Goal: Information Seeking & Learning: Compare options

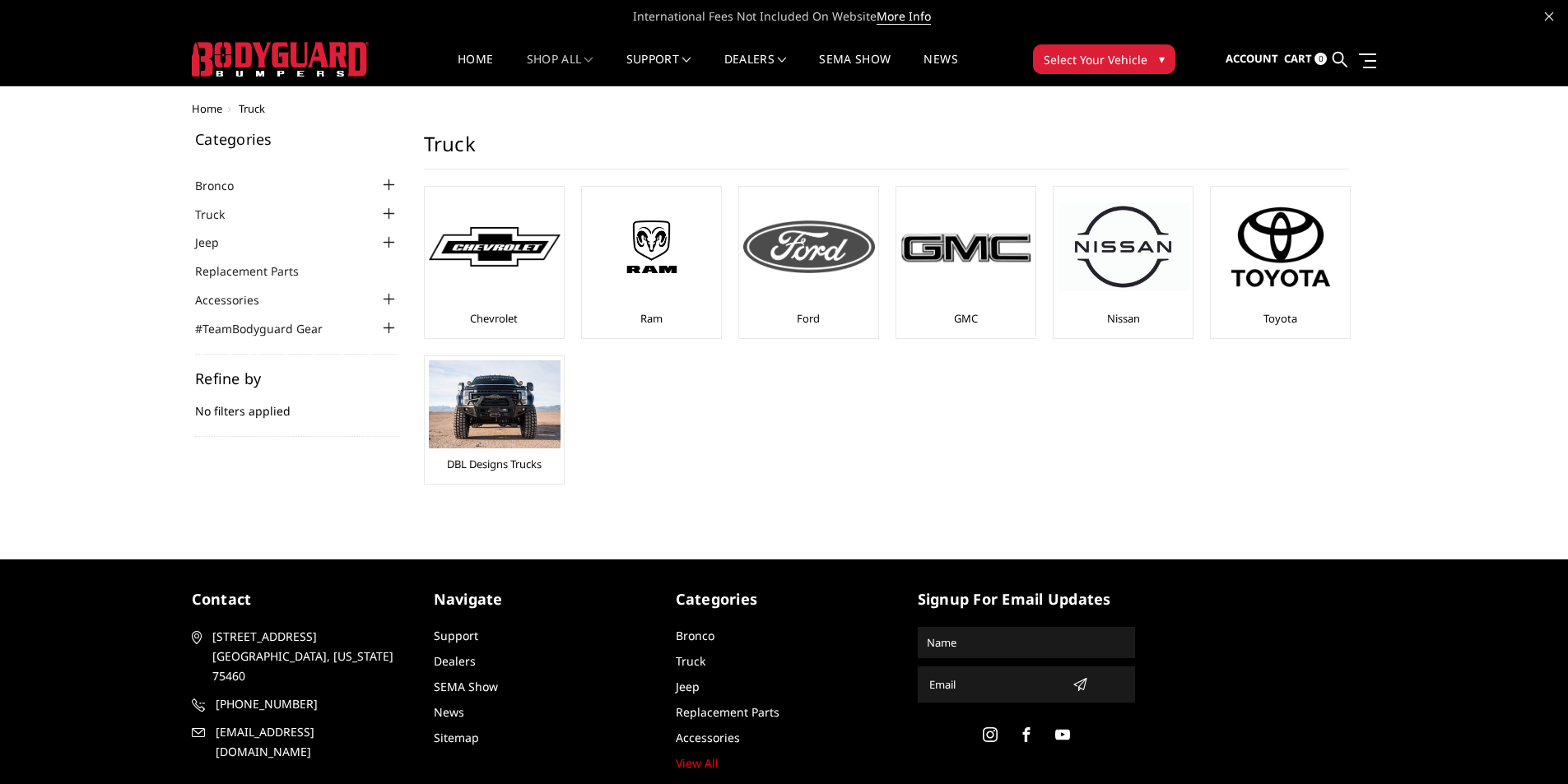
click at [800, 254] on img at bounding box center [809, 247] width 132 height 53
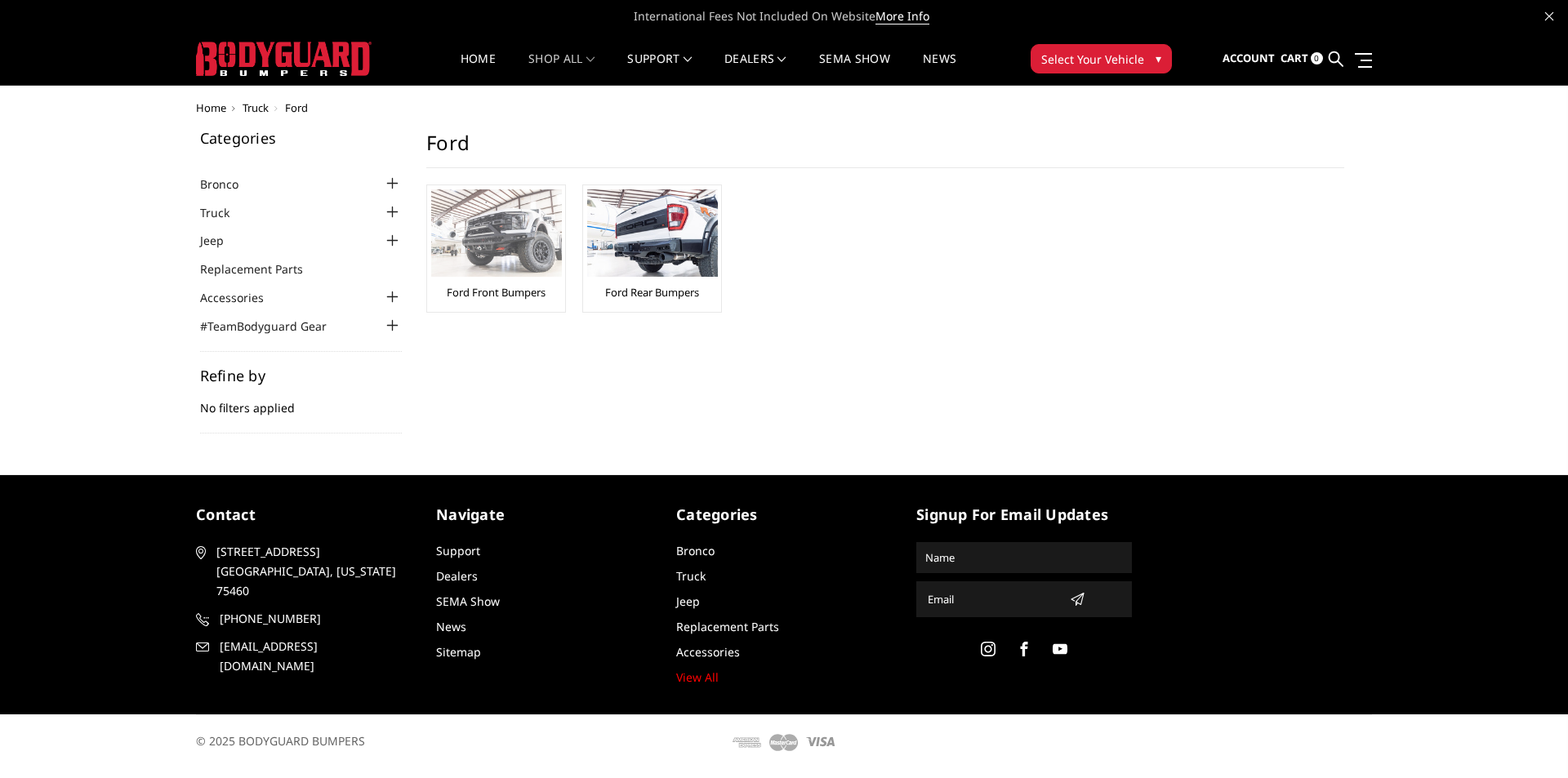
click at [519, 247] on img at bounding box center [496, 233] width 131 height 88
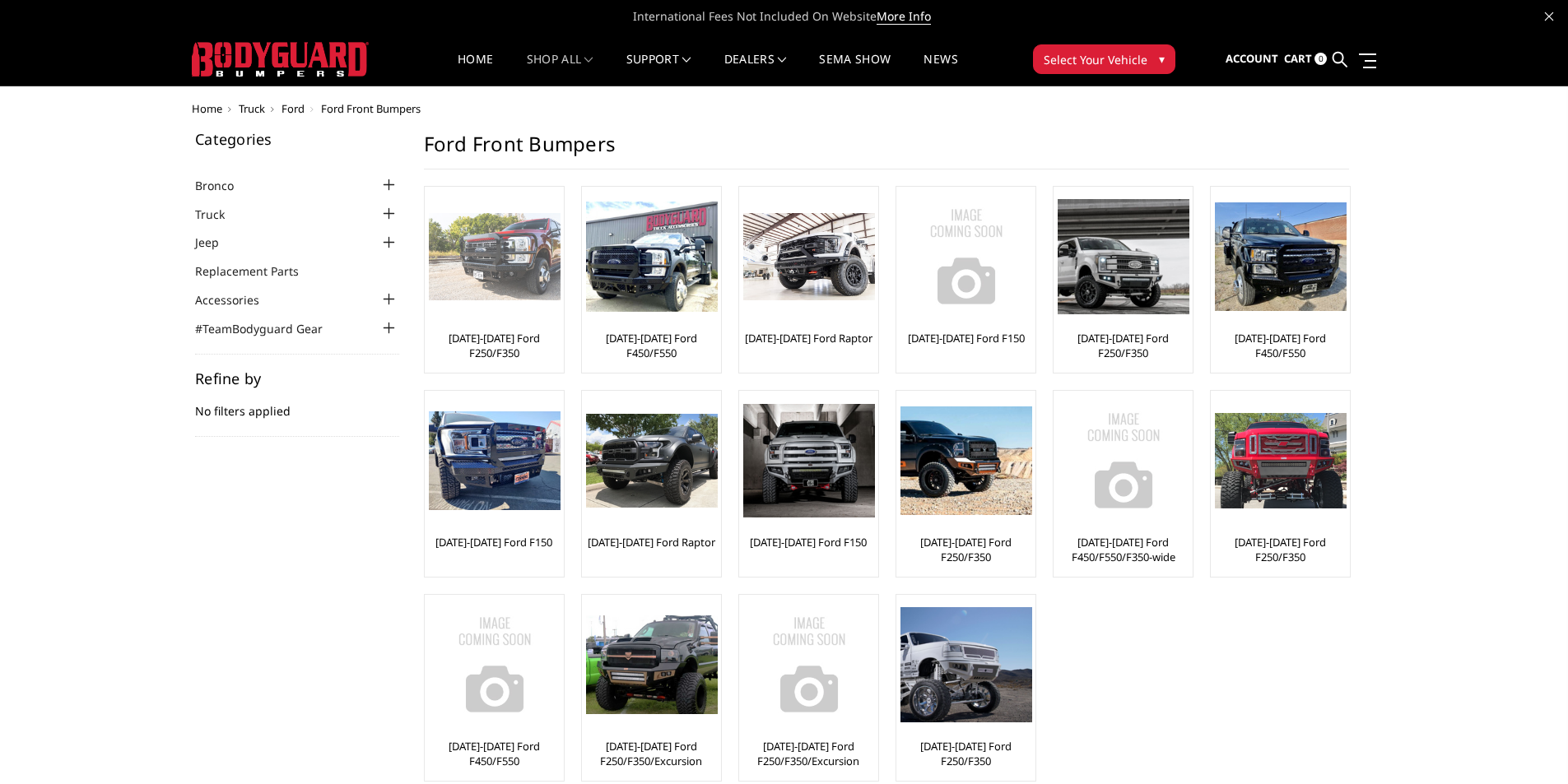
click at [482, 318] on div at bounding box center [494, 256] width 132 height 131
click at [507, 322] on div "[DATE]-[DATE] Ford F250/F350" at bounding box center [493, 279] width 131 height 177
click at [521, 265] on img at bounding box center [494, 257] width 132 height 88
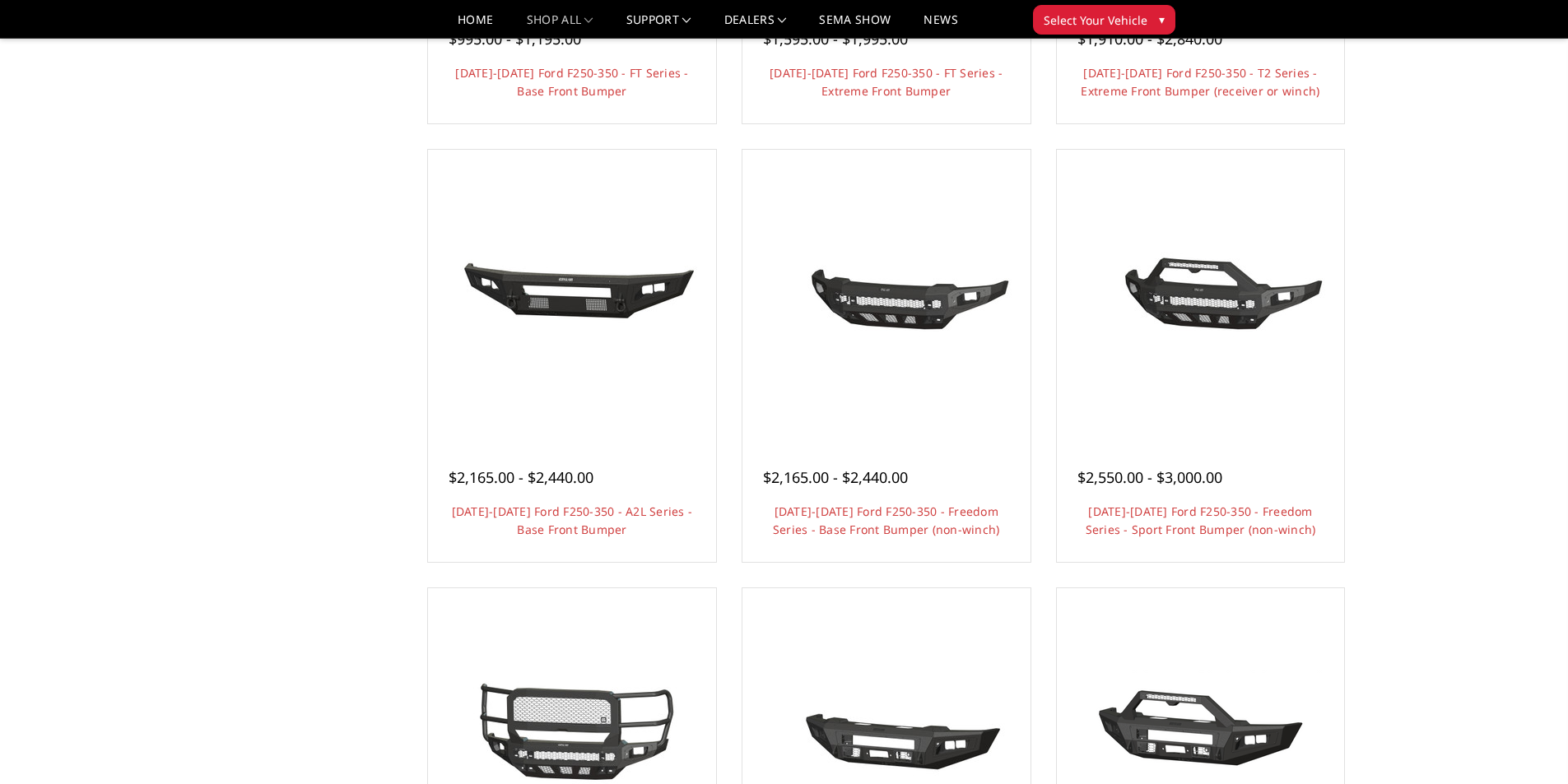
scroll to position [494, 0]
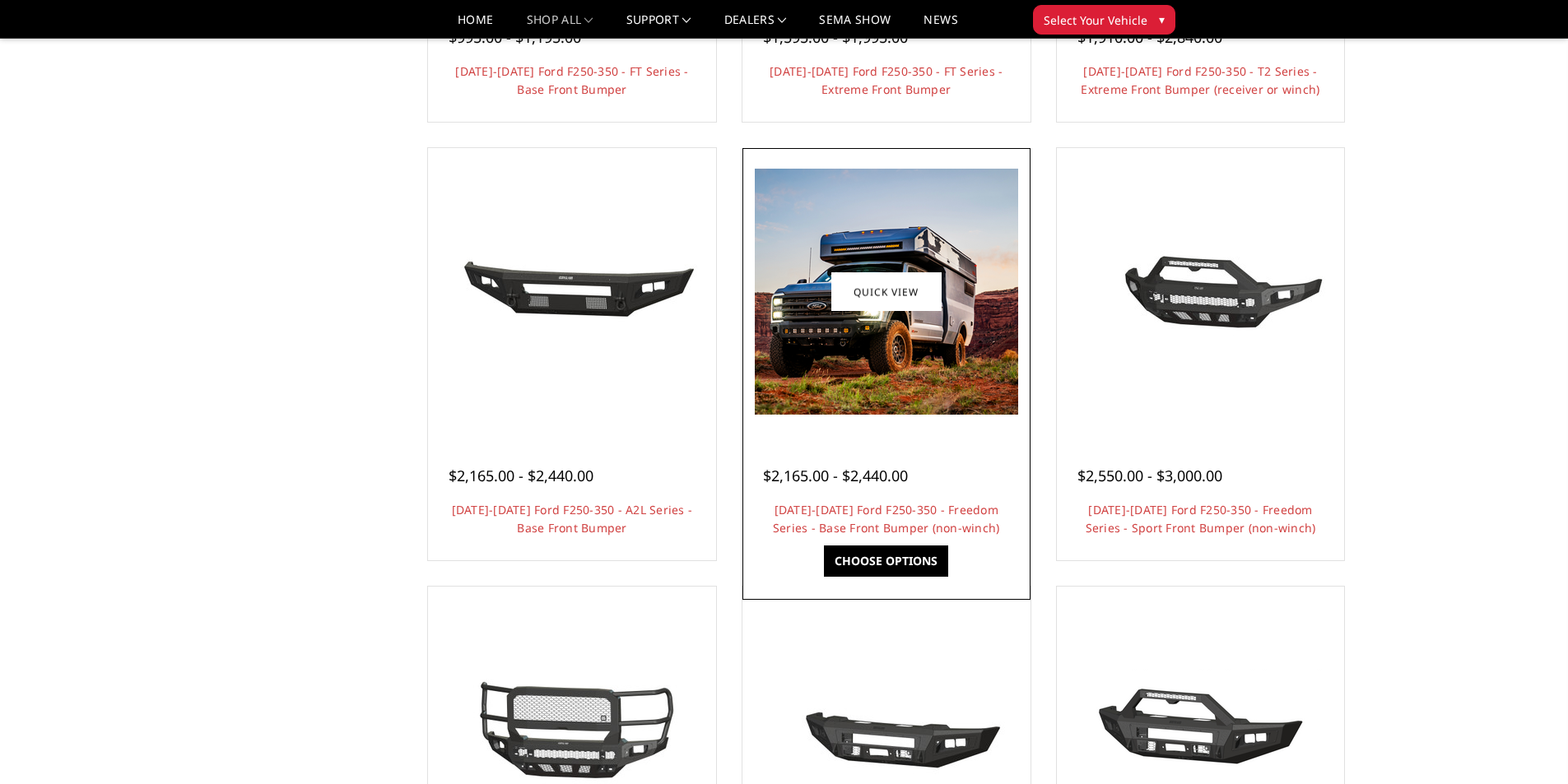
click at [937, 321] on img at bounding box center [886, 292] width 263 height 246
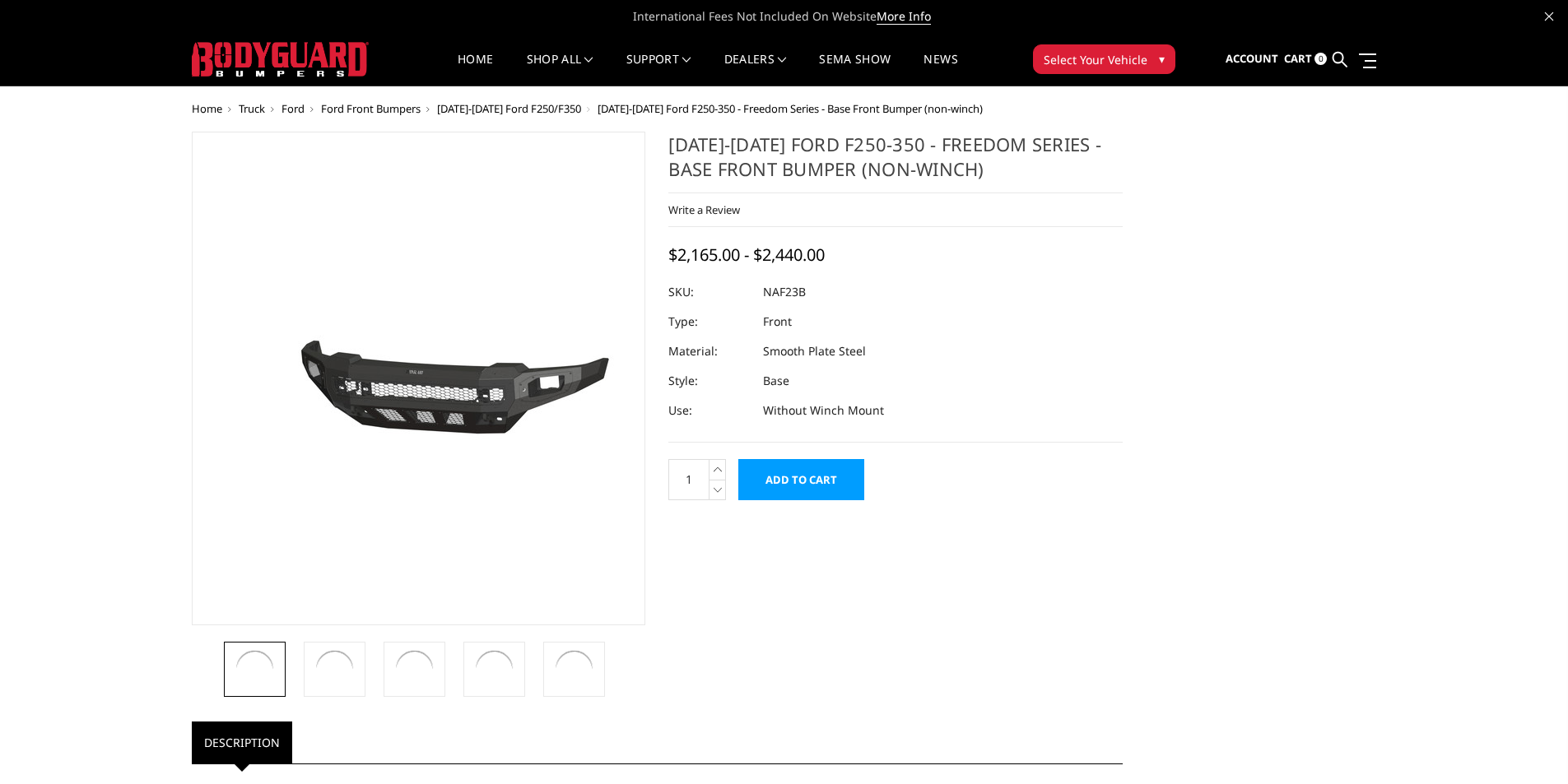
click at [925, 279] on div at bounding box center [894, 292] width 454 height 30
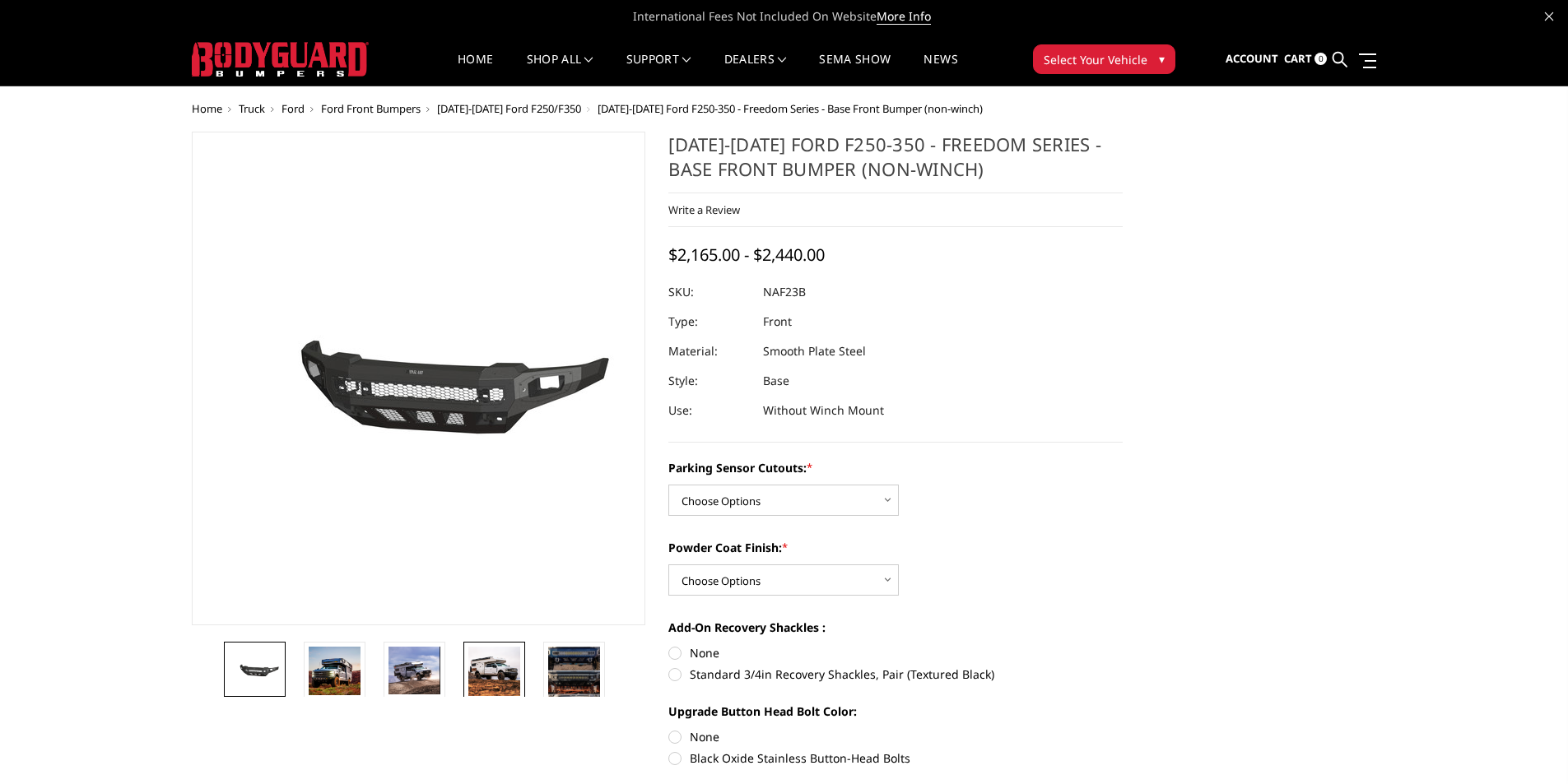
click at [494, 653] on img at bounding box center [493, 670] width 52 height 50
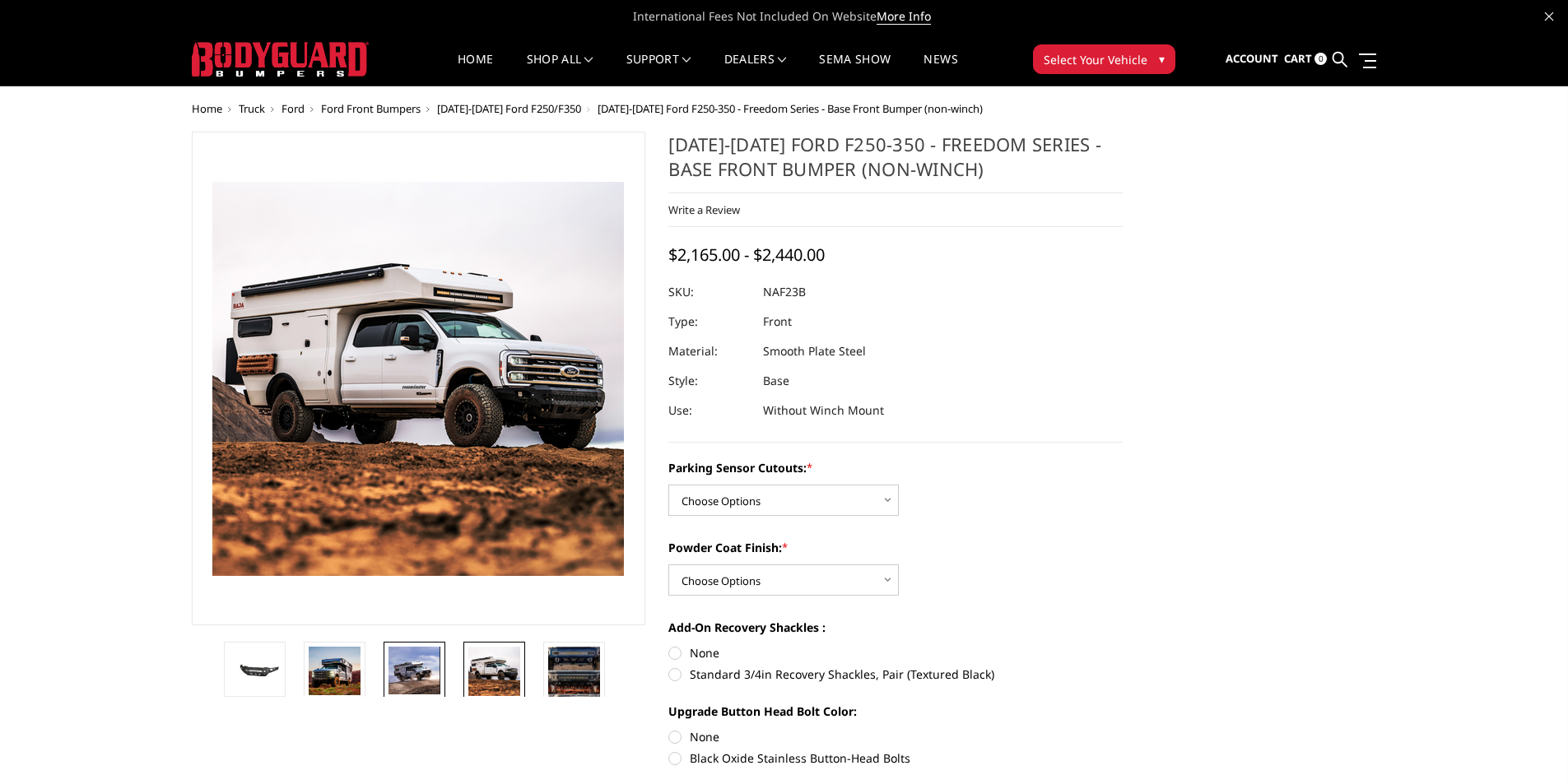
click at [436, 660] on img at bounding box center [413, 669] width 52 height 48
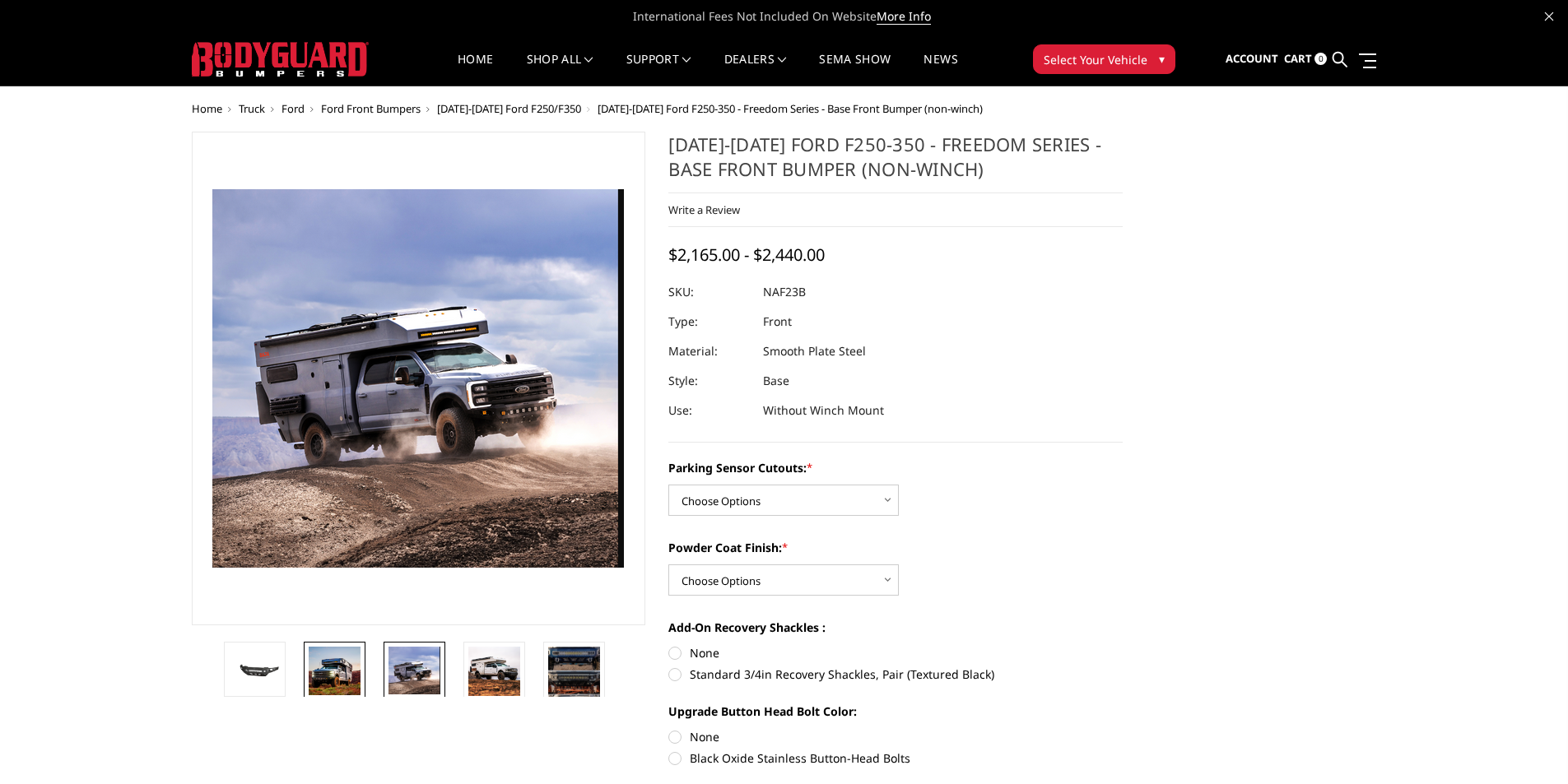
click at [358, 664] on img at bounding box center [334, 670] width 52 height 49
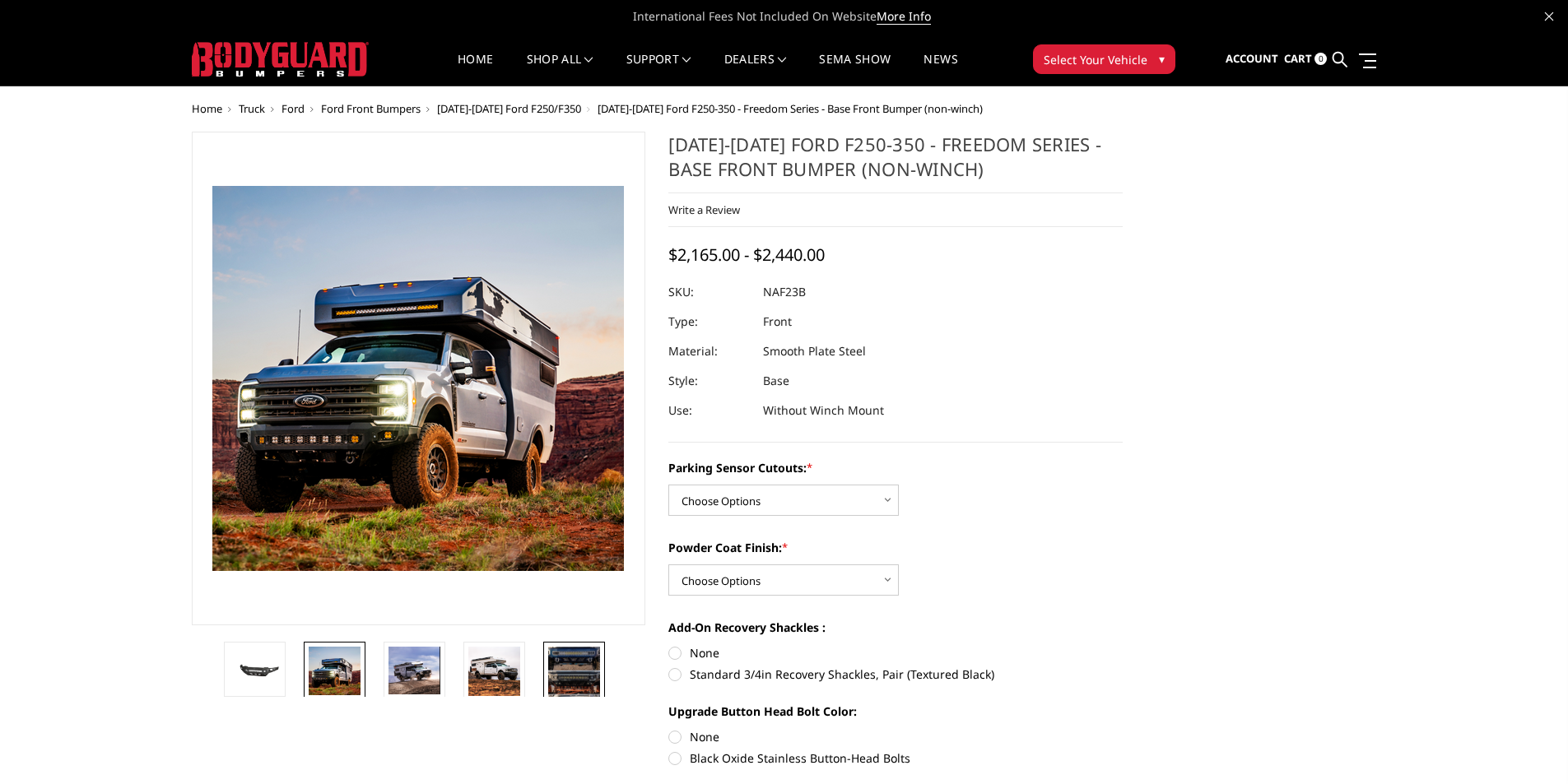
click at [599, 672] on img at bounding box center [573, 682] width 52 height 71
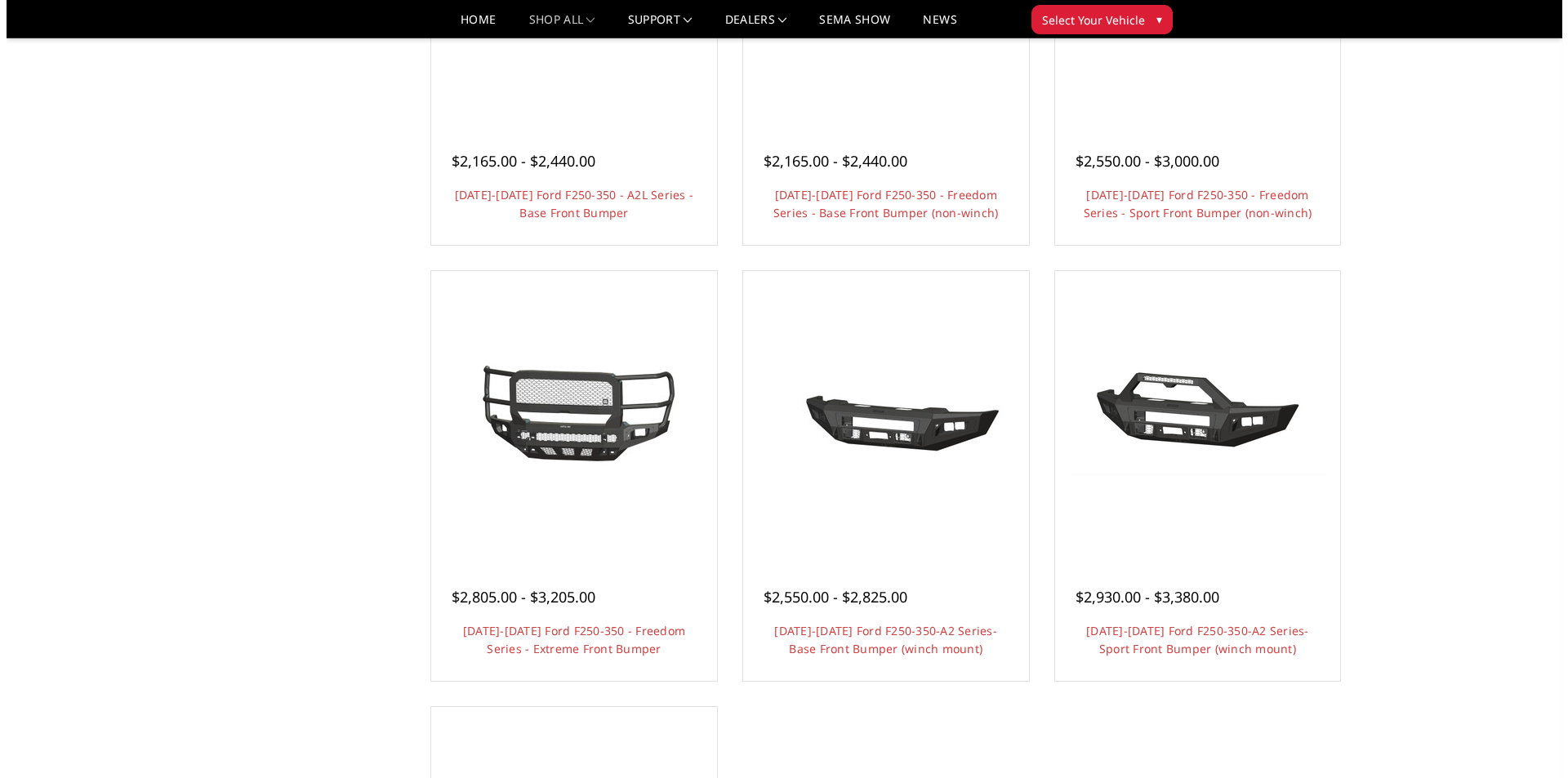
scroll to position [816, 0]
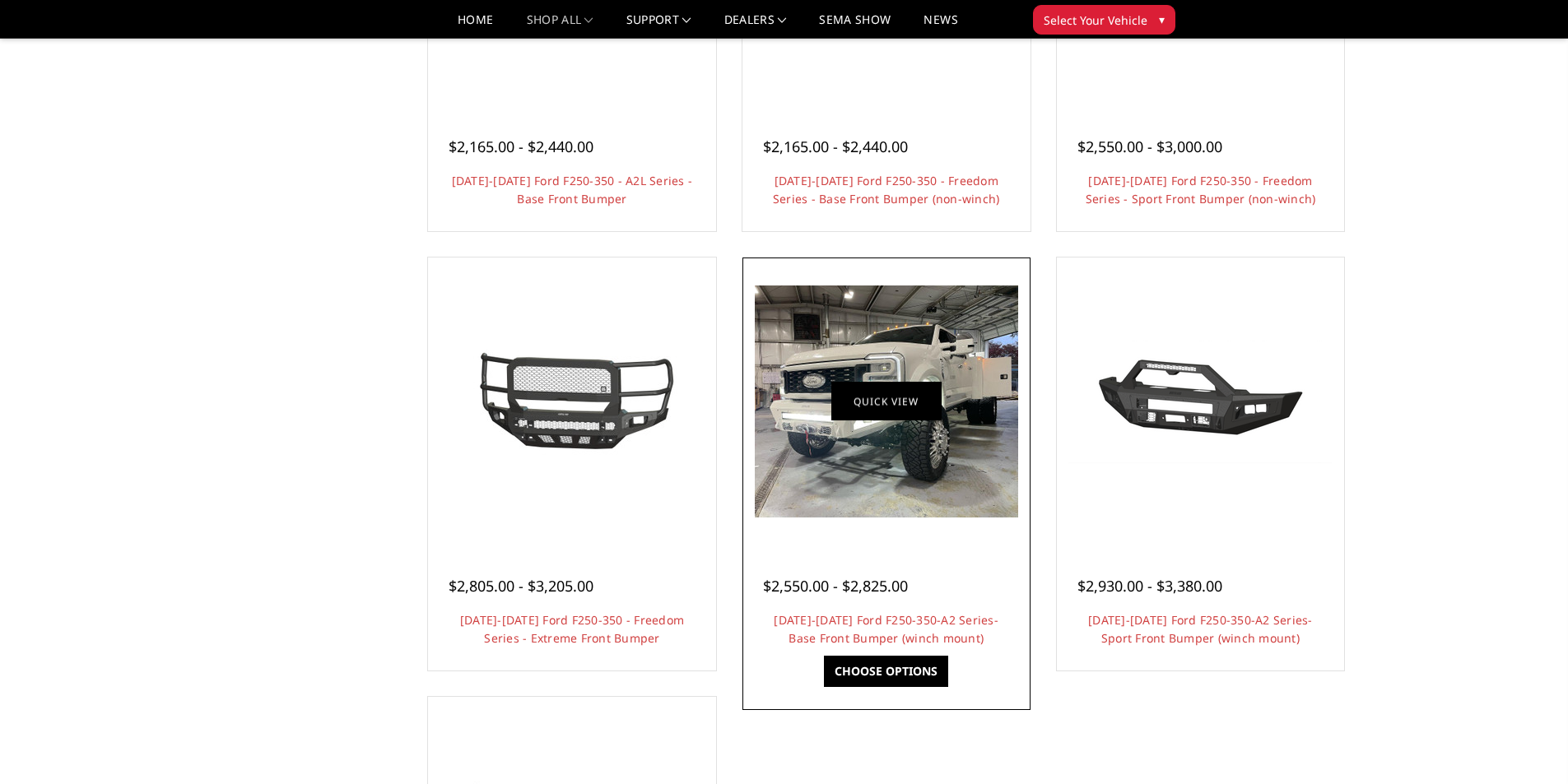
click at [893, 399] on link "Quick view" at bounding box center [886, 401] width 110 height 38
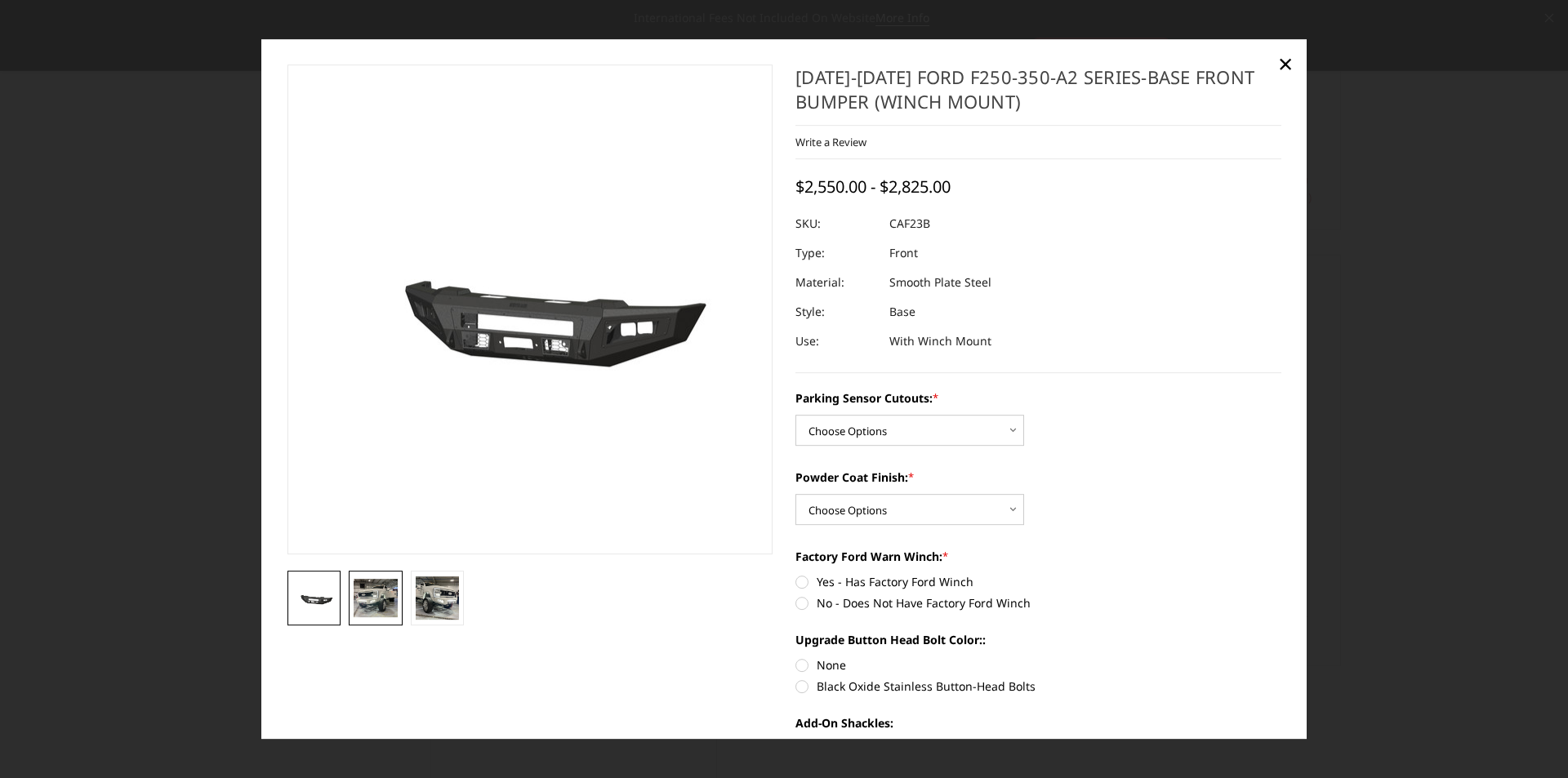
click at [368, 588] on img at bounding box center [375, 597] width 44 height 38
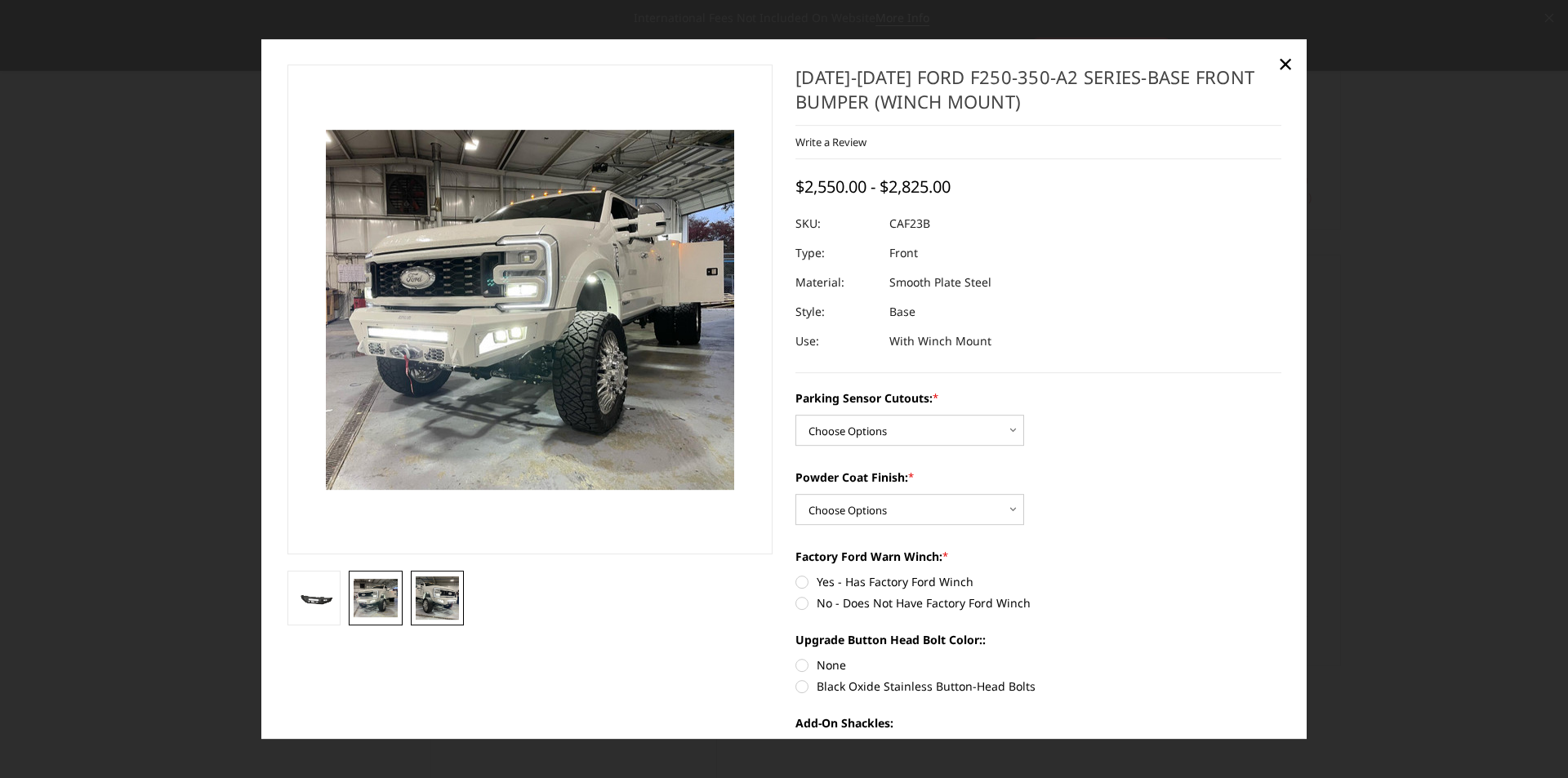
click at [428, 589] on img at bounding box center [437, 597] width 44 height 44
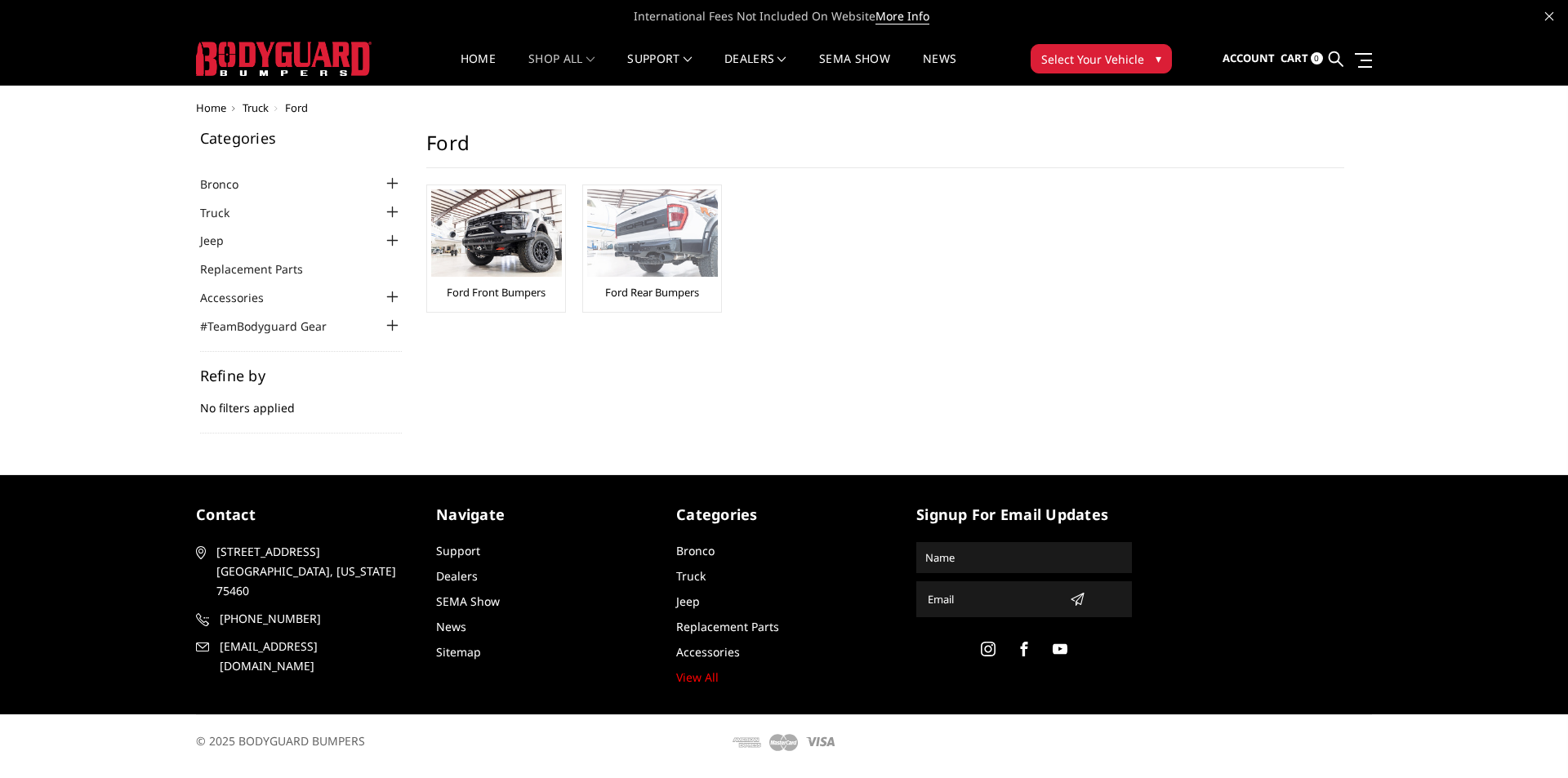
click at [616, 260] on img at bounding box center [653, 233] width 131 height 88
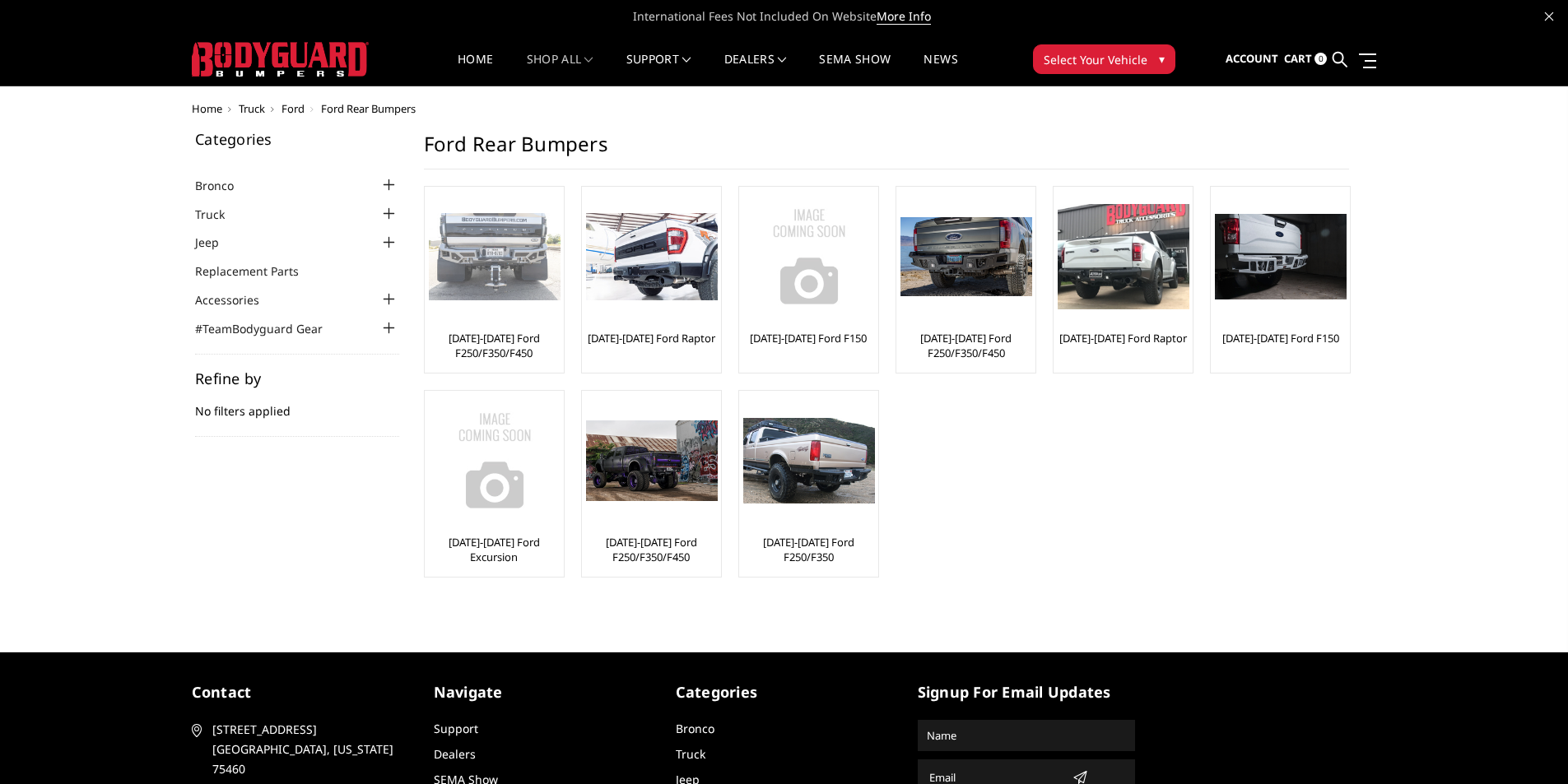
click at [487, 303] on div at bounding box center [494, 256] width 132 height 131
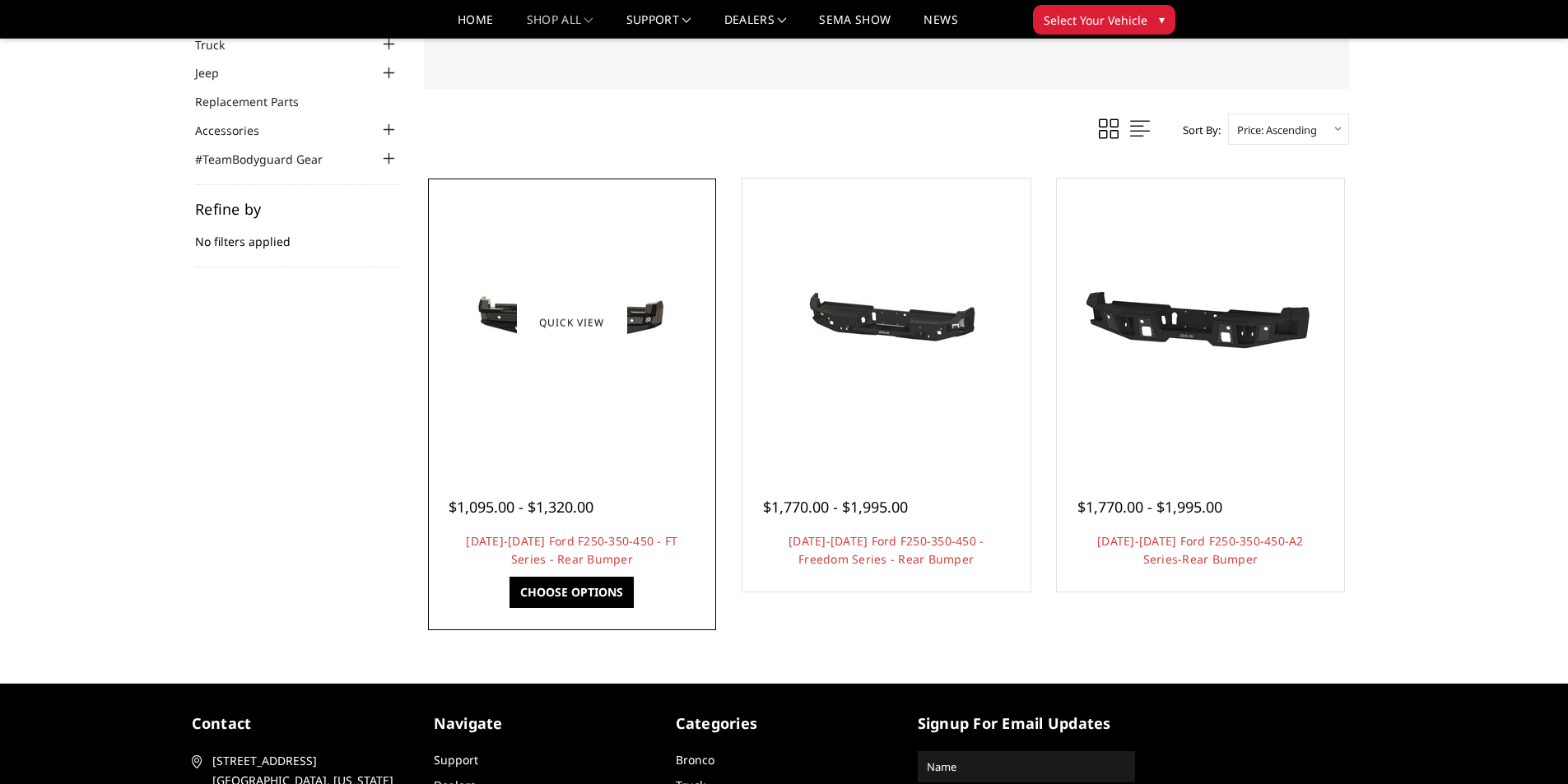
scroll to position [164, 0]
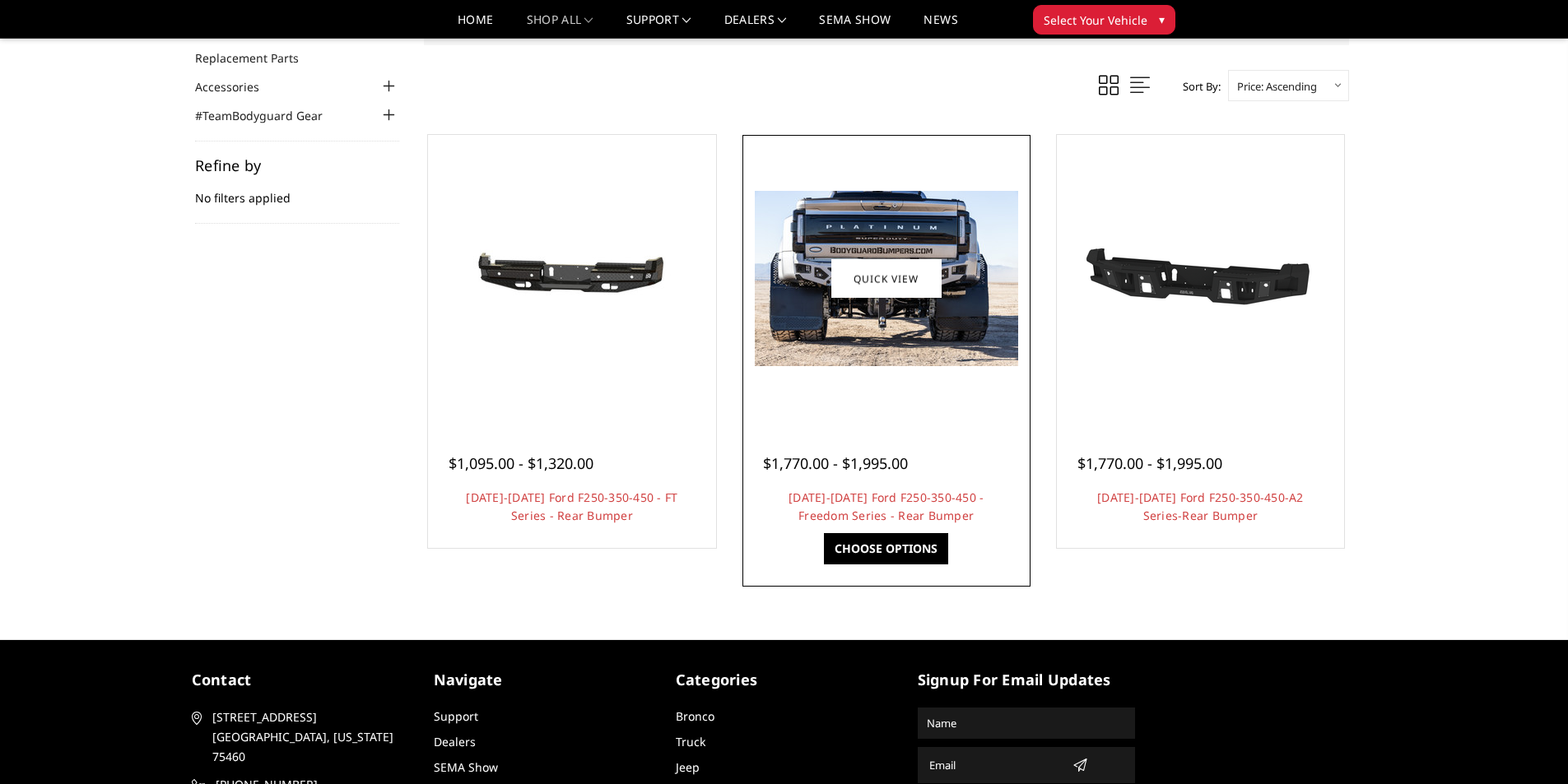
click at [929, 271] on link "Quick view" at bounding box center [886, 278] width 110 height 38
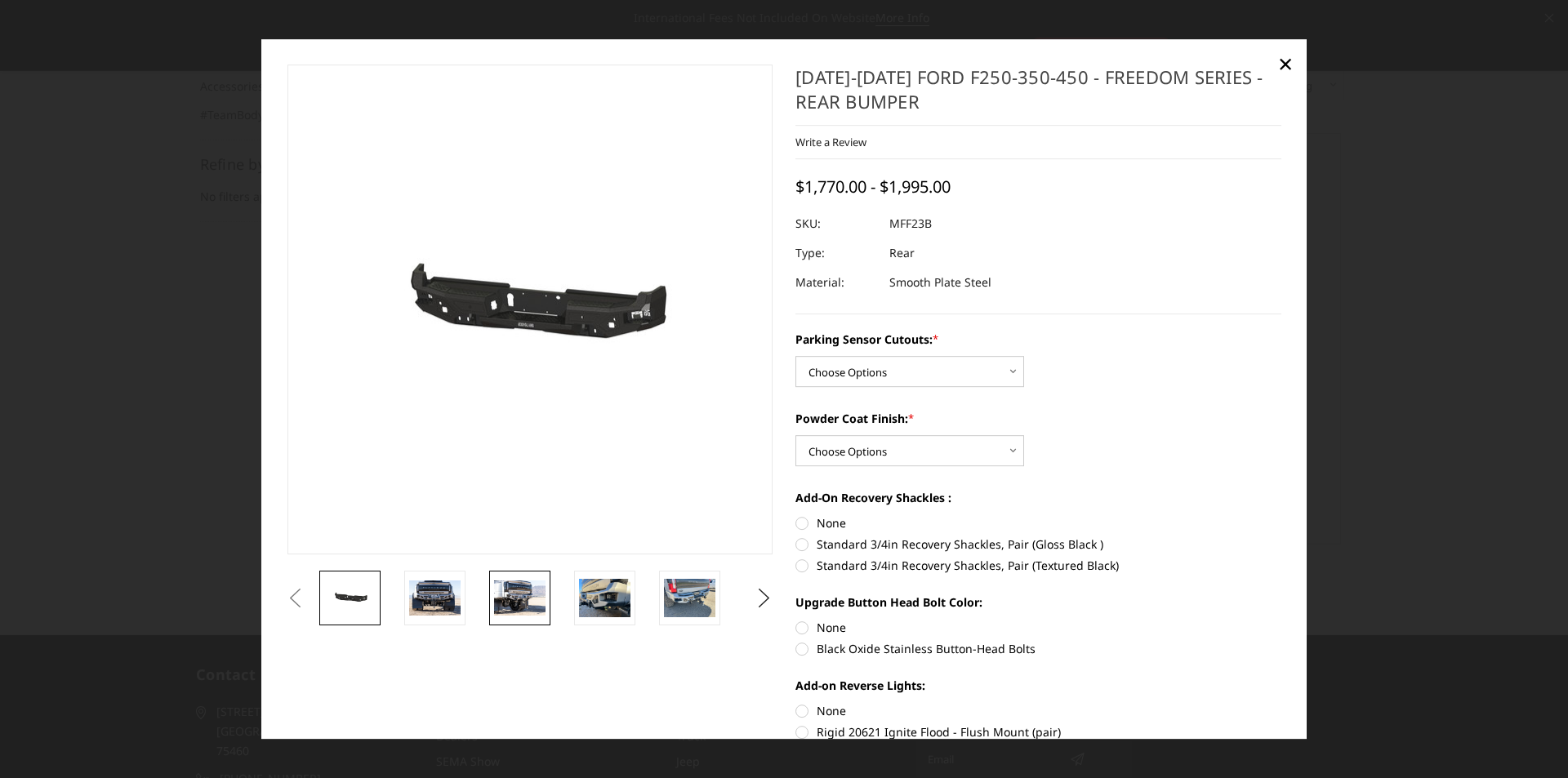
click at [526, 597] on img at bounding box center [519, 598] width 51 height 34
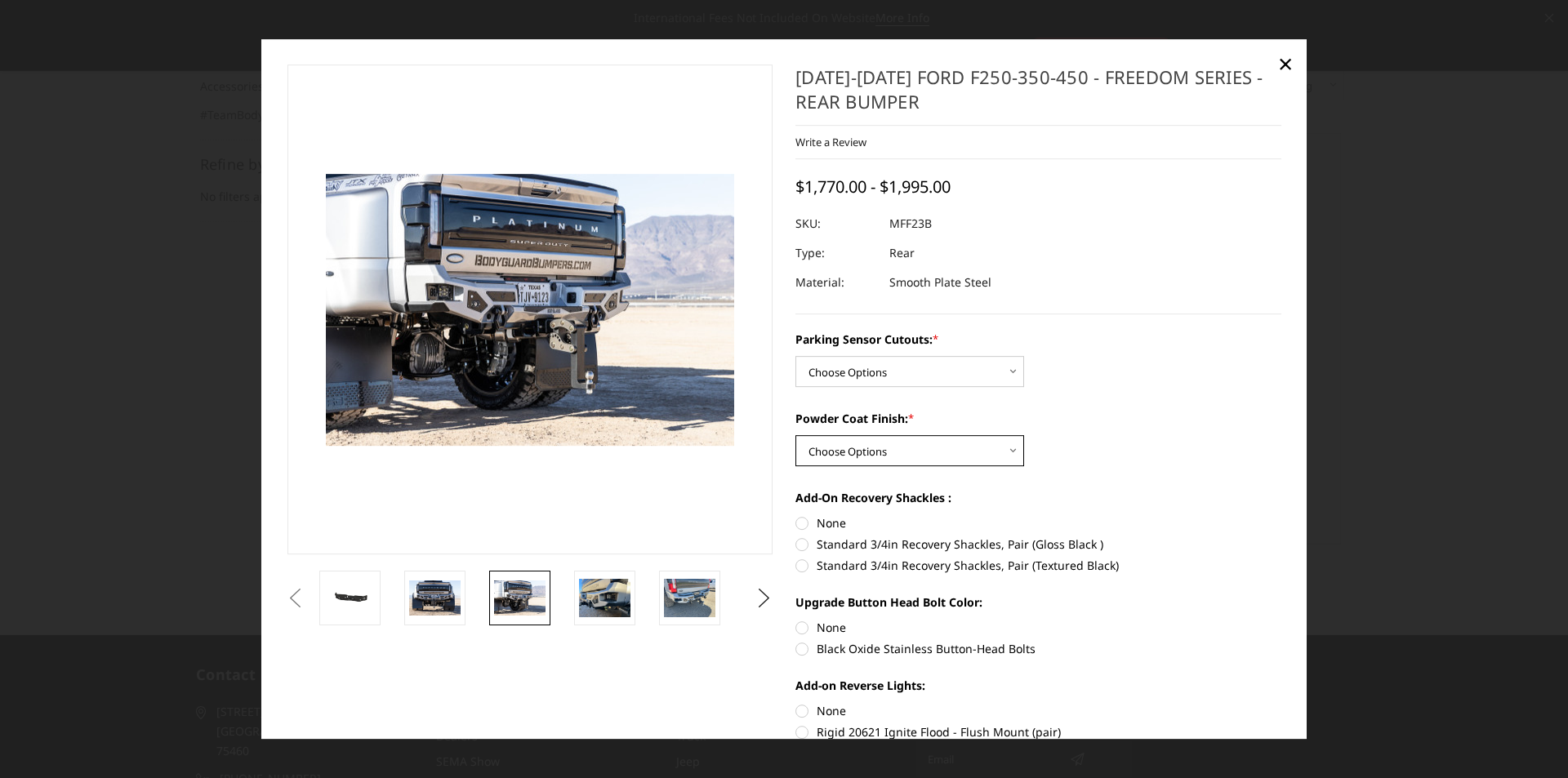
click at [1005, 450] on select "Choose Options Bare Metal Textured Black Powder Coat" at bounding box center [909, 450] width 228 height 31
click at [795, 435] on select "Choose Options Bare Metal Textured Black Powder Coat" at bounding box center [909, 450] width 228 height 31
click at [976, 452] on select "Choose Options Bare Metal Textured Black Powder Coat" at bounding box center [909, 450] width 228 height 31
click at [795, 435] on select "Choose Options Bare Metal Textured Black Powder Coat" at bounding box center [909, 450] width 228 height 31
click at [999, 456] on select "Choose Options Bare Metal Textured Black Powder Coat" at bounding box center [909, 450] width 228 height 31
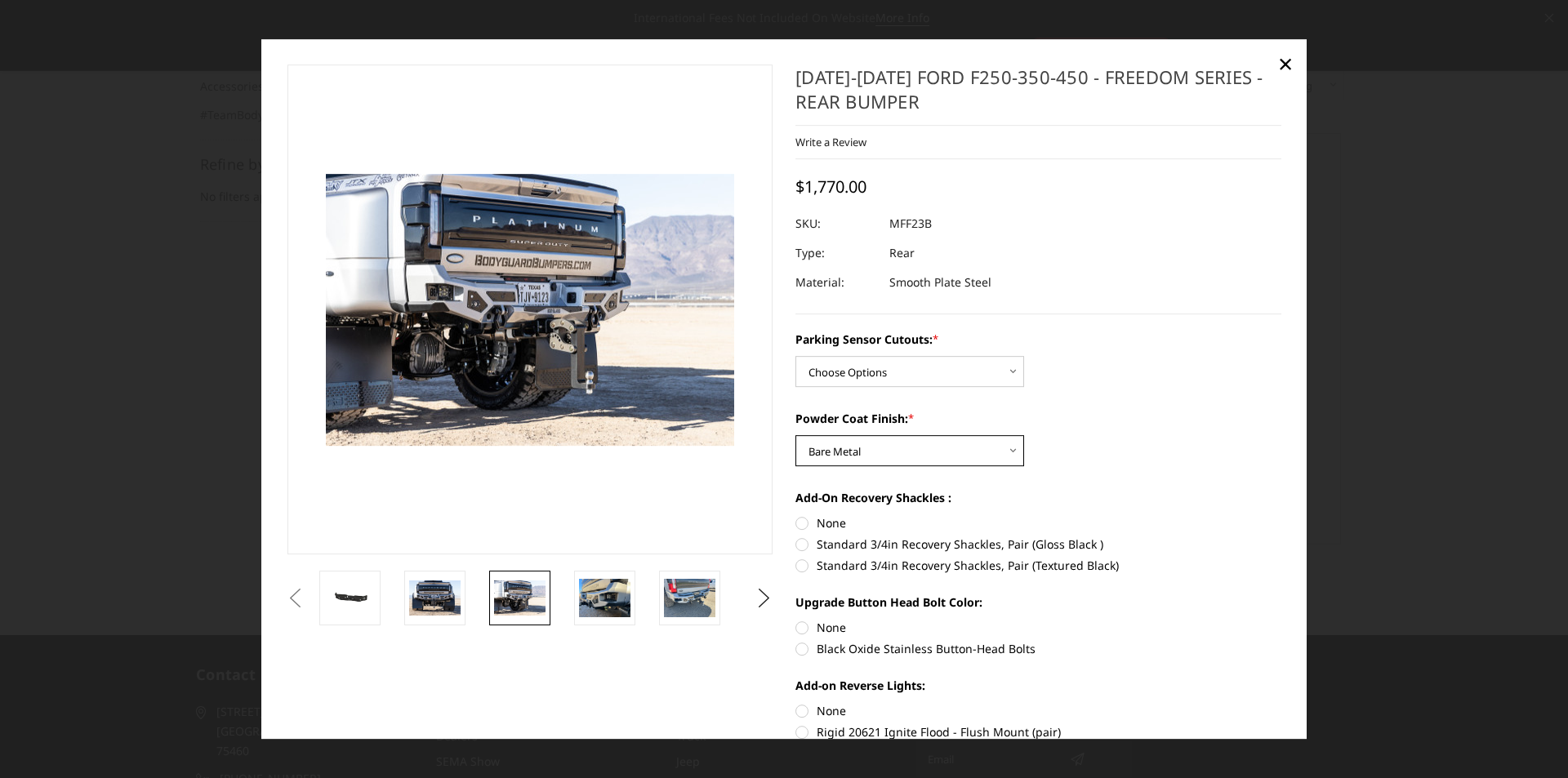
click at [795, 435] on select "Choose Options Bare Metal Textured Black Powder Coat" at bounding box center [909, 450] width 228 height 31
click at [1006, 442] on select "Choose Options Bare Metal Textured Black Powder Coat" at bounding box center [909, 450] width 228 height 31
select select "2561"
click at [795, 435] on select "Choose Options Bare Metal Textured Black Powder Coat" at bounding box center [909, 450] width 228 height 31
click at [1278, 64] on span "×" at bounding box center [1286, 63] width 15 height 35
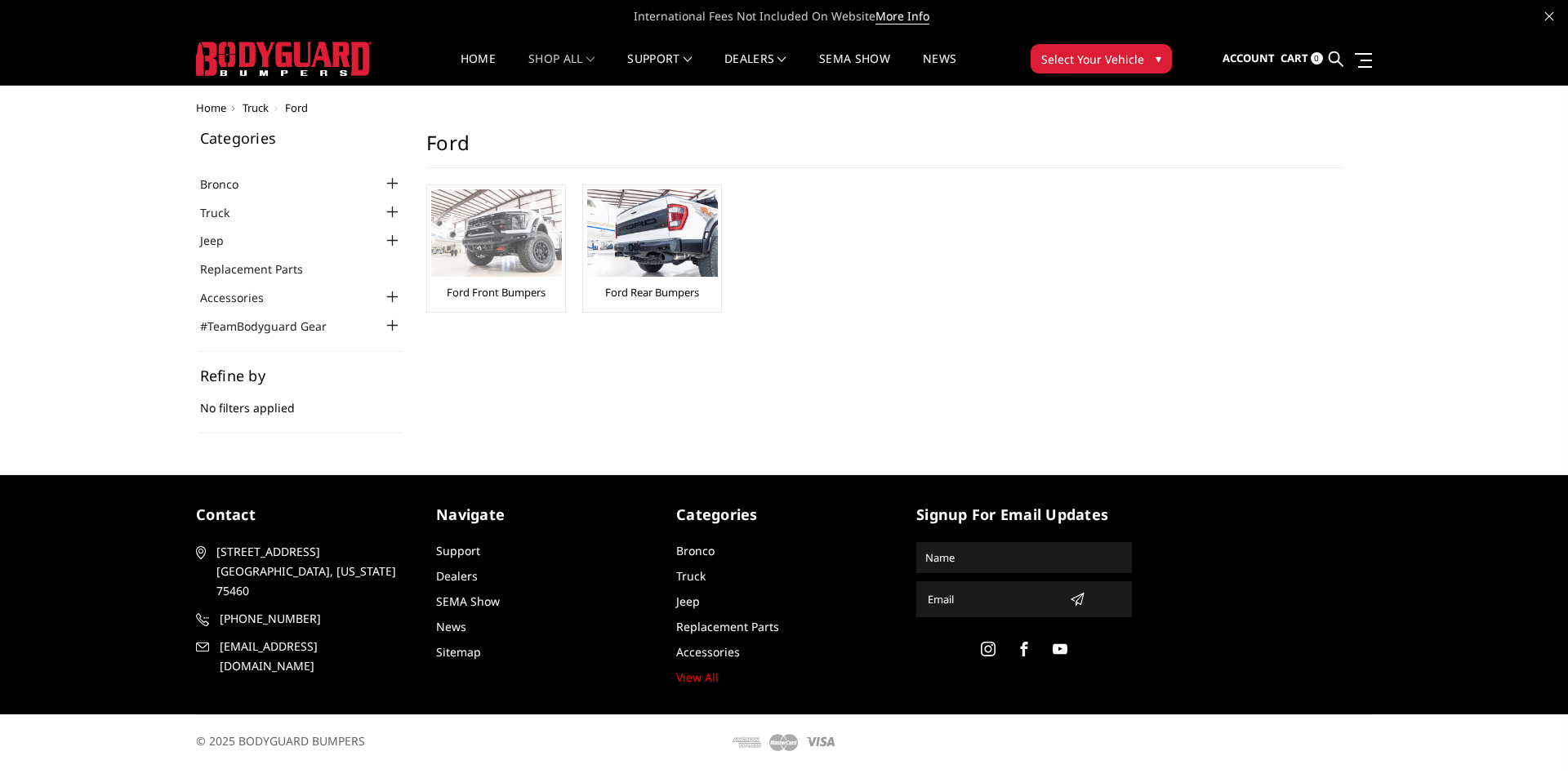
click at [498, 253] on img at bounding box center [496, 233] width 131 height 88
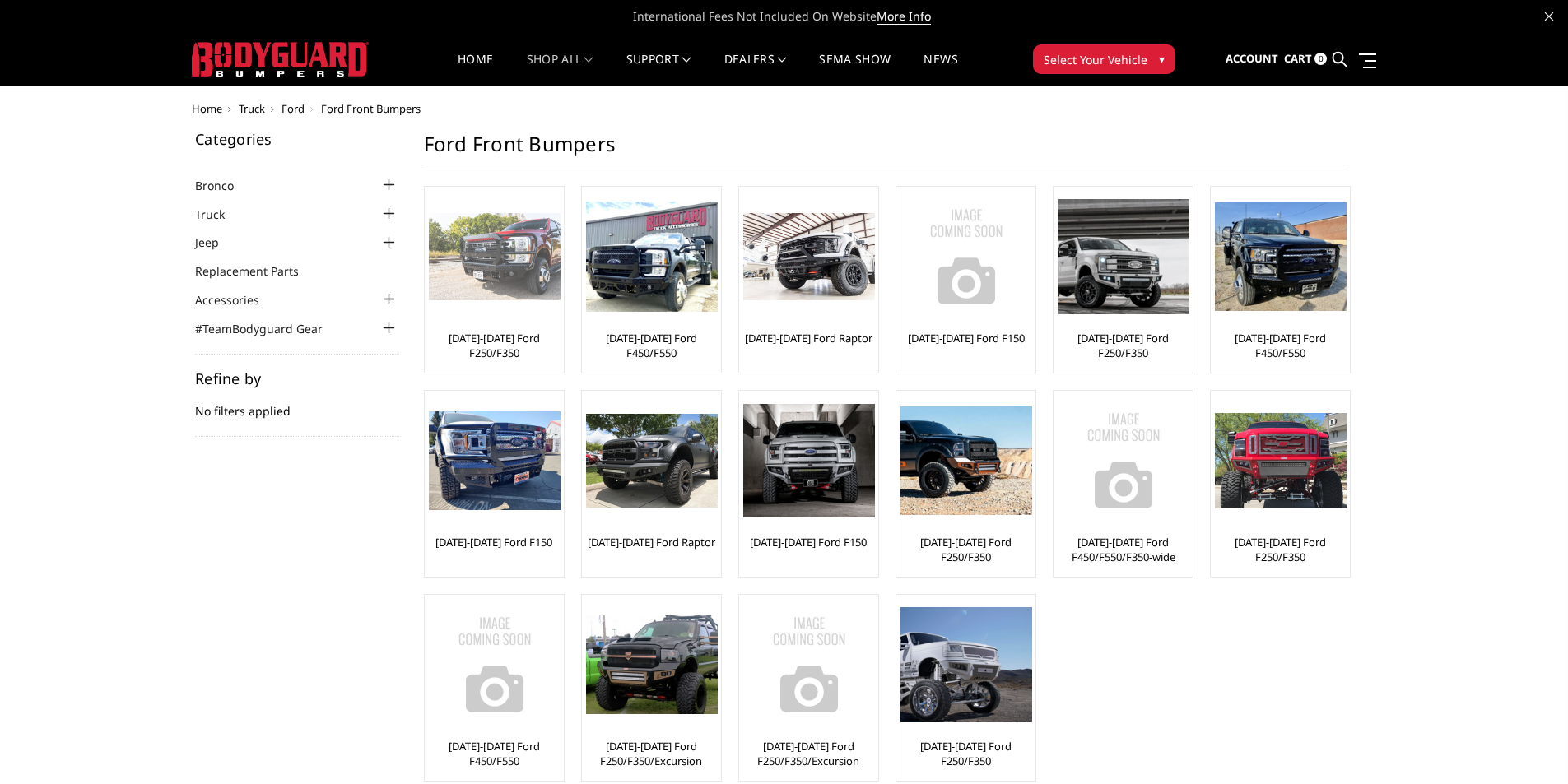
click at [513, 331] on link "[DATE]-[DATE] Ford F250/F350" at bounding box center [493, 346] width 131 height 30
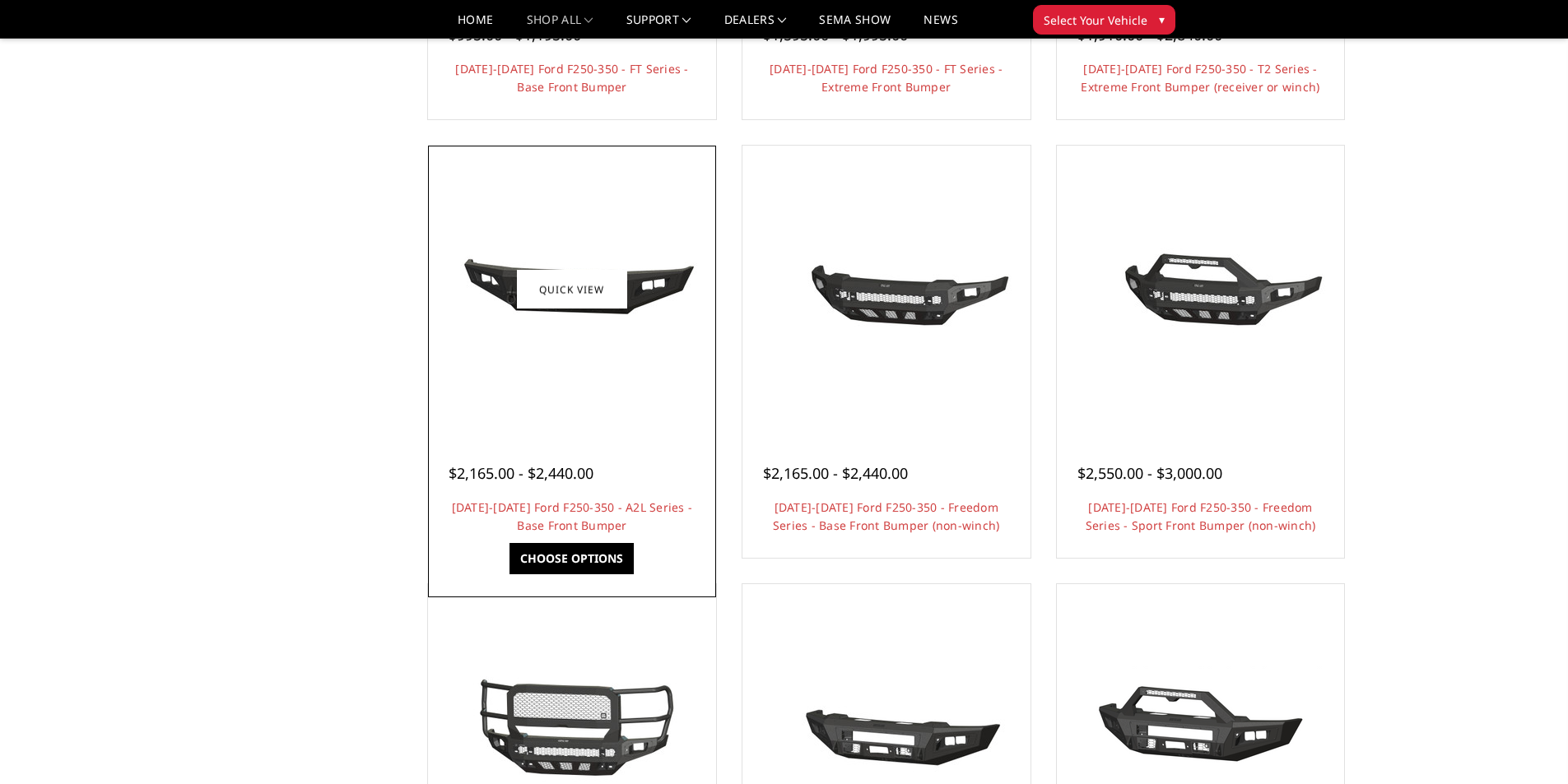
scroll to position [576, 0]
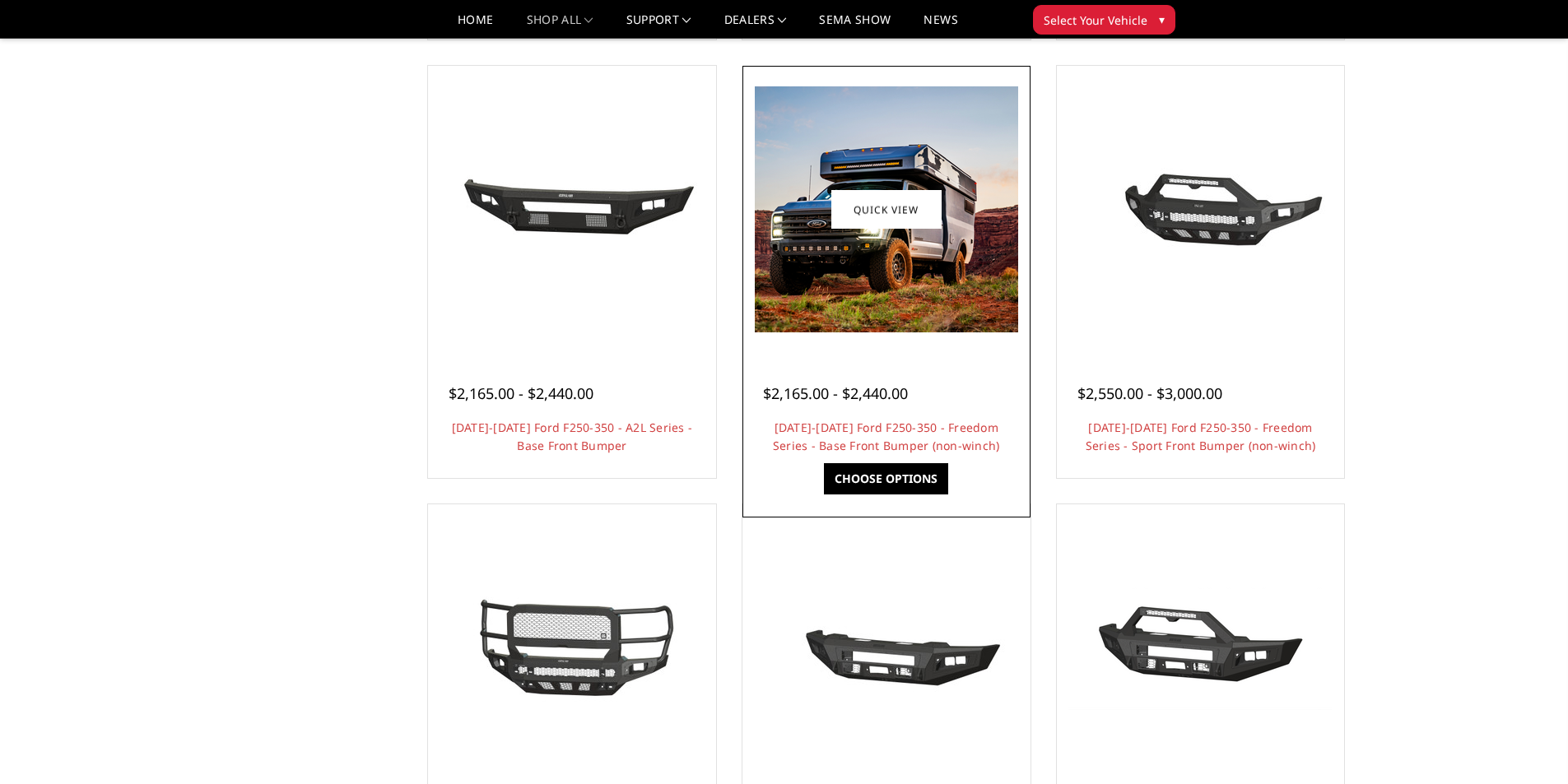
click at [855, 370] on div at bounding box center [886, 374] width 247 height 17
click at [893, 213] on link "Quick view" at bounding box center [886, 208] width 110 height 38
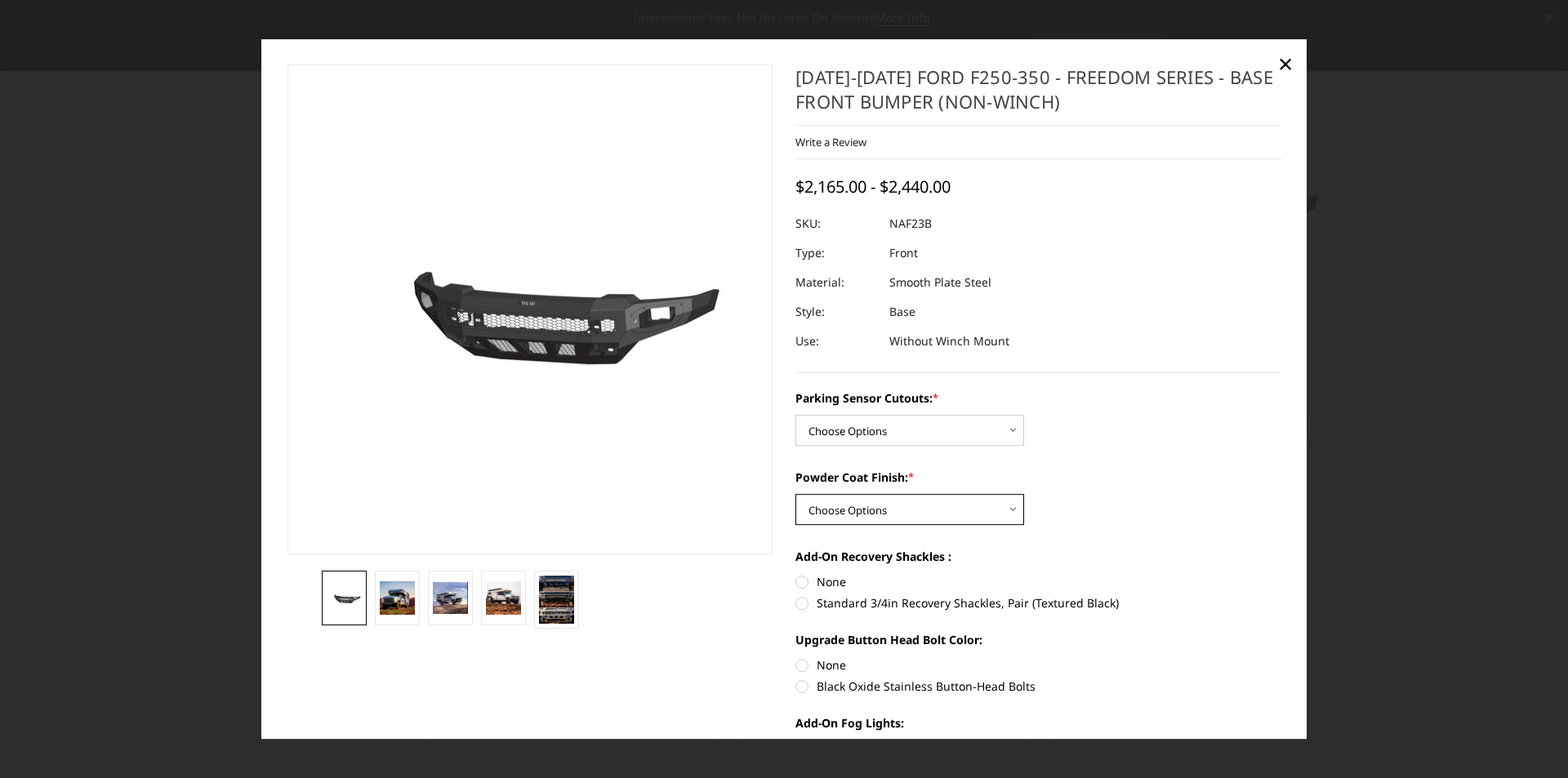
click at [1007, 502] on select "Choose Options Bare Metal Textured Black Powder Coat" at bounding box center [909, 509] width 228 height 31
click at [795, 494] on select "Choose Options Bare Metal Textured Black Powder Coat" at bounding box center [909, 509] width 228 height 31
click at [1005, 510] on select "Choose Options Bare Metal Textured Black Powder Coat" at bounding box center [909, 509] width 228 height 31
select select "2565"
click at [795, 494] on select "Choose Options Bare Metal Textured Black Powder Coat" at bounding box center [909, 509] width 228 height 31
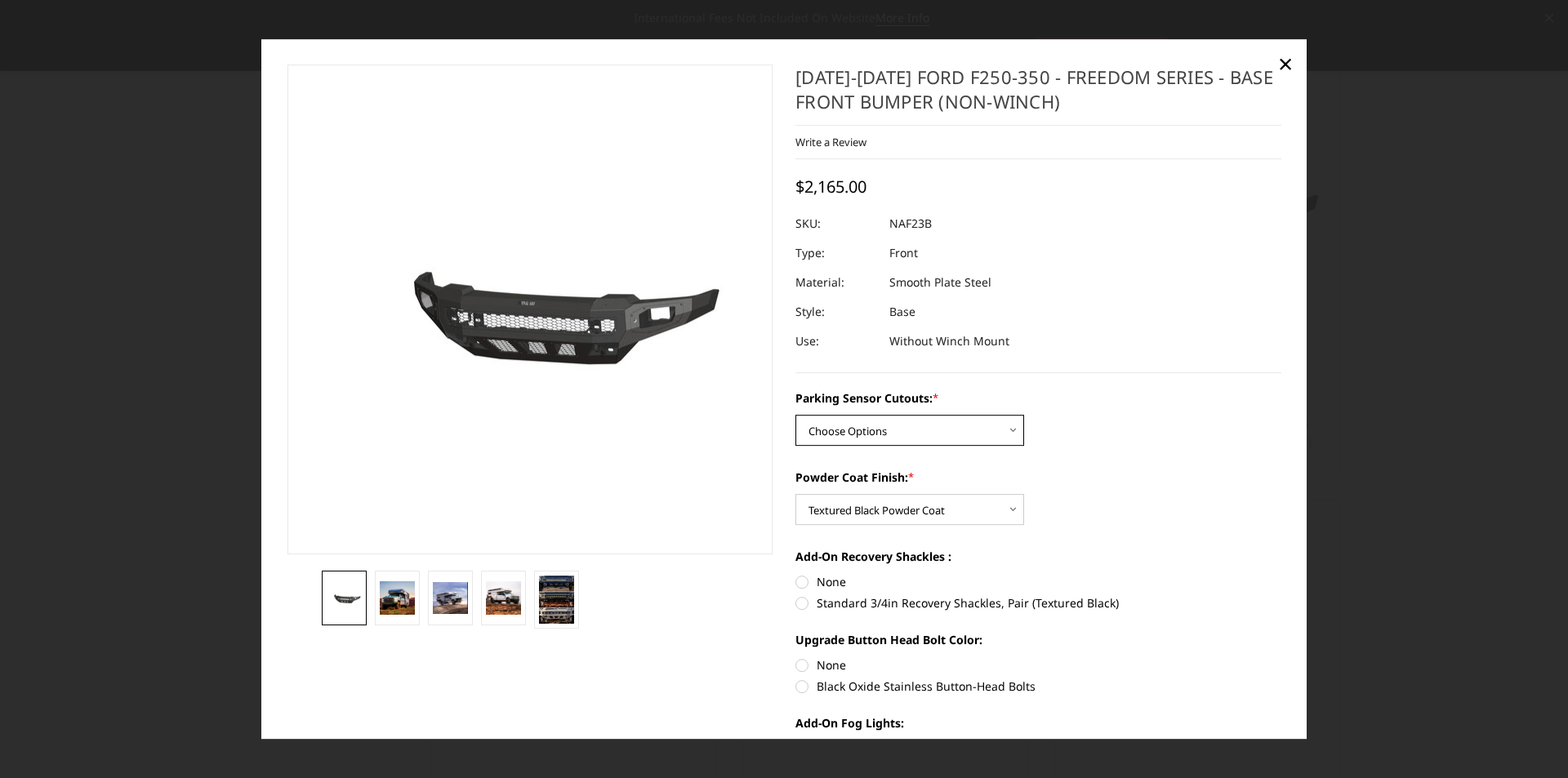
click at [1010, 439] on select "Choose Options No - Without Parking Sensor Cutouts Yes - With Parking Sensor Cu…" at bounding box center [909, 430] width 228 height 31
click at [795, 415] on select "Choose Options No - Without Parking Sensor Cutouts Yes - With Parking Sensor Cu…" at bounding box center [909, 430] width 228 height 31
click at [991, 445] on select "Choose Options No - Without Parking Sensor Cutouts Yes - With Parking Sensor Cu…" at bounding box center [909, 430] width 228 height 31
click at [795, 415] on select "Choose Options No - Without Parking Sensor Cutouts Yes - With Parking Sensor Cu…" at bounding box center [909, 430] width 228 height 31
click at [999, 429] on select "Choose Options No - Without Parking Sensor Cutouts Yes - With Parking Sensor Cu…" at bounding box center [909, 430] width 228 height 31
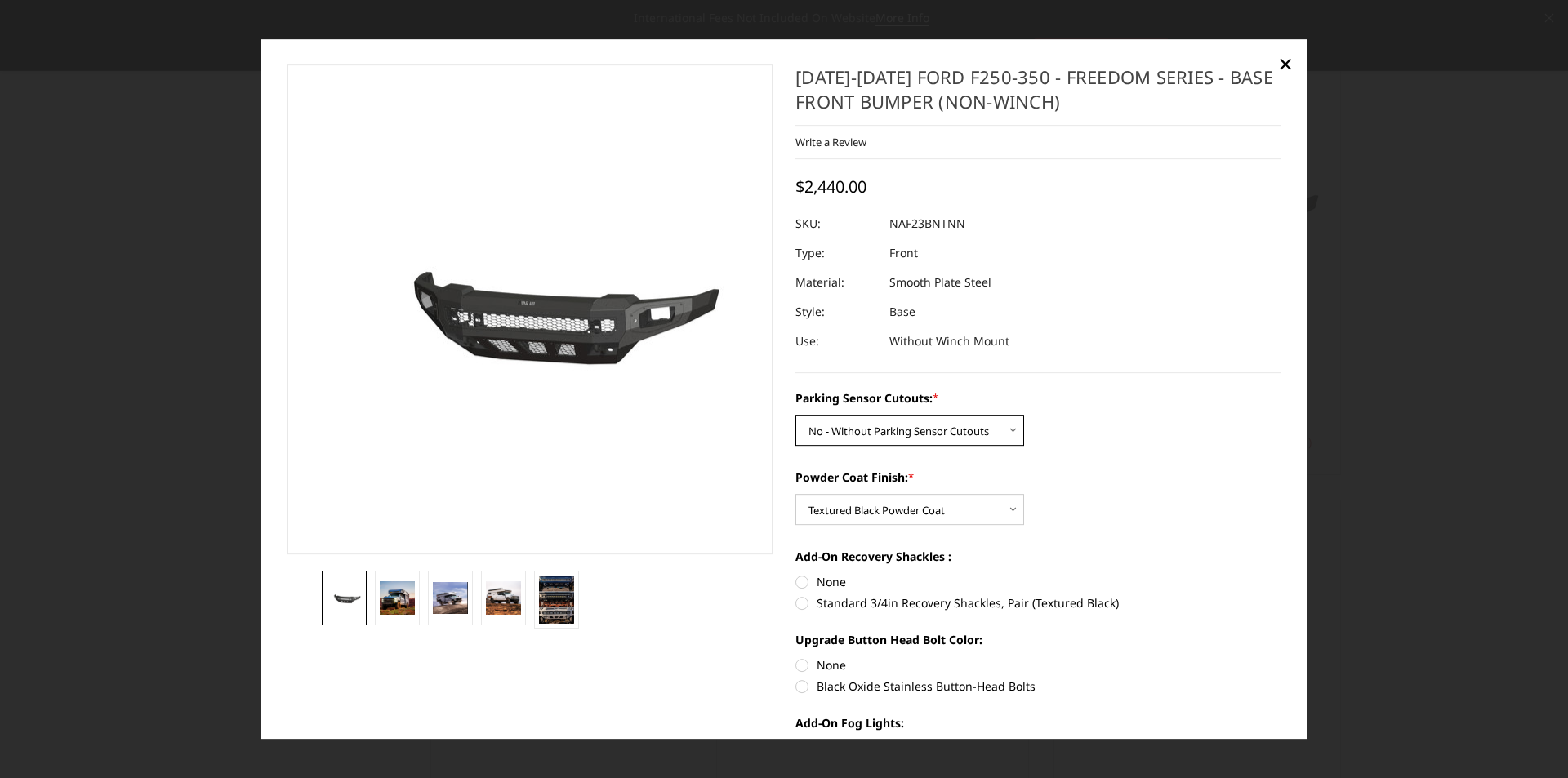
select select "2563"
click at [795, 415] on select "Choose Options No - Without Parking Sensor Cutouts Yes - With Parking Sensor Cu…" at bounding box center [909, 430] width 228 height 31
click at [982, 439] on select "Choose Options No - Without Parking Sensor Cutouts Yes - With Parking Sensor Cu…" at bounding box center [909, 430] width 228 height 31
click at [795, 415] on select "Choose Options No - Without Parking Sensor Cutouts Yes - With Parking Sensor Cu…" at bounding box center [909, 430] width 228 height 31
click at [1000, 431] on select "Choose Options No - Without Parking Sensor Cutouts Yes - With Parking Sensor Cu…" at bounding box center [909, 430] width 228 height 31
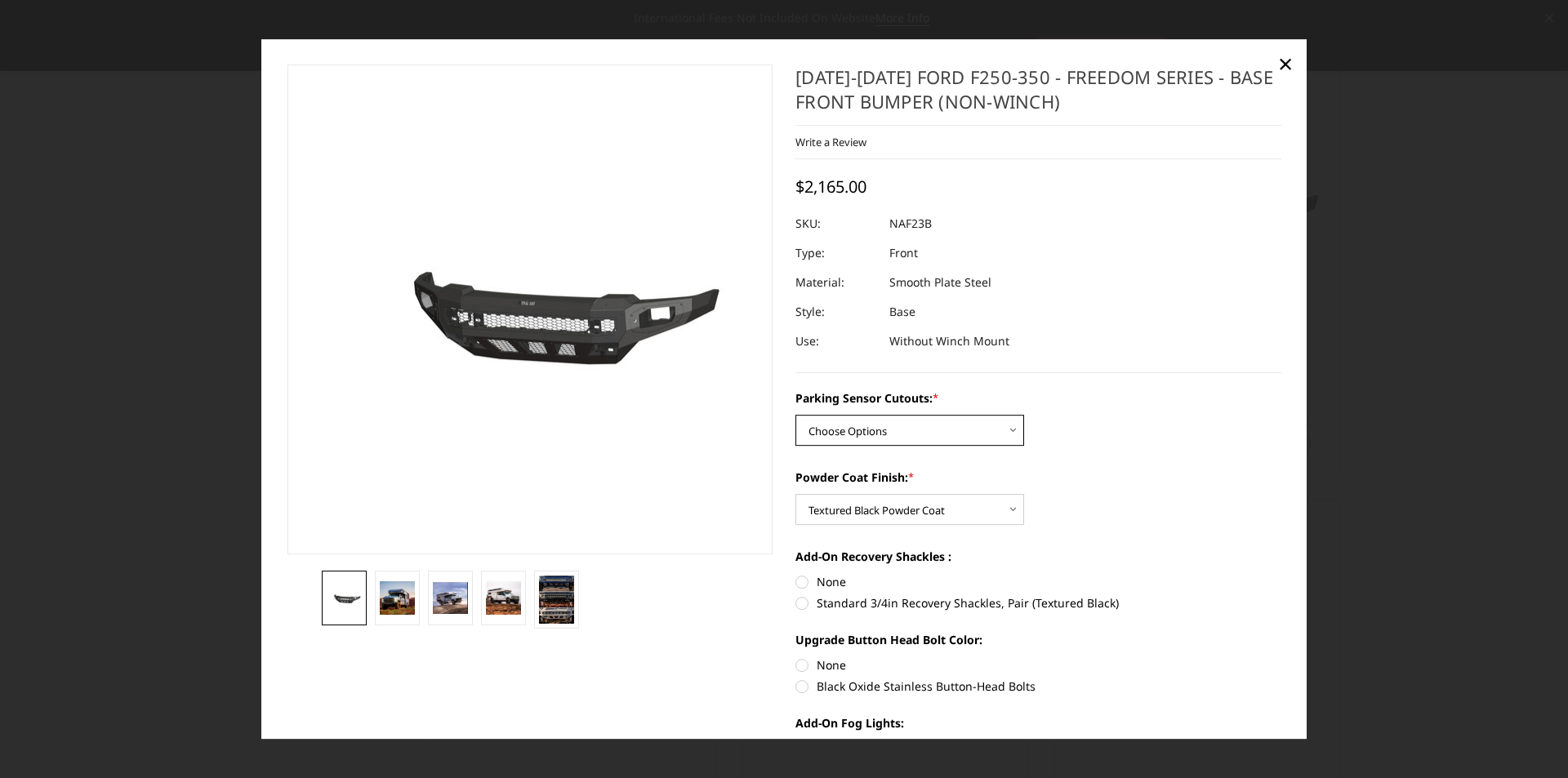
select select "2563"
click at [795, 415] on select "Choose Options No - Without Parking Sensor Cutouts Yes - With Parking Sensor Cu…" at bounding box center [909, 430] width 228 height 31
click at [960, 512] on select "Choose Options Bare Metal Textured Black Powder Coat" at bounding box center [909, 509] width 228 height 31
click at [795, 494] on select "Choose Options Bare Metal Textured Black Powder Coat" at bounding box center [909, 509] width 228 height 31
click at [958, 511] on select "Choose Options Bare Metal Textured Black Powder Coat" at bounding box center [909, 509] width 228 height 31
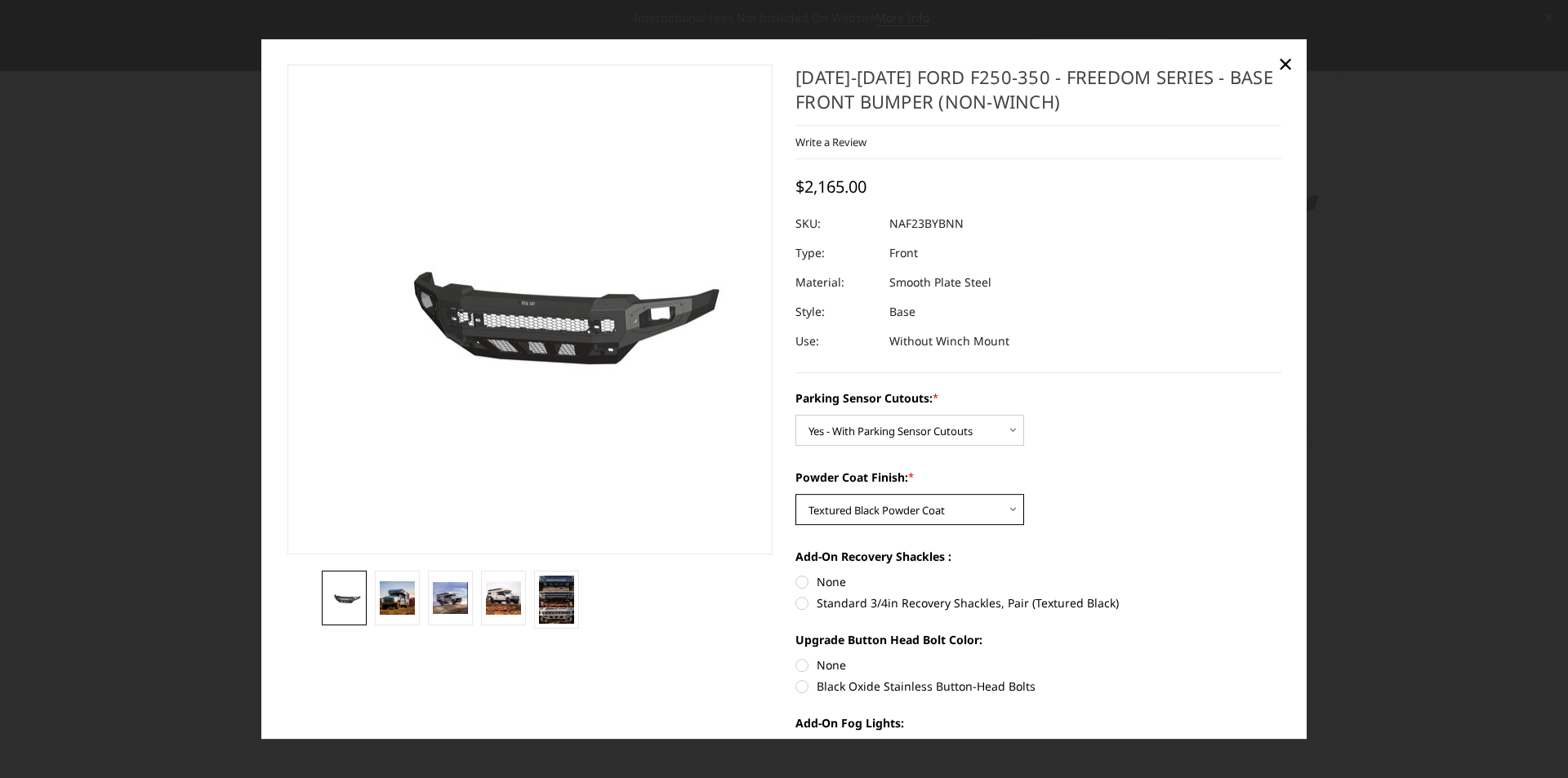
click at [795, 494] on select "Choose Options Bare Metal Textured Black Powder Coat" at bounding box center [909, 509] width 228 height 31
click at [959, 505] on select "Choose Options Bare Metal Textured Black Powder Coat" at bounding box center [909, 509] width 228 height 31
select select "2564"
click at [795, 494] on select "Choose Options Bare Metal Textured Black Powder Coat" at bounding box center [909, 509] width 228 height 31
click at [953, 506] on select "Choose Options Bare Metal Textured Black Powder Coat" at bounding box center [909, 509] width 228 height 31
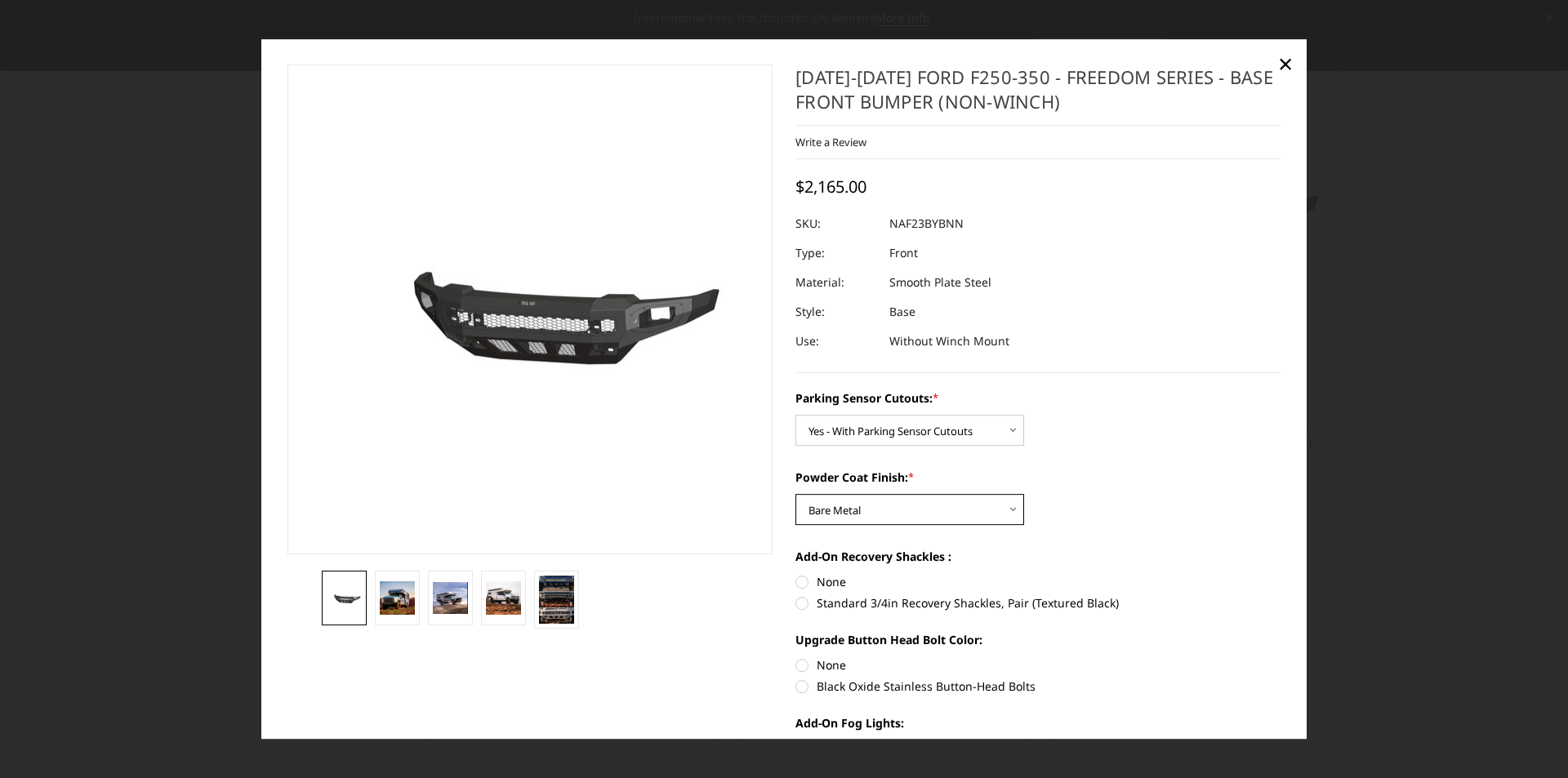
click at [795, 494] on select "Choose Options Bare Metal Textured Black Powder Coat" at bounding box center [909, 509] width 228 height 31
click at [403, 607] on img at bounding box center [397, 597] width 35 height 33
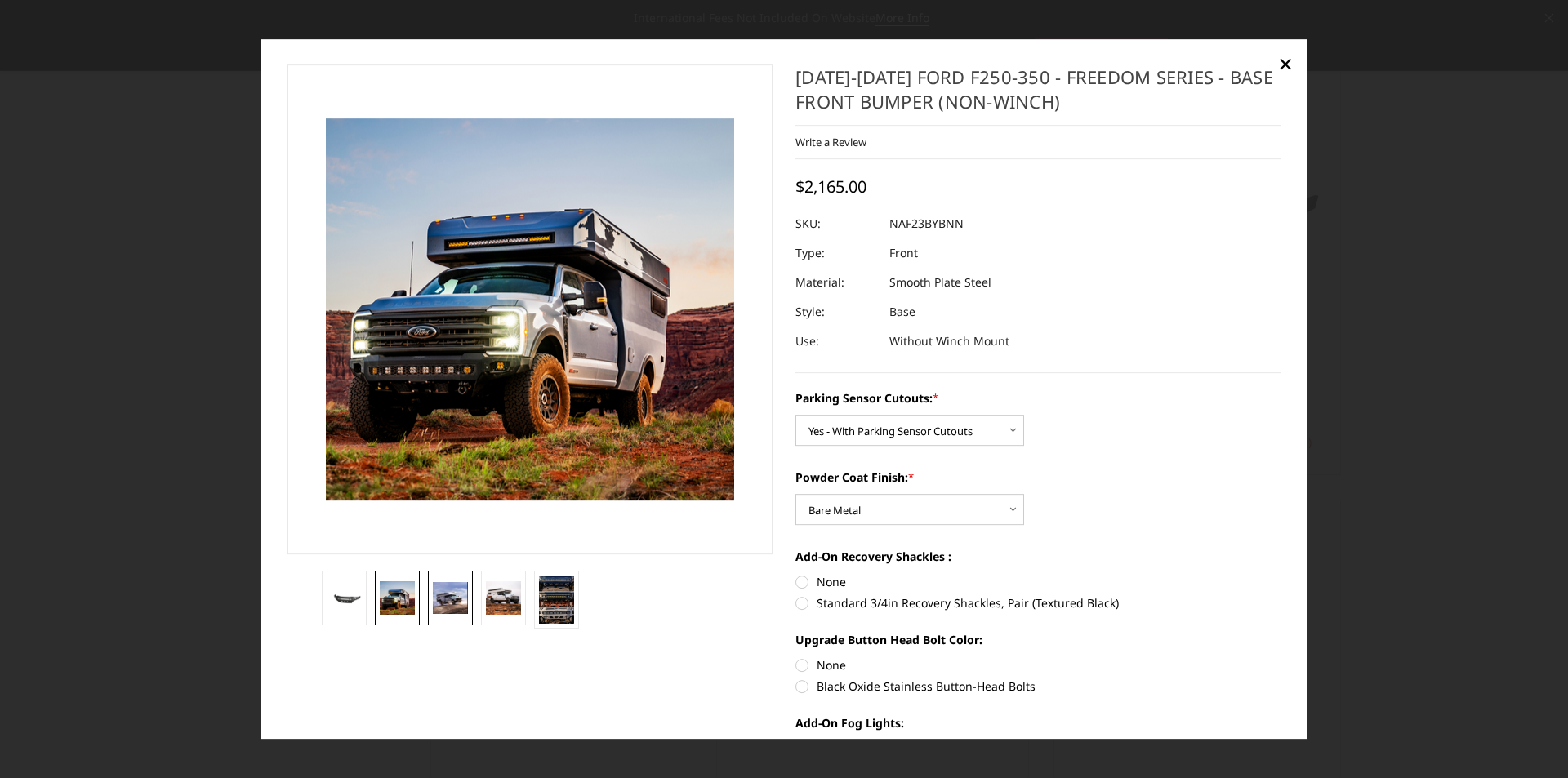
click at [457, 598] on img at bounding box center [450, 597] width 35 height 33
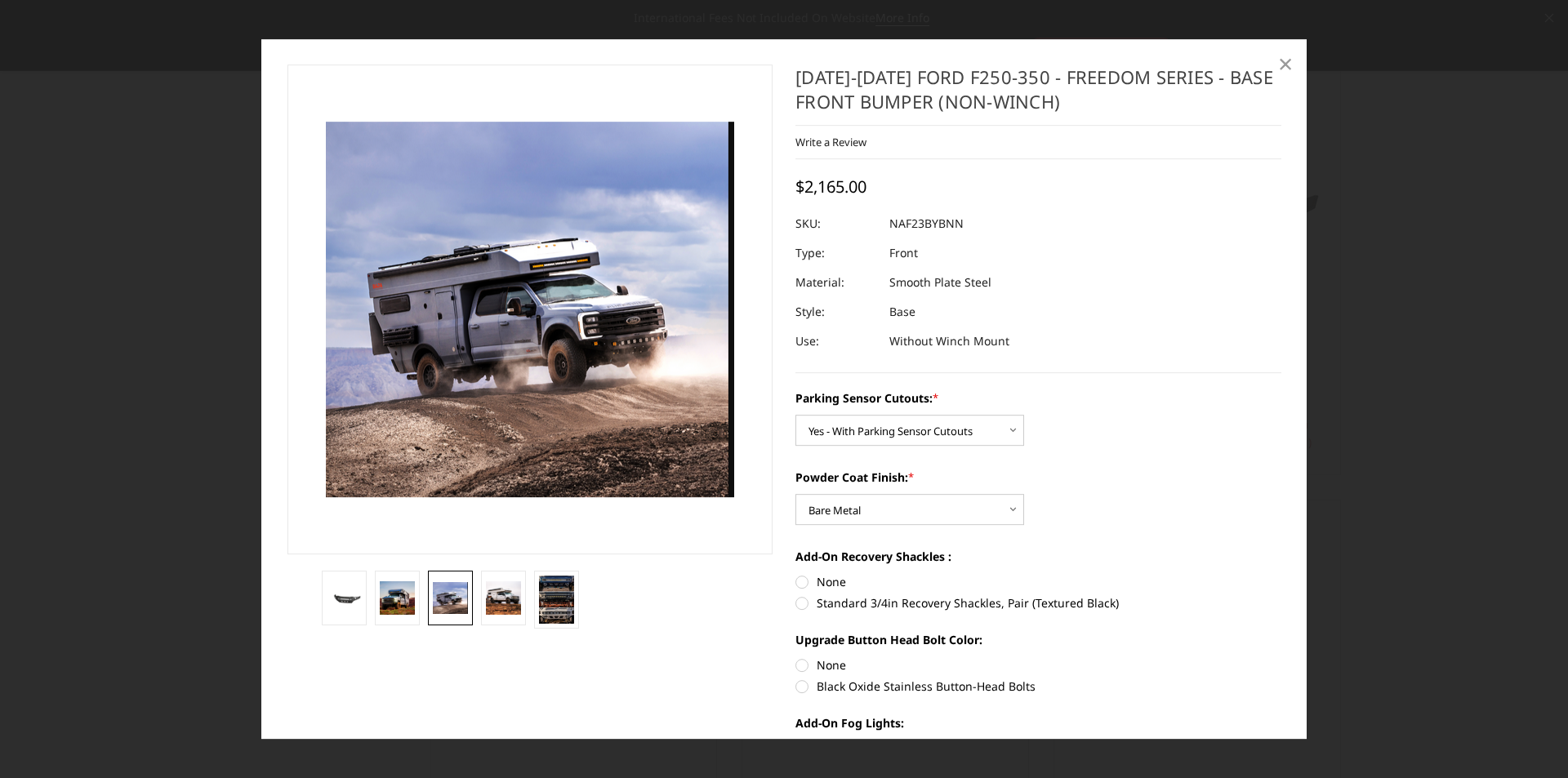
click at [1290, 56] on span "×" at bounding box center [1286, 63] width 15 height 35
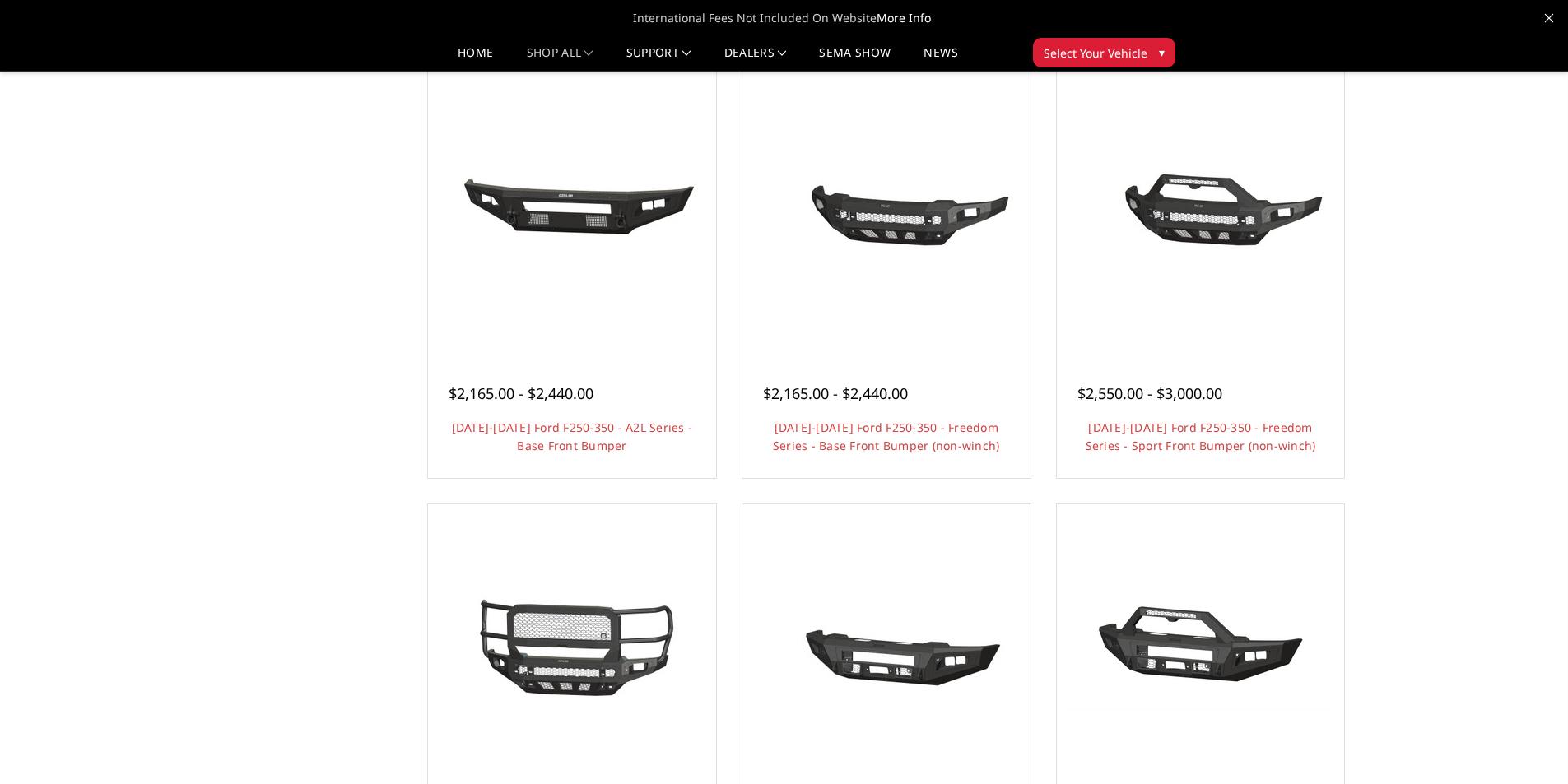
scroll to position [0, 0]
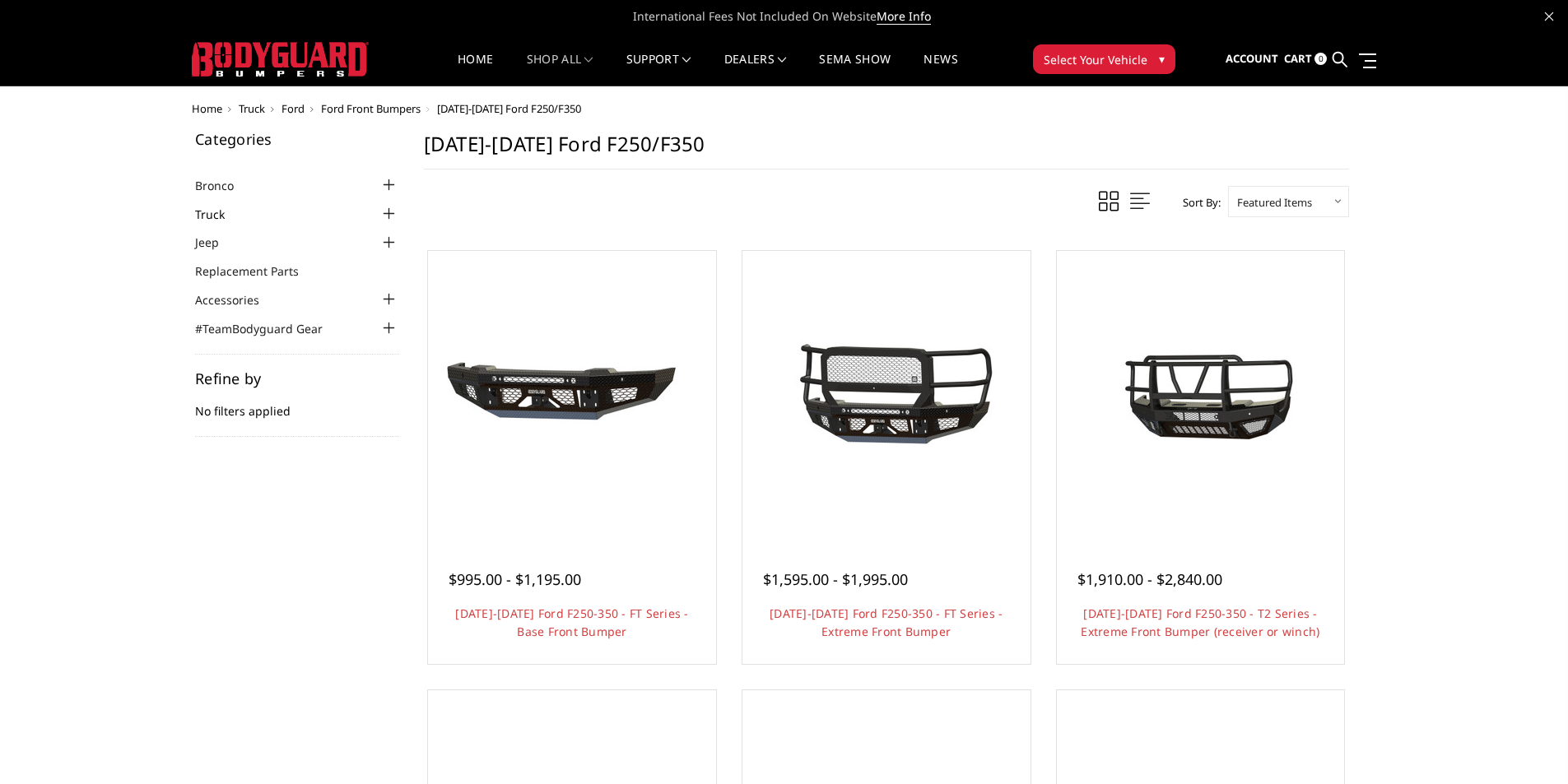
click at [212, 218] on link "Truck" at bounding box center [220, 214] width 50 height 17
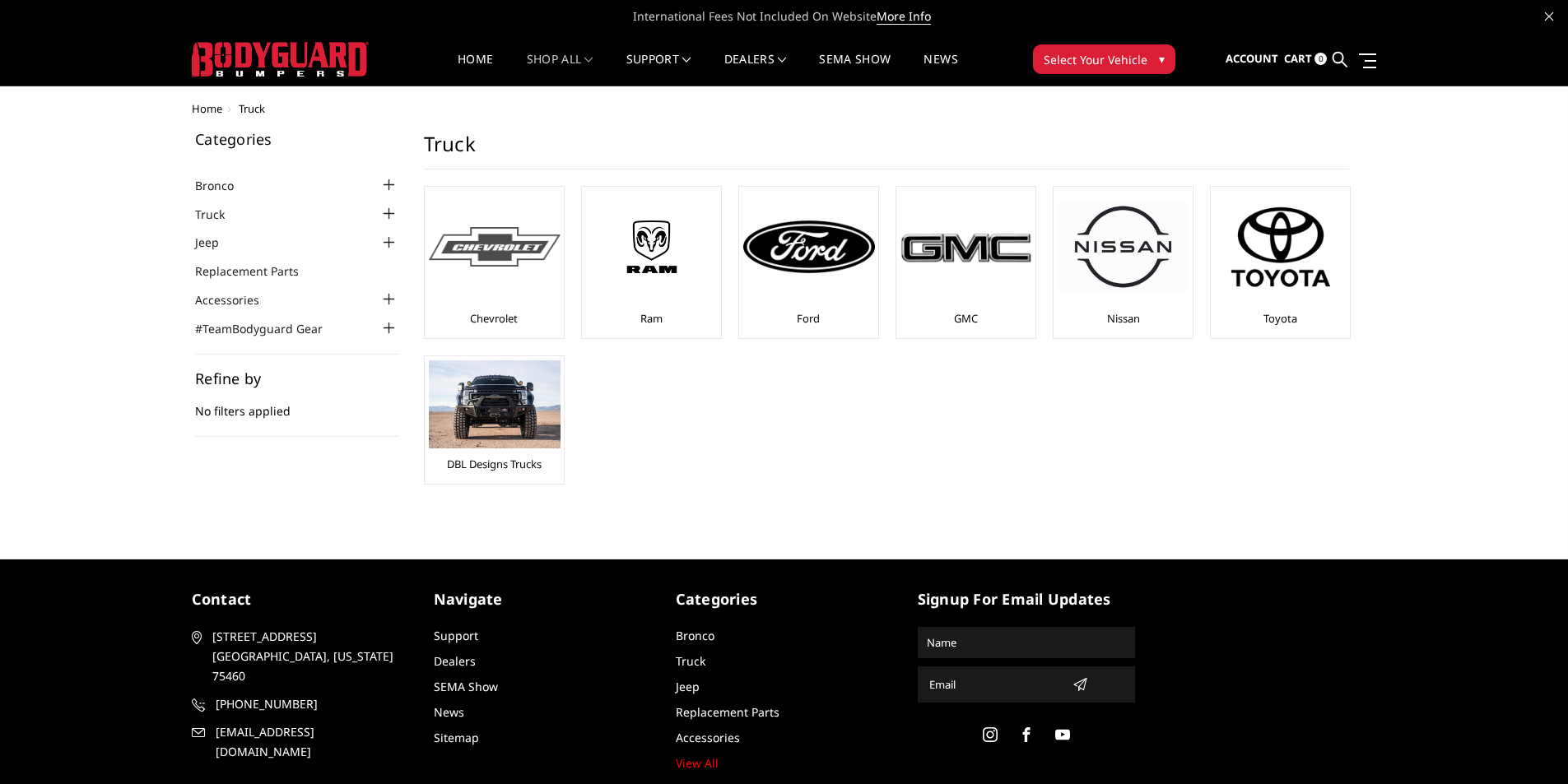
click at [458, 238] on img at bounding box center [494, 247] width 132 height 40
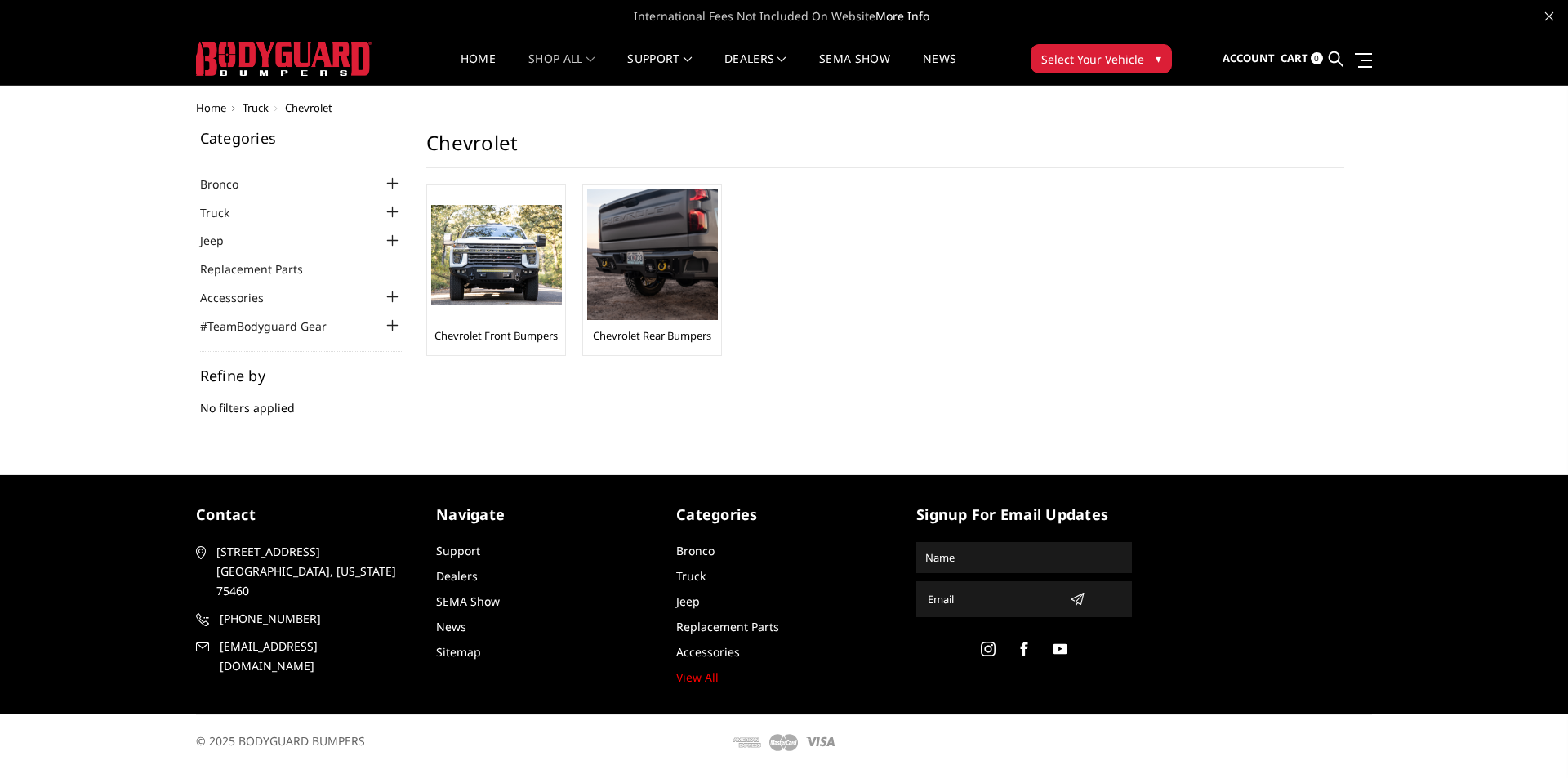
click at [262, 106] on span "Truck" at bounding box center [255, 108] width 26 height 15
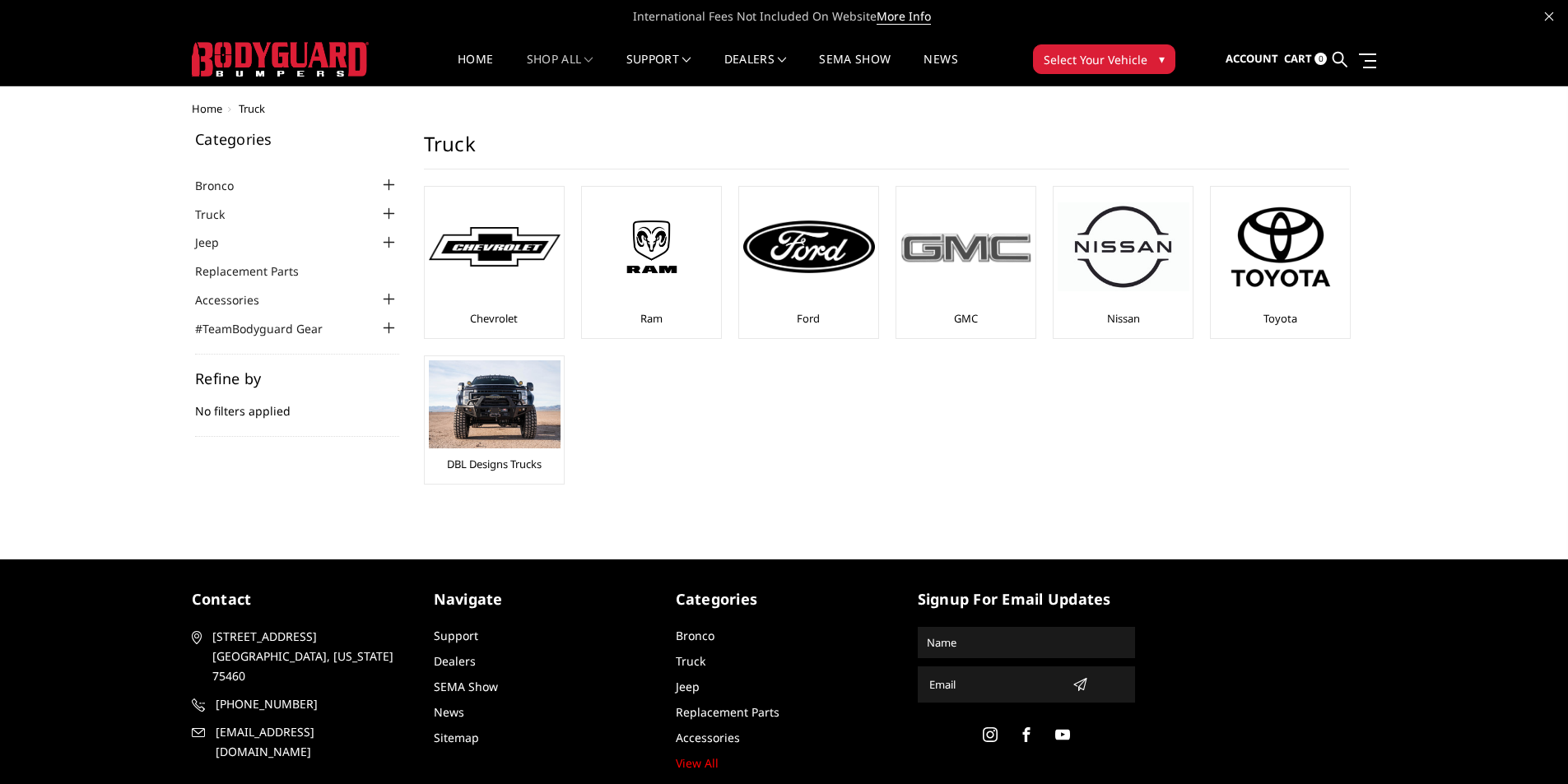
click at [991, 296] on div at bounding box center [966, 246] width 132 height 112
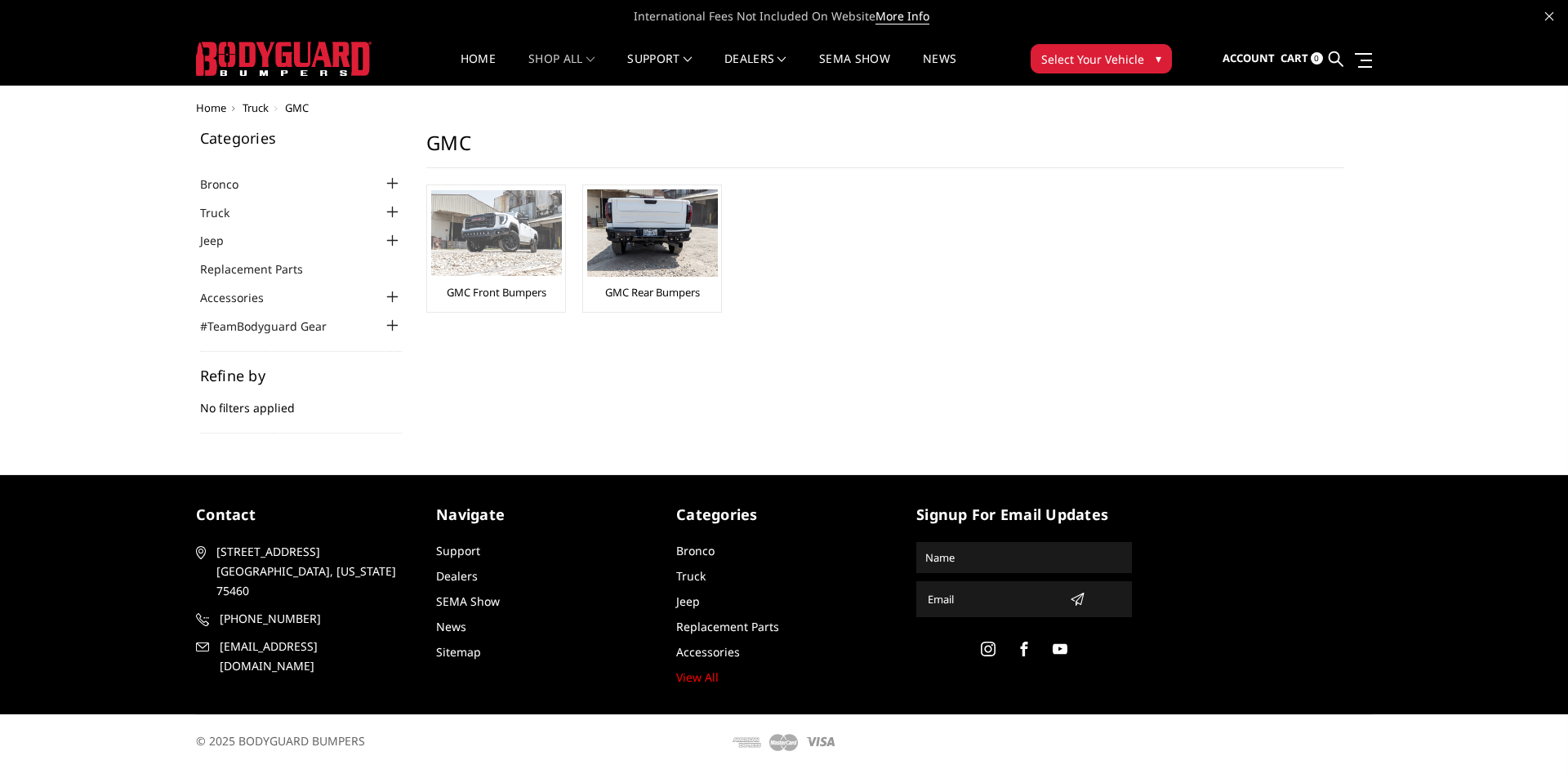
click at [507, 258] on img at bounding box center [496, 233] width 131 height 86
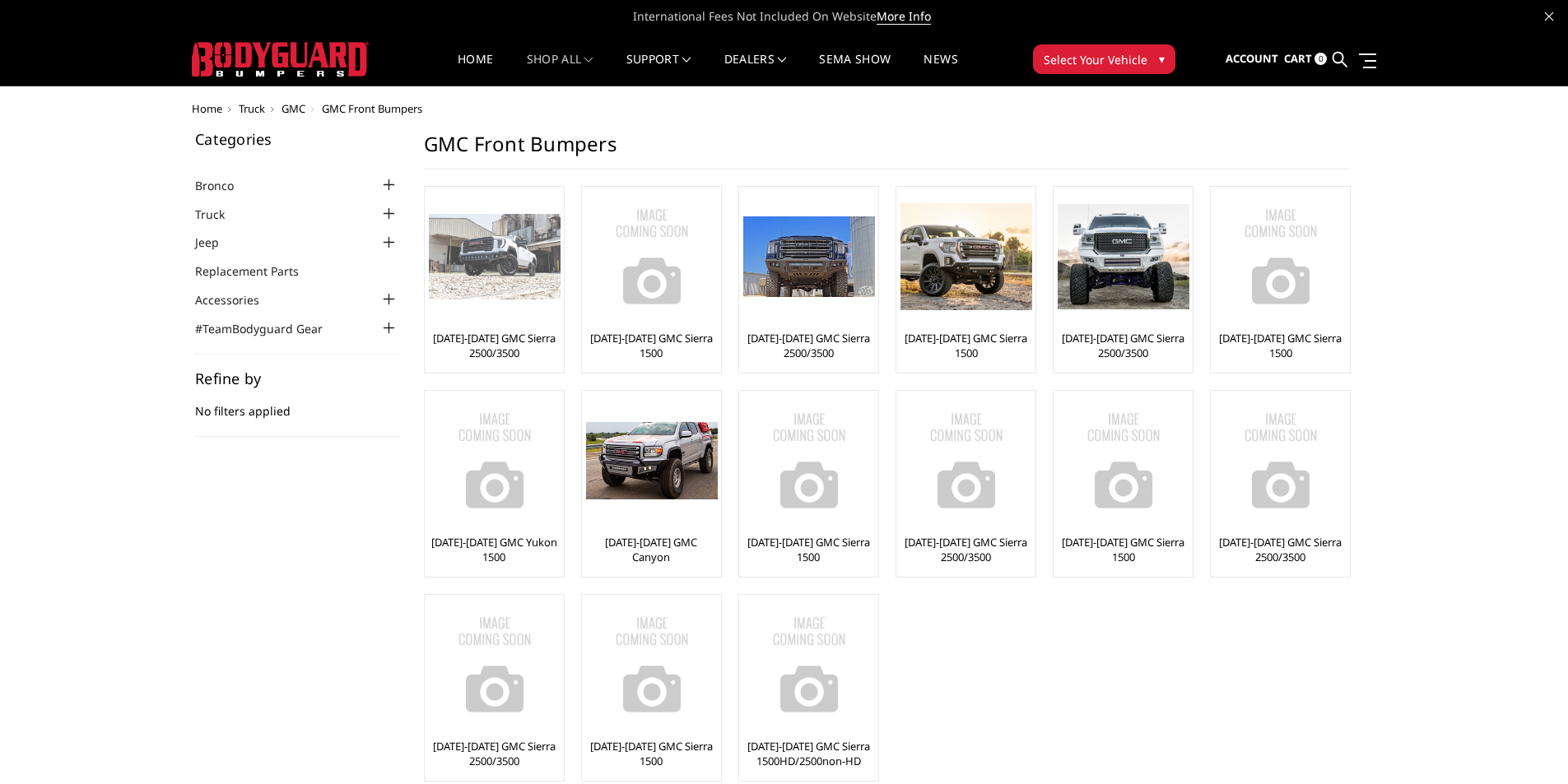
click at [461, 287] on img at bounding box center [494, 257] width 132 height 86
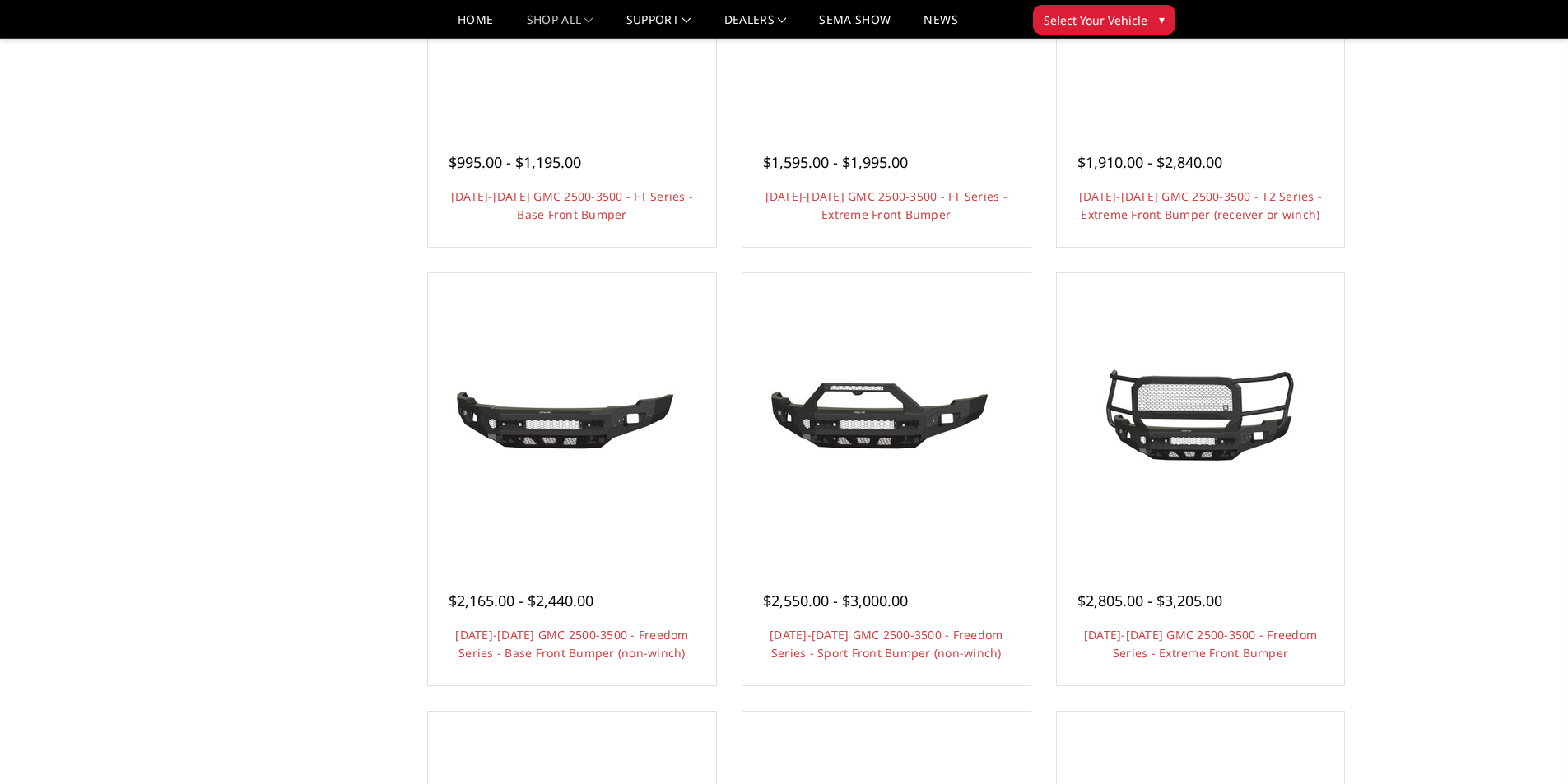
scroll to position [329, 0]
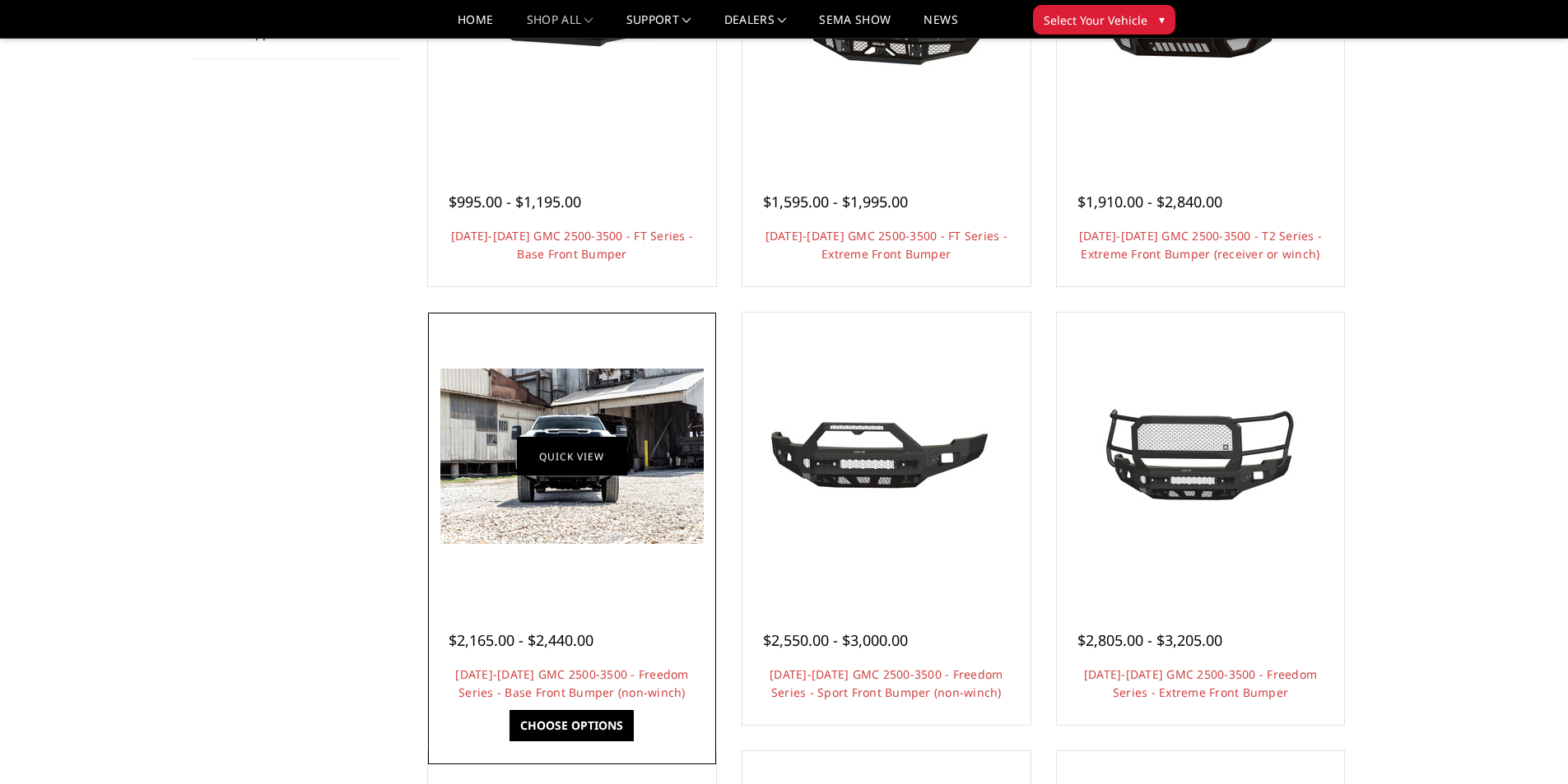
click at [582, 462] on link "Quick view" at bounding box center [571, 455] width 110 height 38
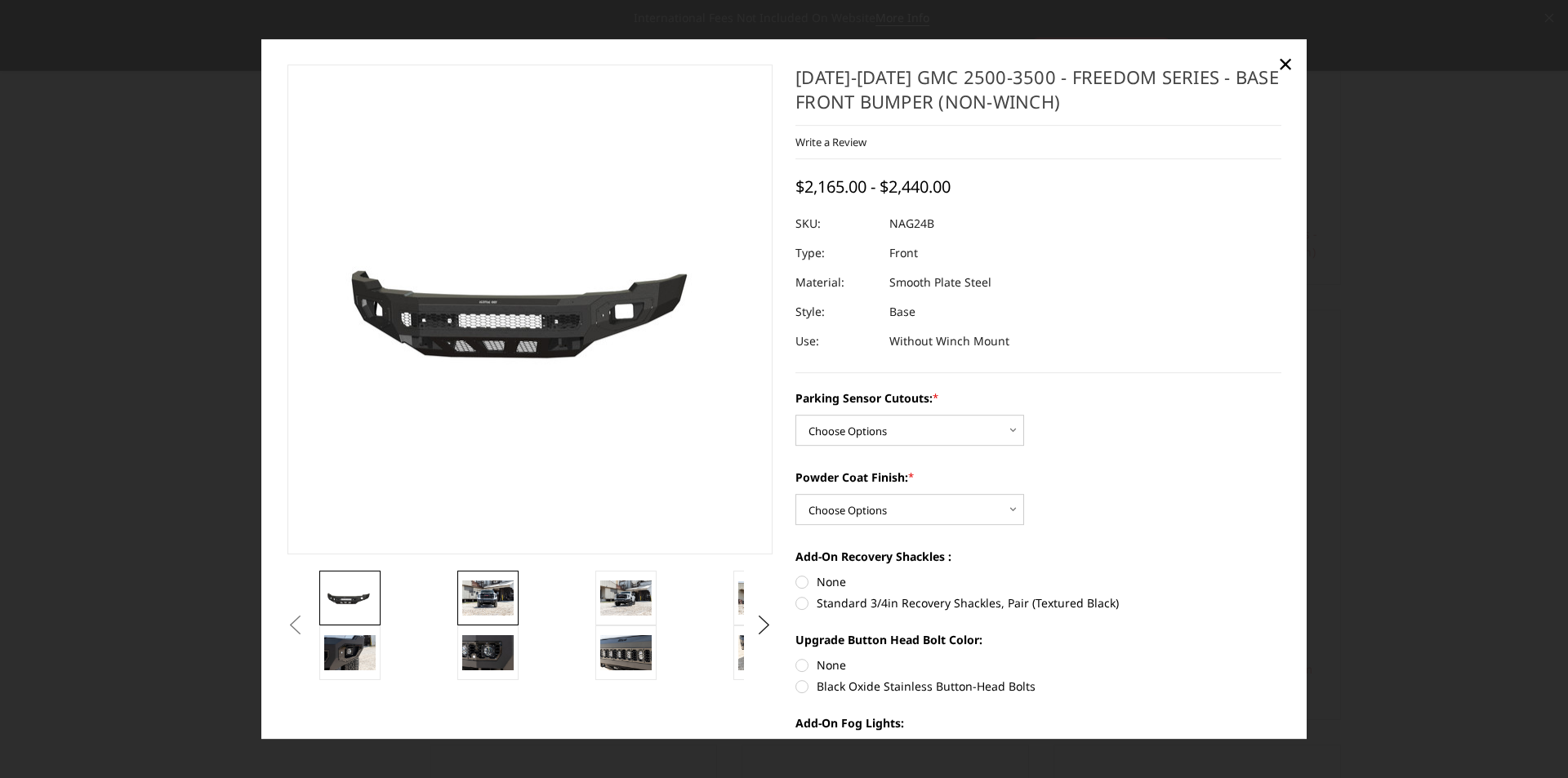
click at [494, 602] on img at bounding box center [488, 598] width 51 height 34
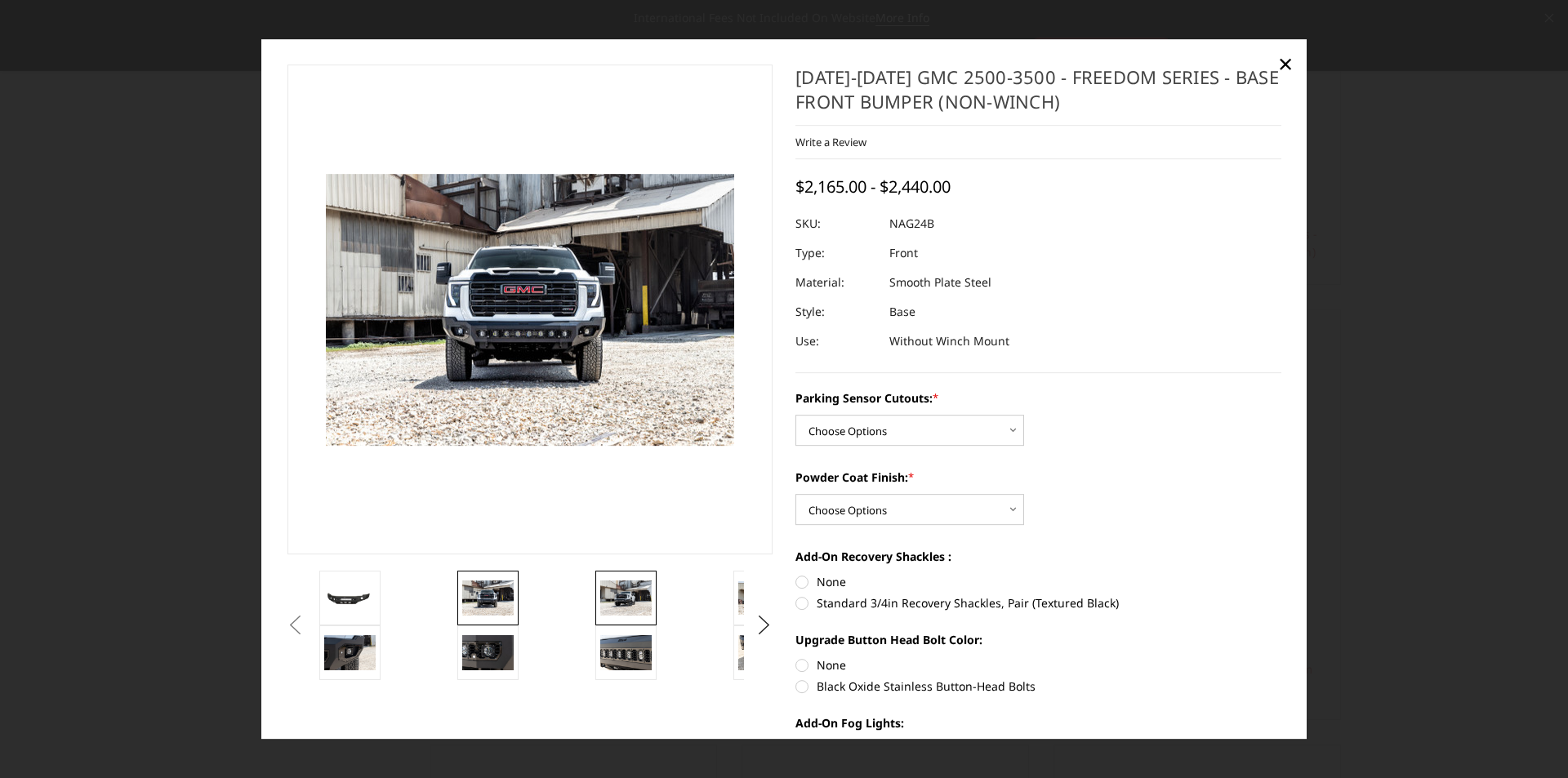
click at [605, 615] on link at bounding box center [626, 597] width 62 height 55
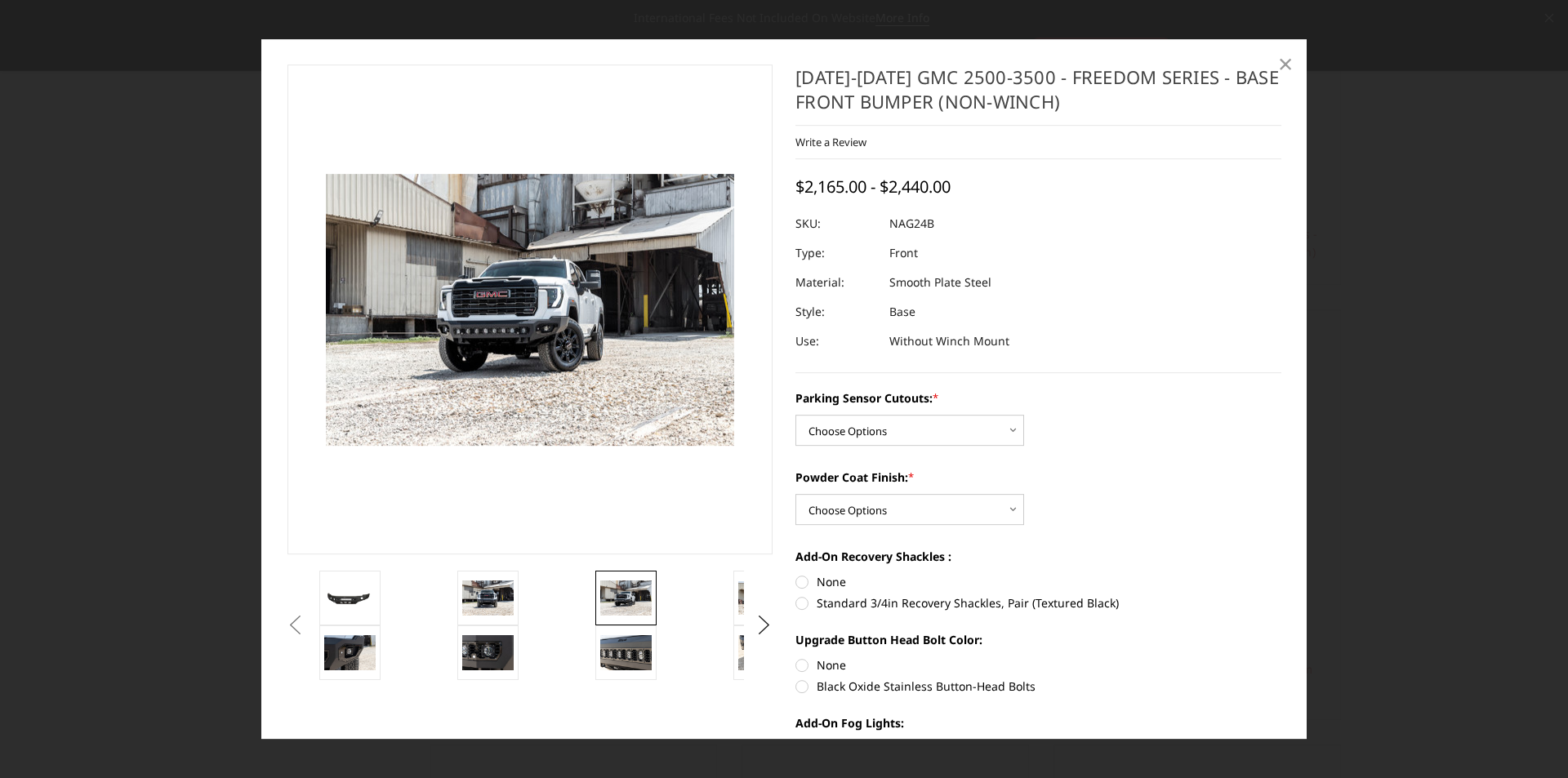
click at [1282, 62] on span "×" at bounding box center [1286, 63] width 15 height 35
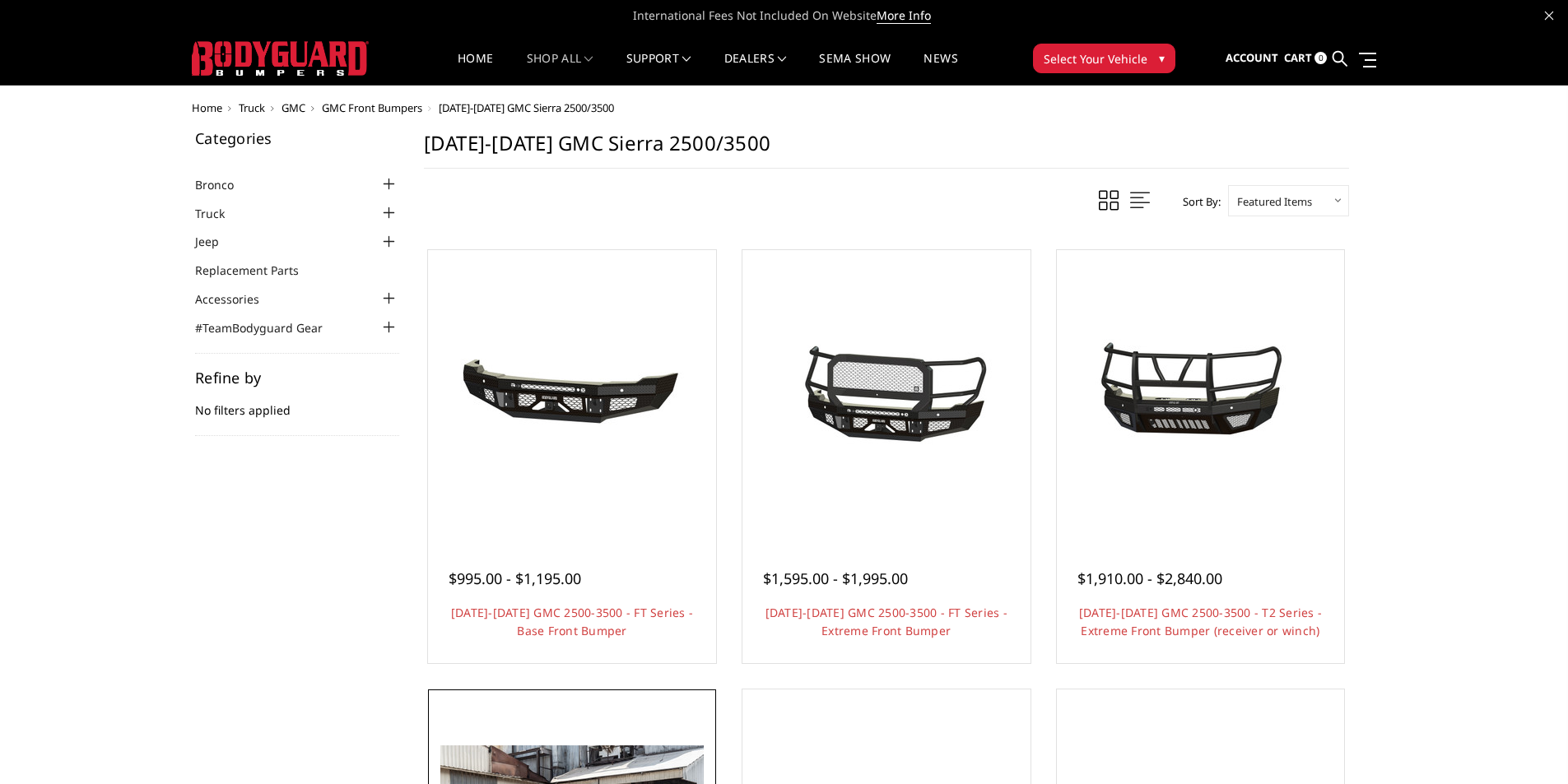
scroll to position [0, 0]
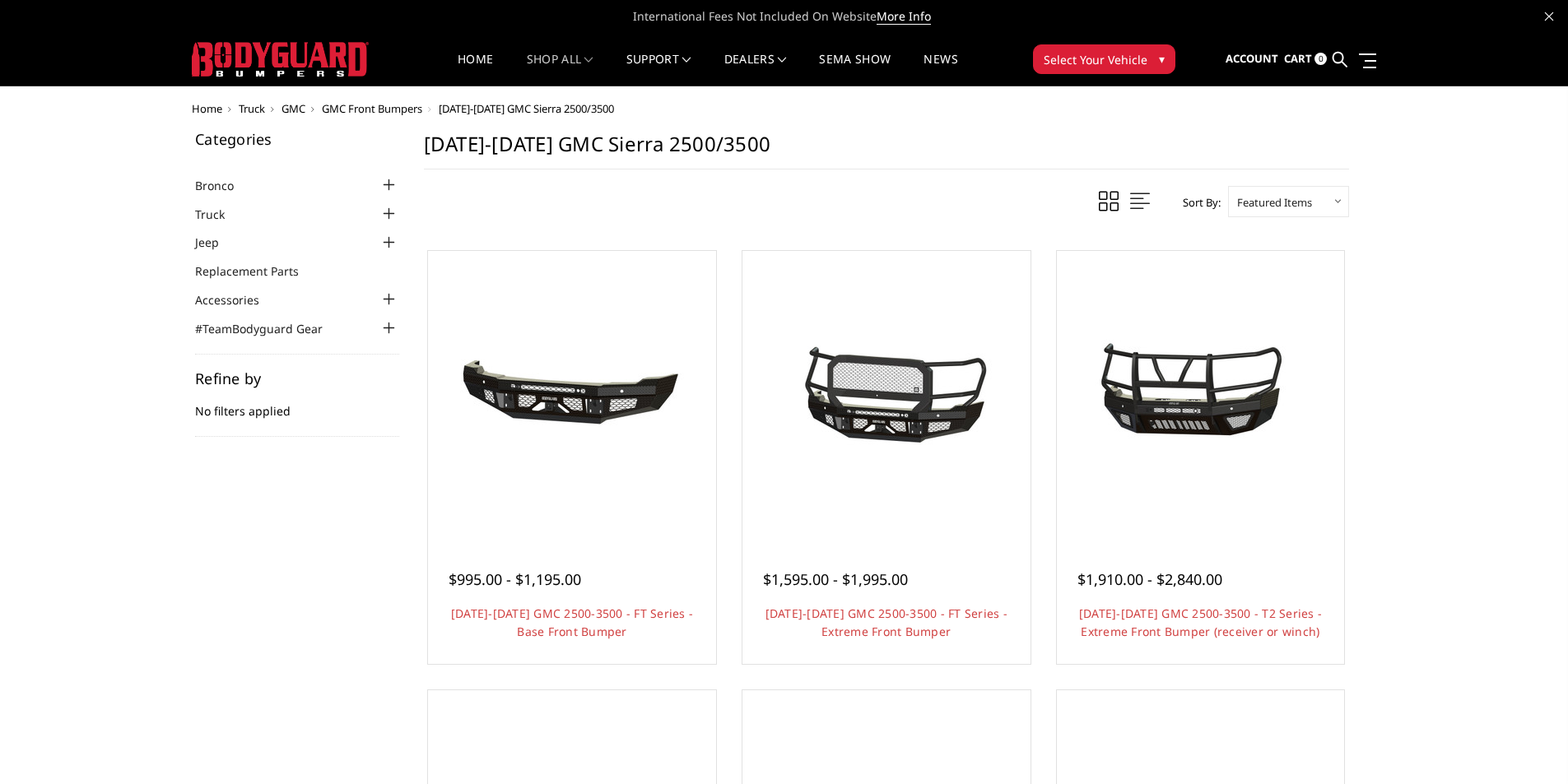
click at [349, 109] on span "GMC Front Bumpers" at bounding box center [371, 109] width 101 height 15
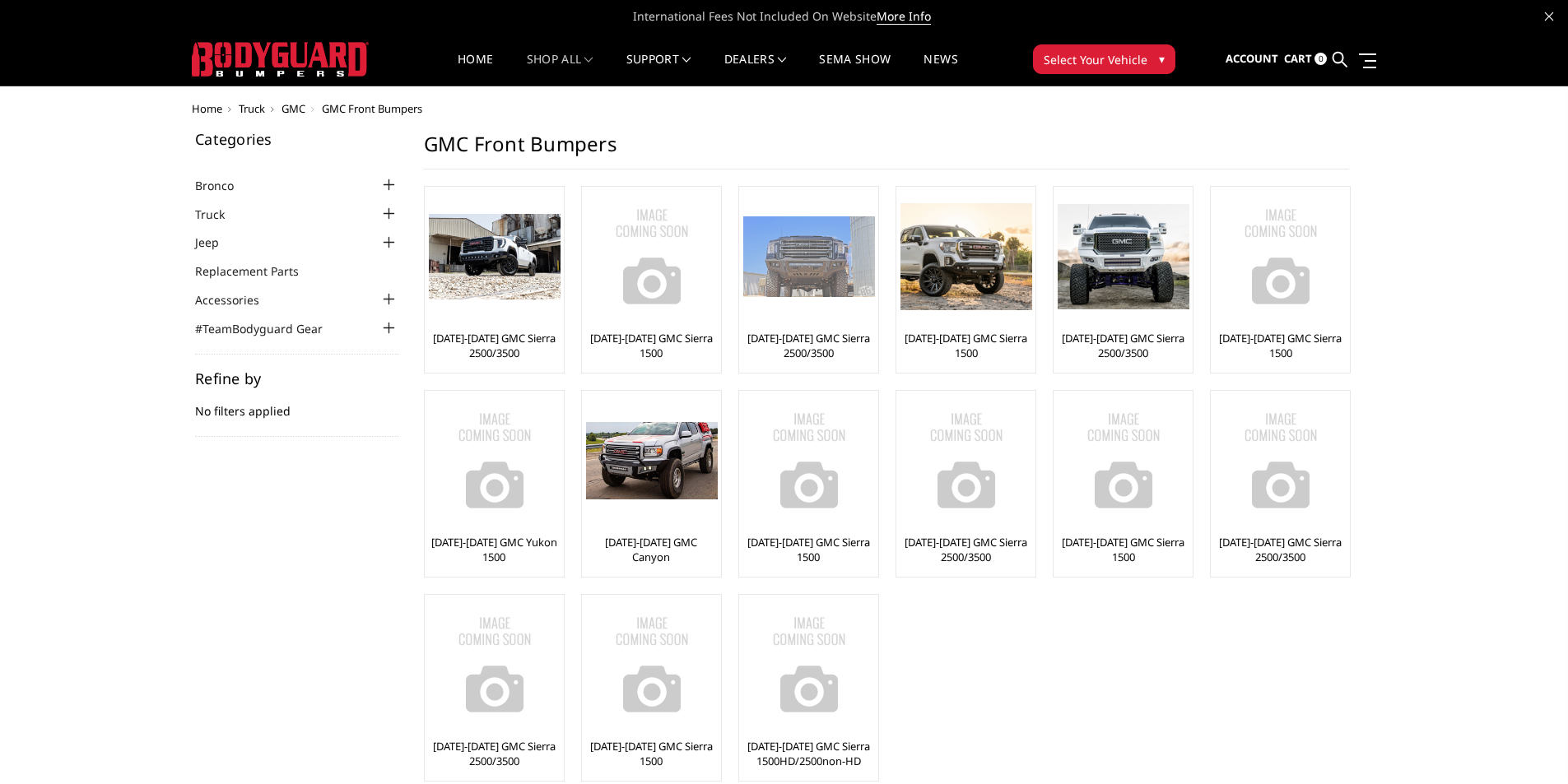
click at [806, 275] on img at bounding box center [809, 256] width 132 height 81
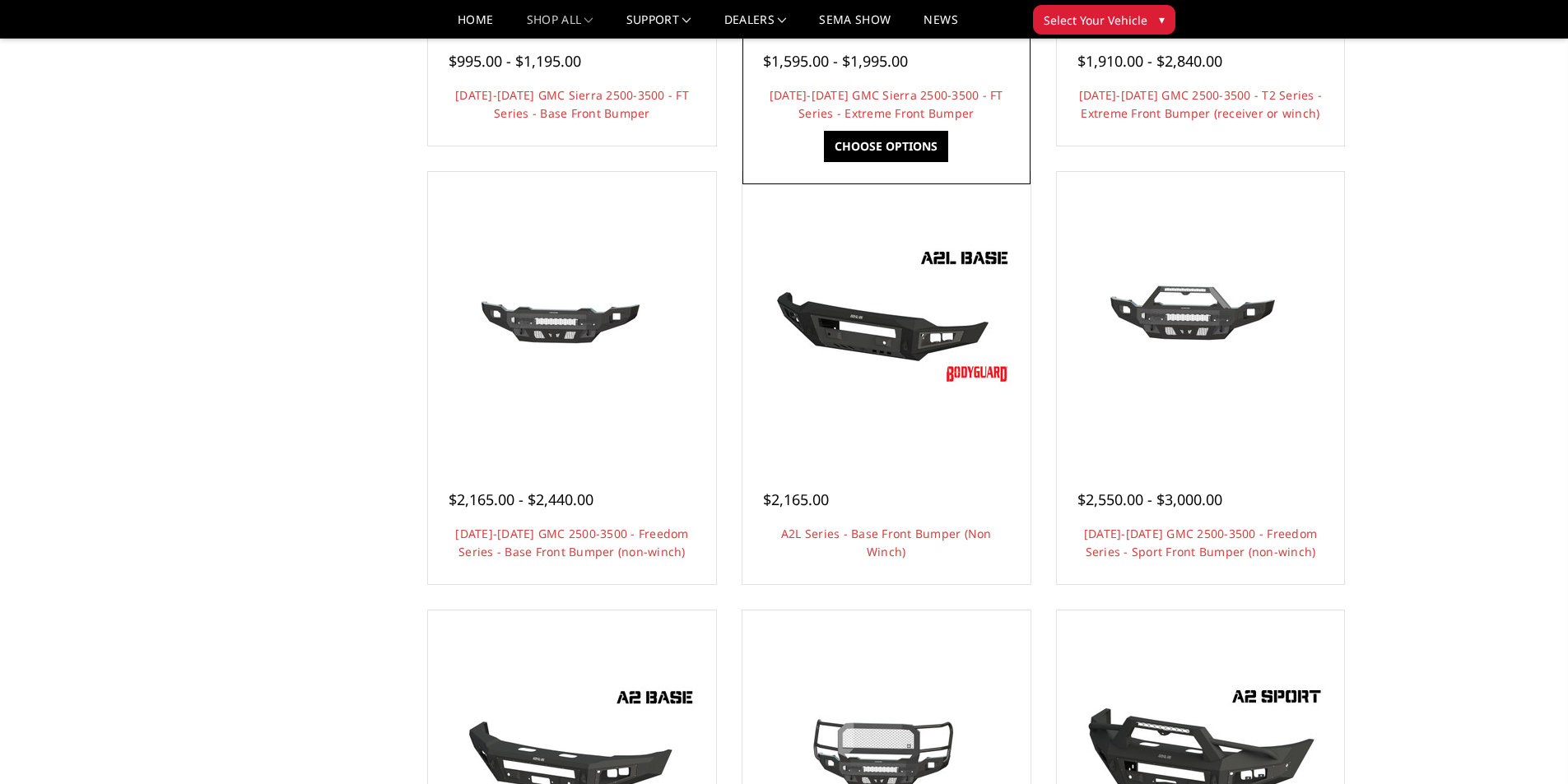
scroll to position [494, 0]
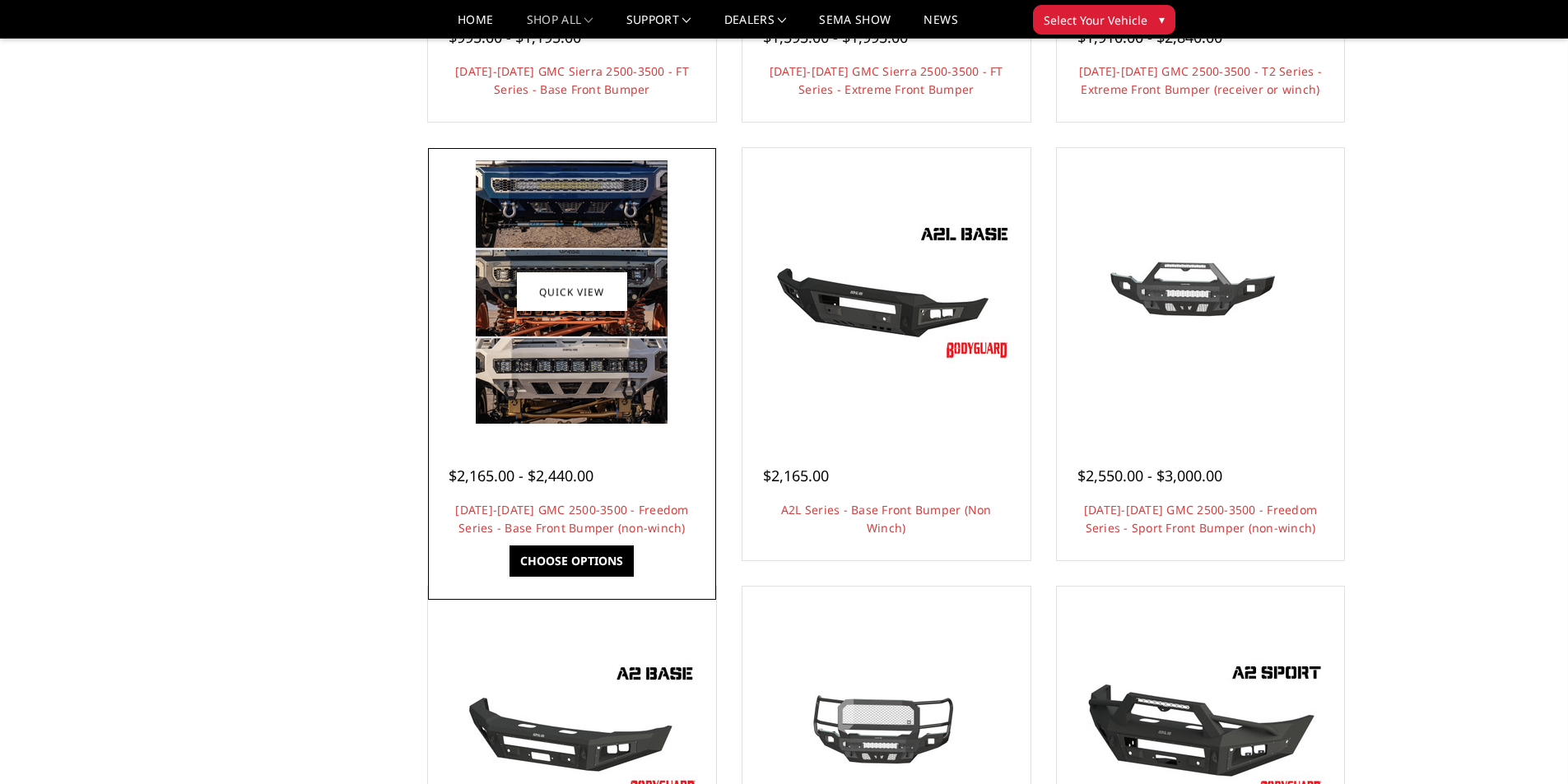
click at [580, 400] on img at bounding box center [571, 292] width 192 height 263
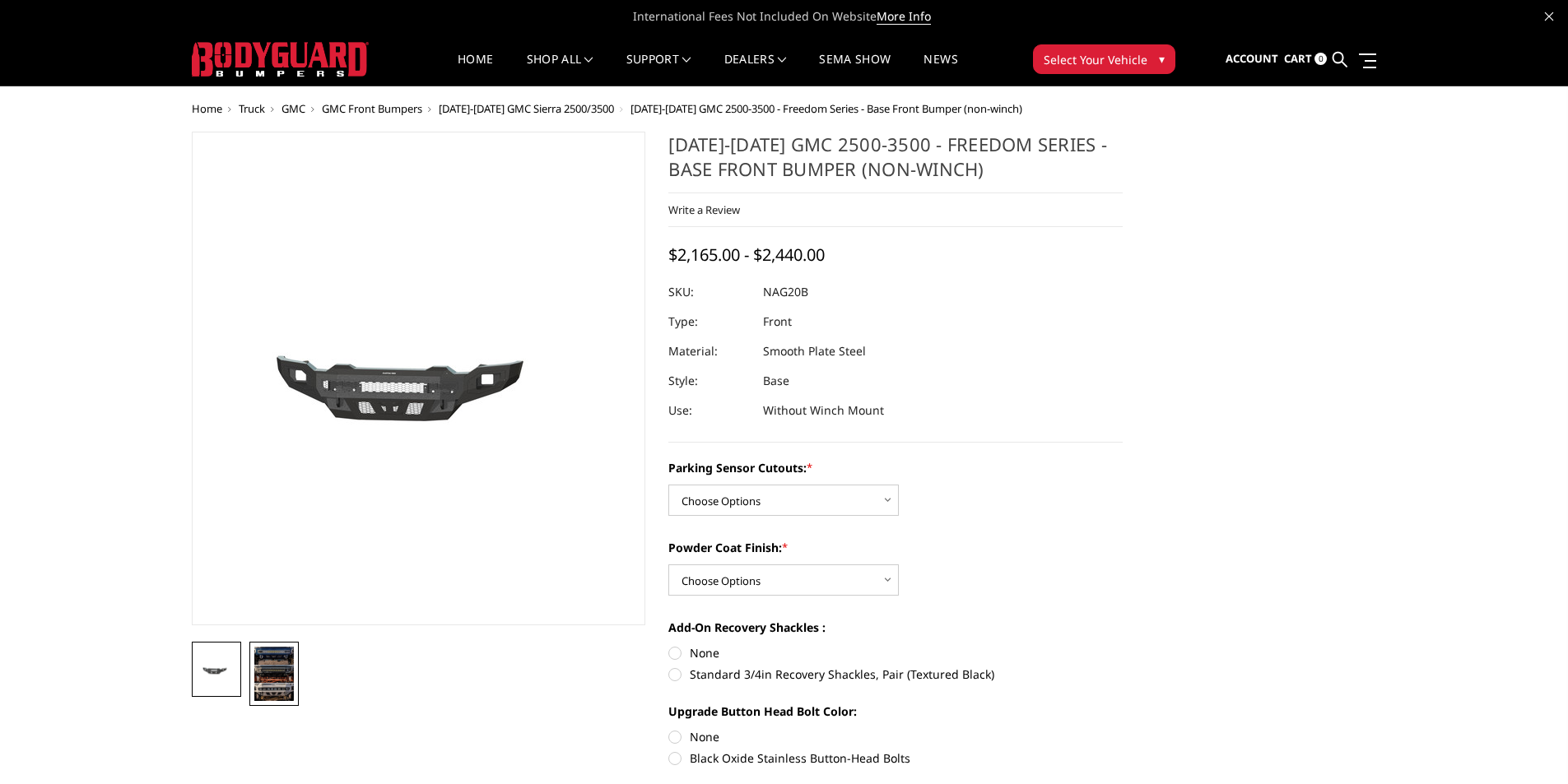
click at [277, 677] on img at bounding box center [274, 673] width 39 height 54
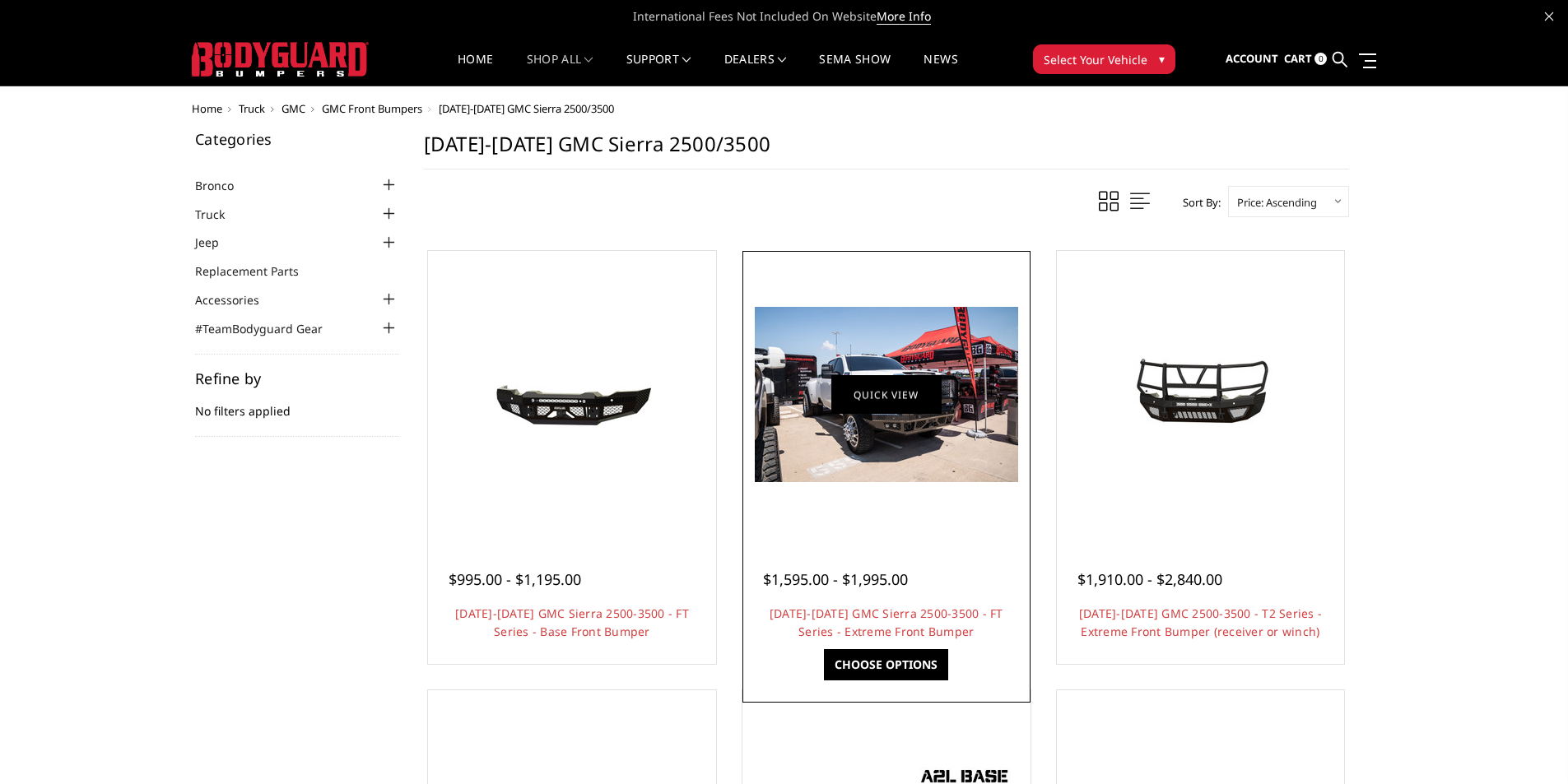
click at [892, 385] on link "Quick view" at bounding box center [886, 393] width 110 height 38
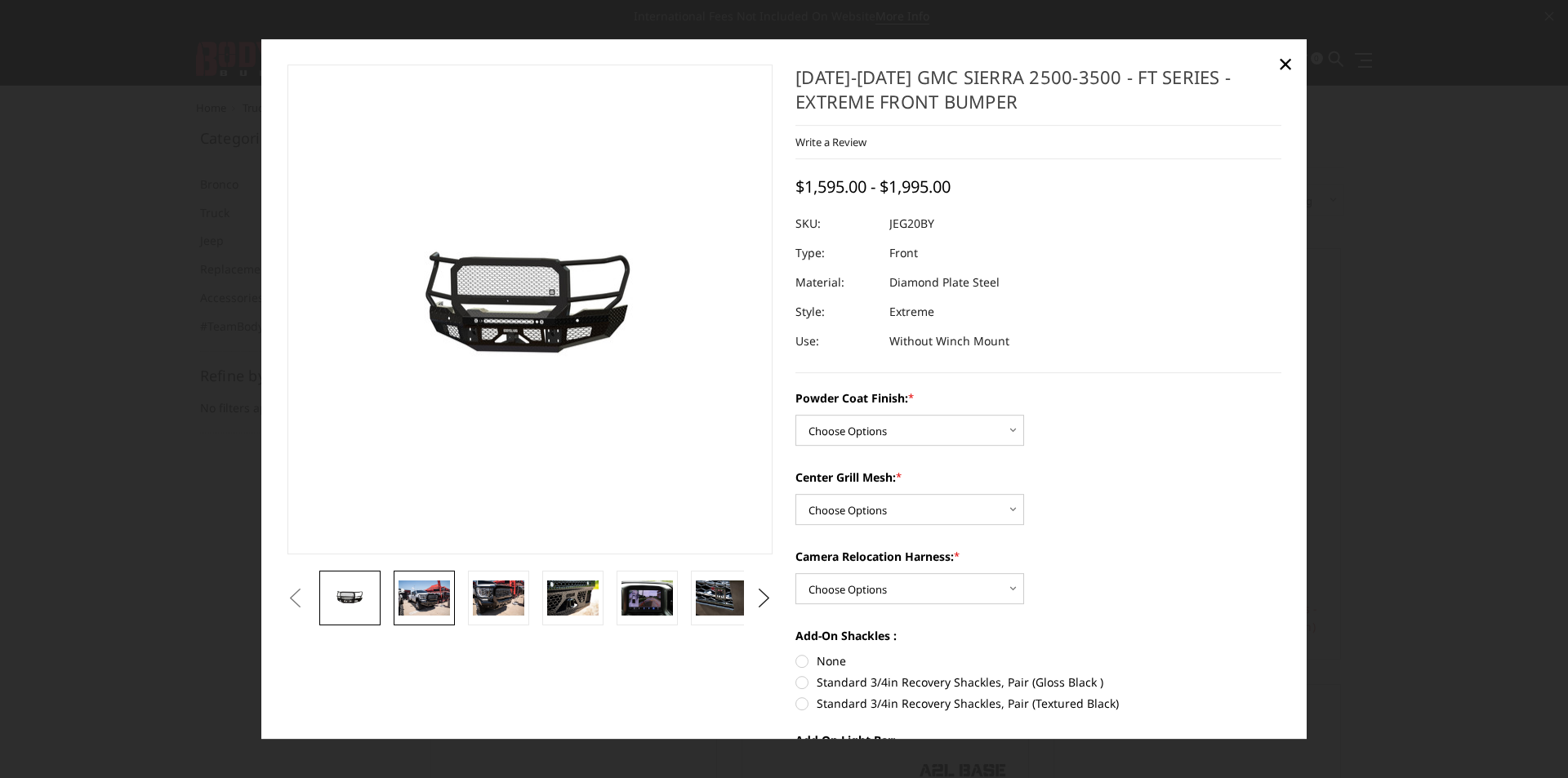
click at [433, 604] on img at bounding box center [423, 598] width 51 height 34
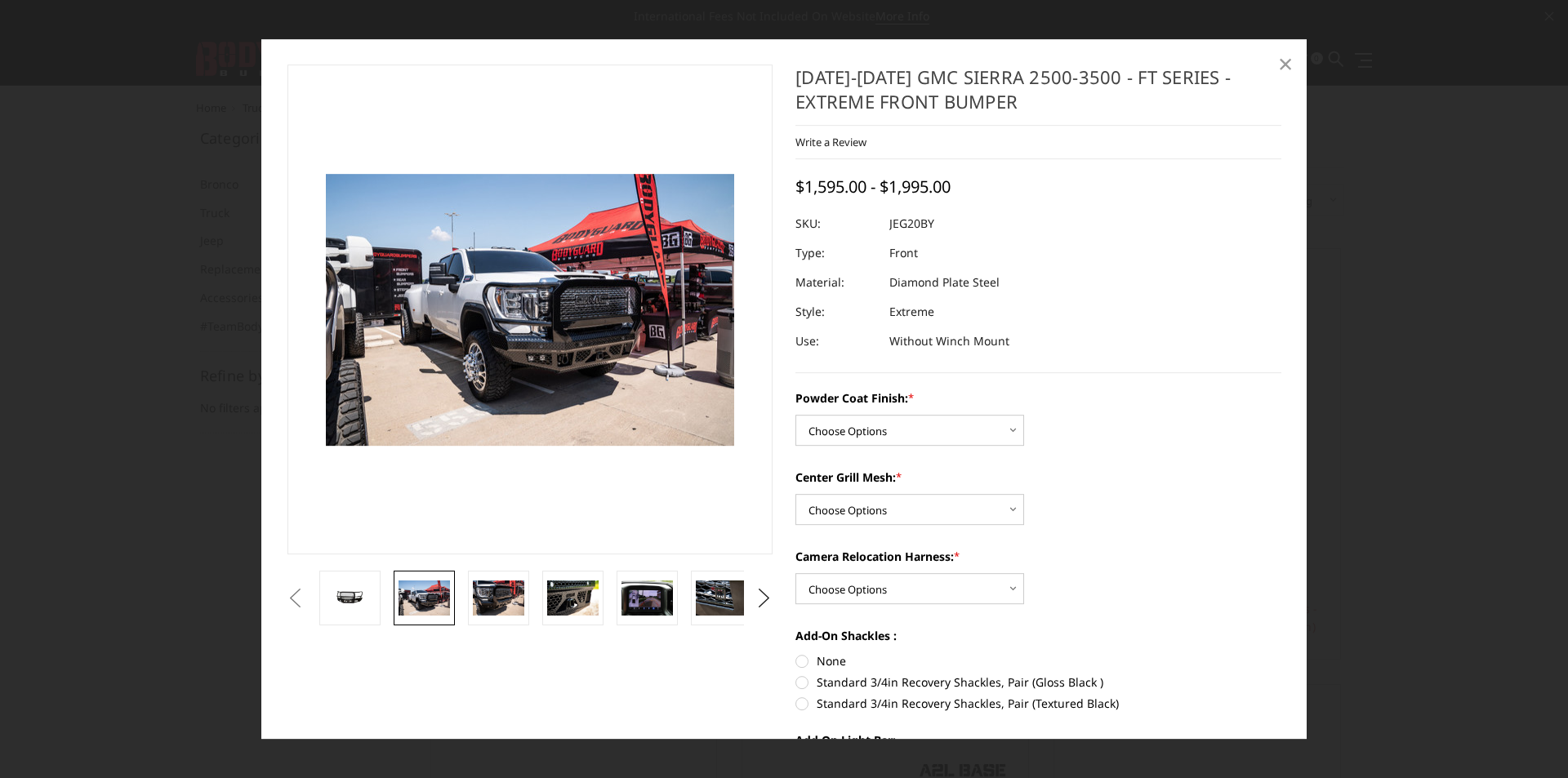
click at [1290, 61] on span "×" at bounding box center [1286, 63] width 15 height 35
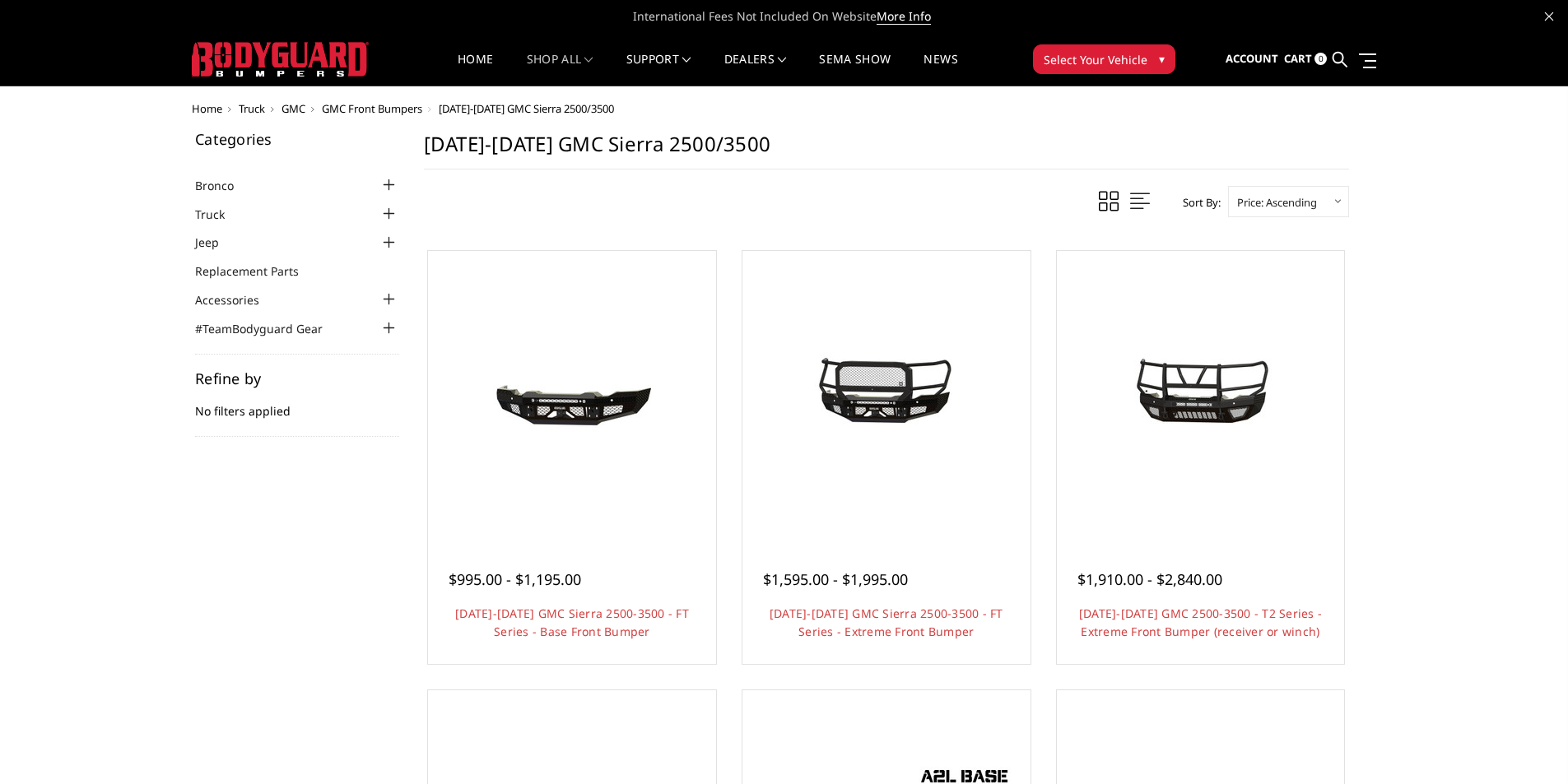
click at [262, 109] on span "Truck" at bounding box center [252, 109] width 26 height 15
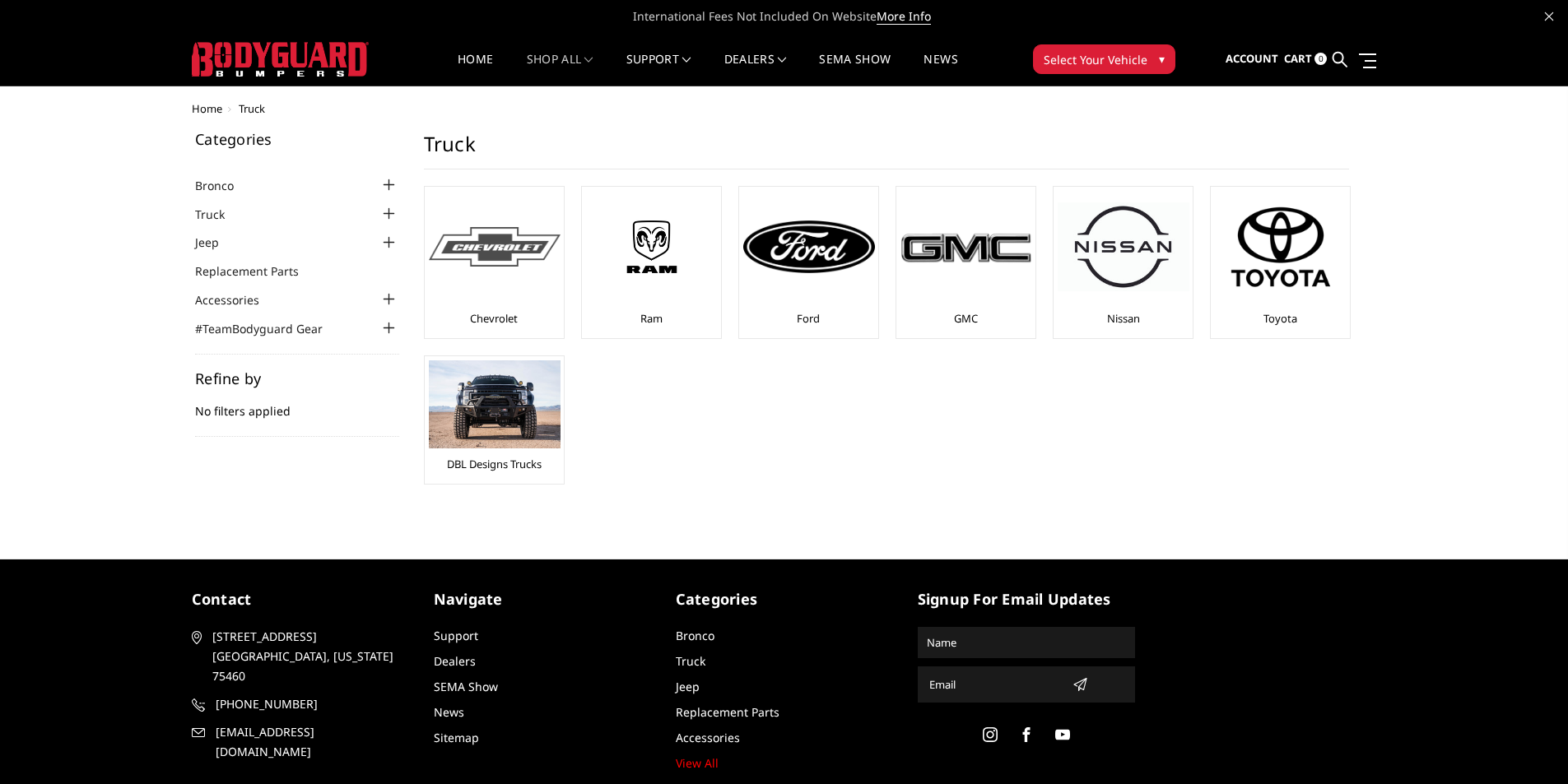
click at [517, 288] on div at bounding box center [494, 246] width 132 height 112
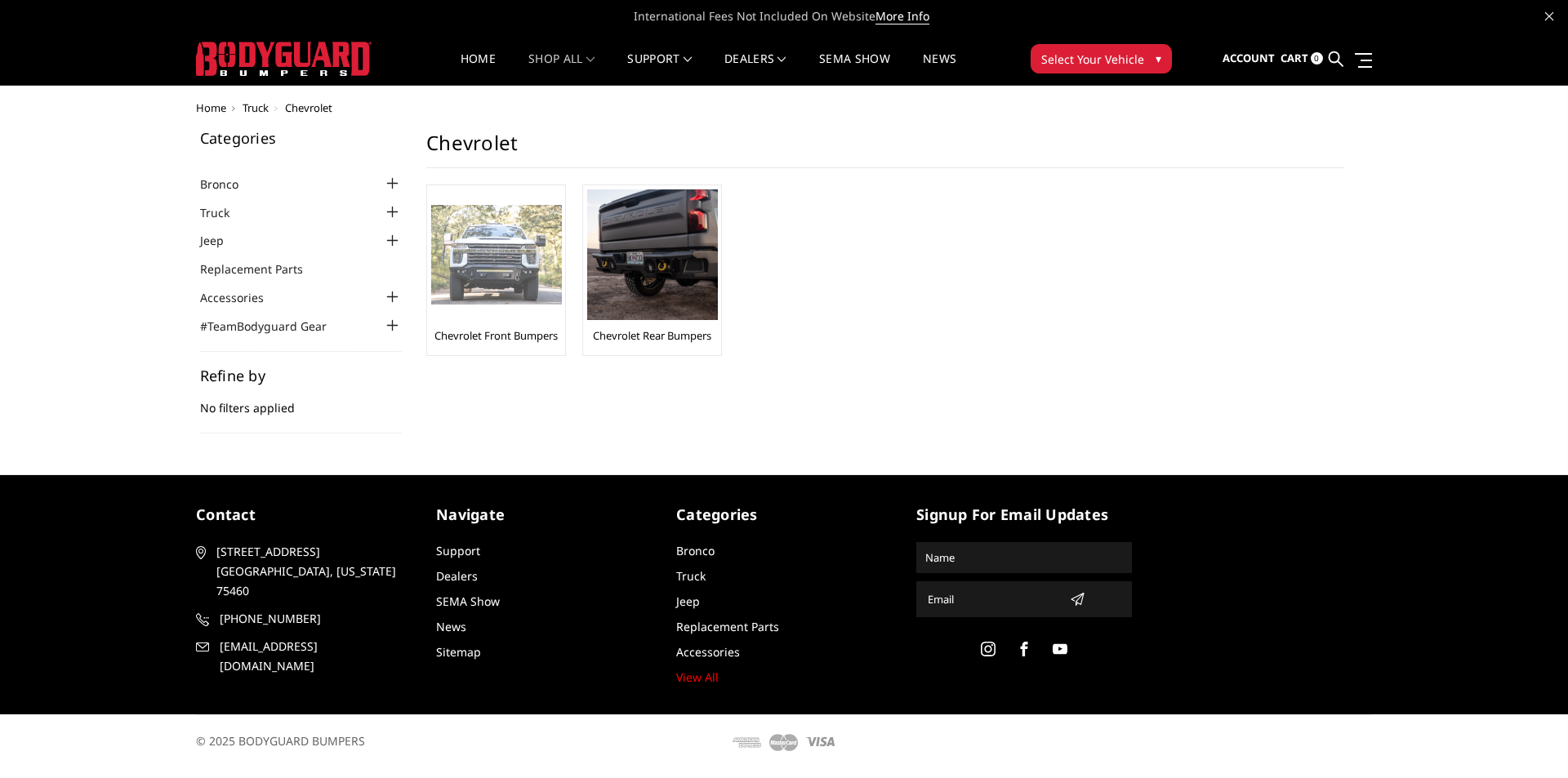
click at [510, 258] on img at bounding box center [496, 255] width 131 height 101
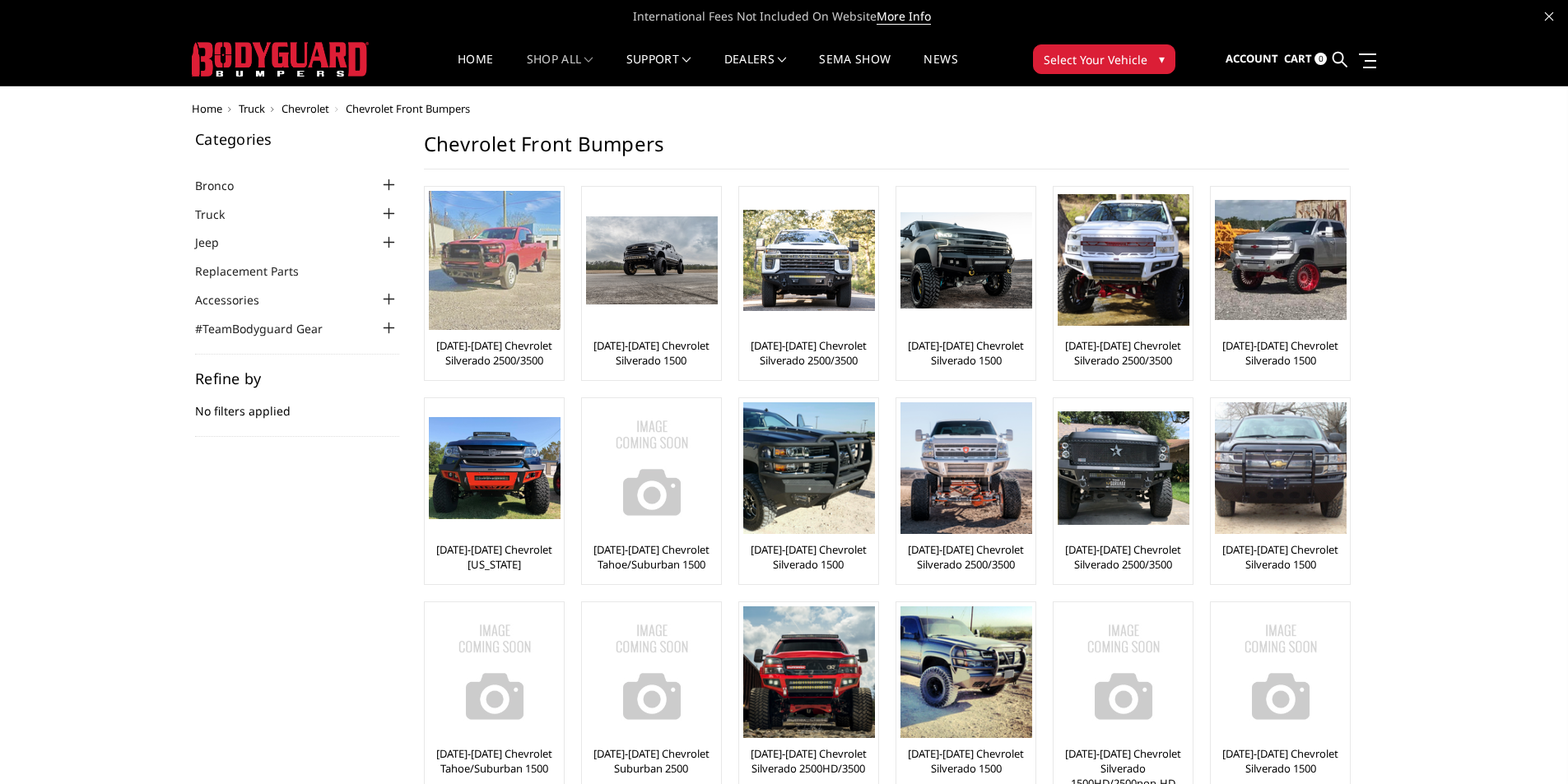
click at [497, 332] on div "[DATE]-[DATE] Chevrolet Silverado 2500/3500" at bounding box center [493, 283] width 131 height 185
click at [497, 339] on link "[DATE]-[DATE] Chevrolet Silverado 2500/3500" at bounding box center [493, 353] width 131 height 30
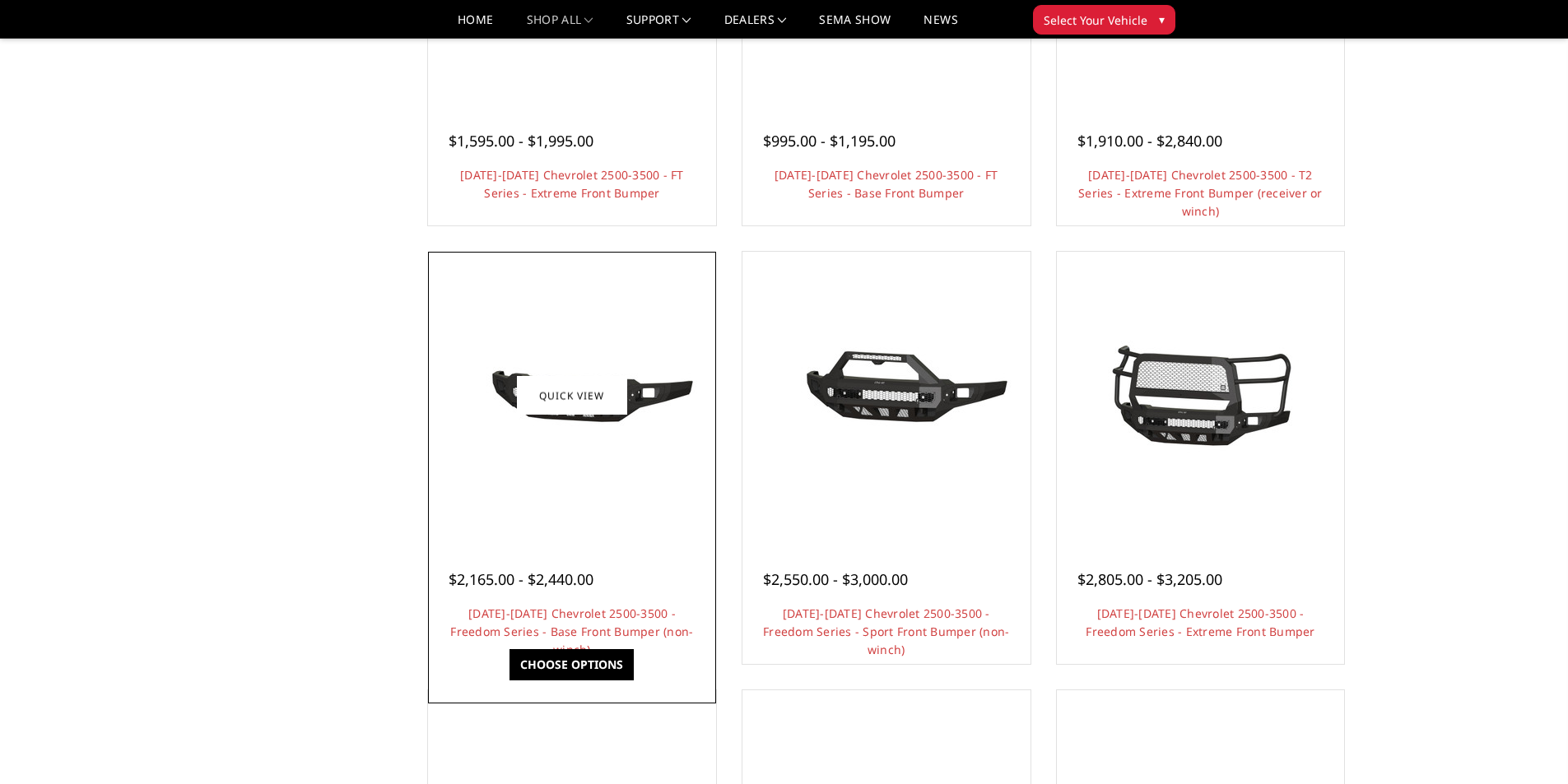
scroll to position [411, 0]
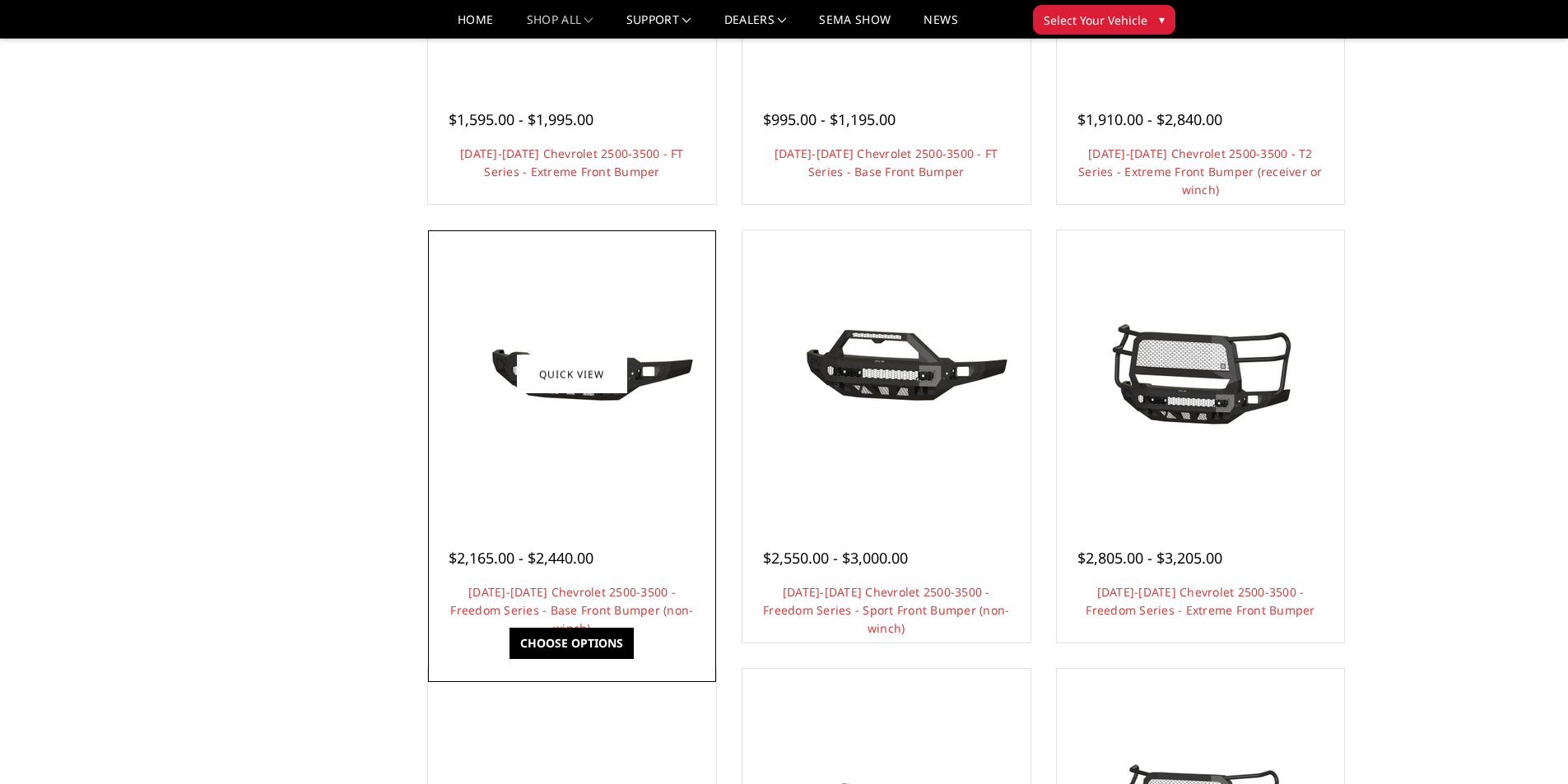
click at [540, 542] on div at bounding box center [571, 538] width 247 height 17
click at [572, 368] on link "Quick view" at bounding box center [571, 373] width 110 height 38
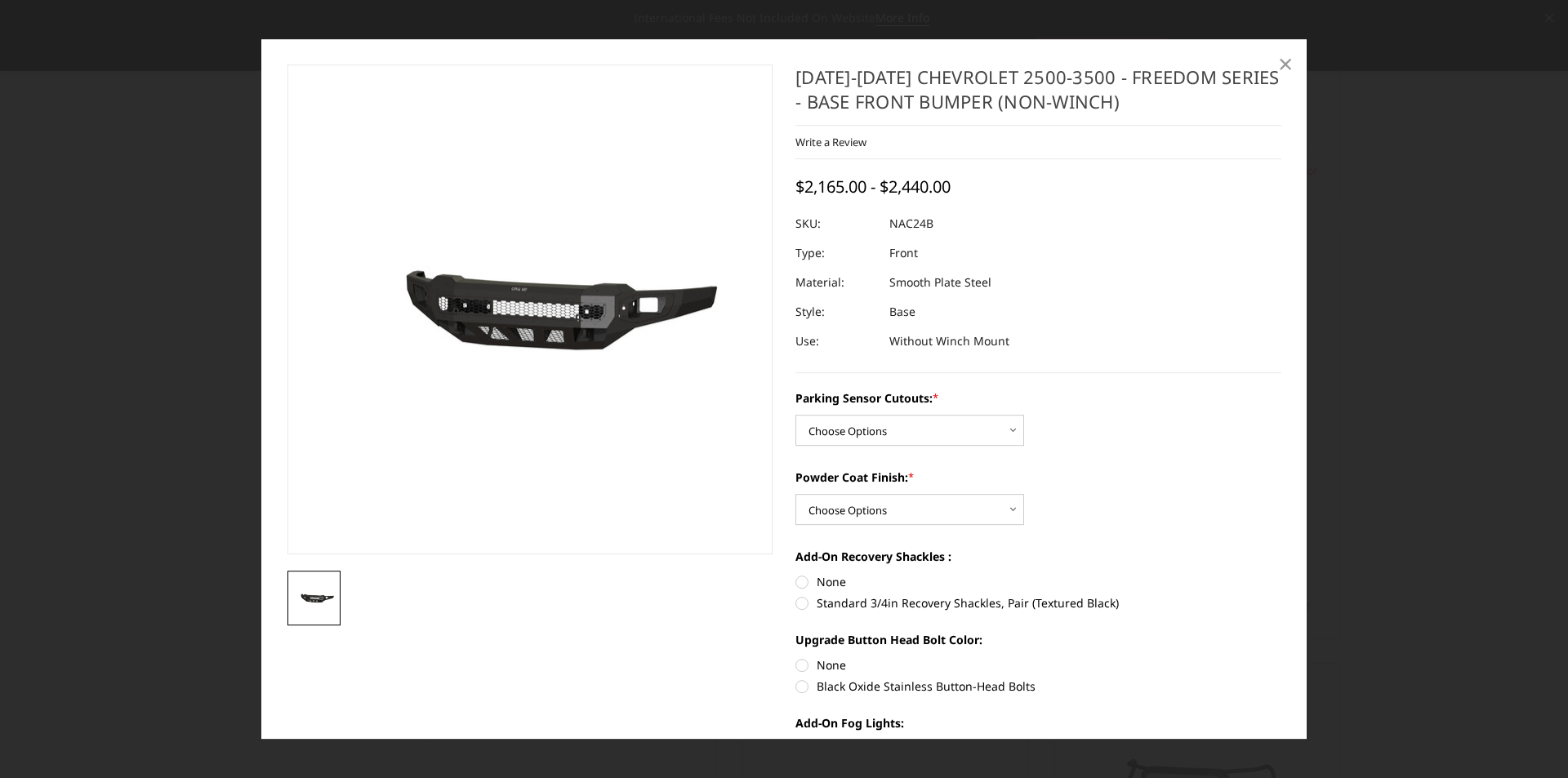
click at [1286, 69] on span "×" at bounding box center [1286, 63] width 15 height 35
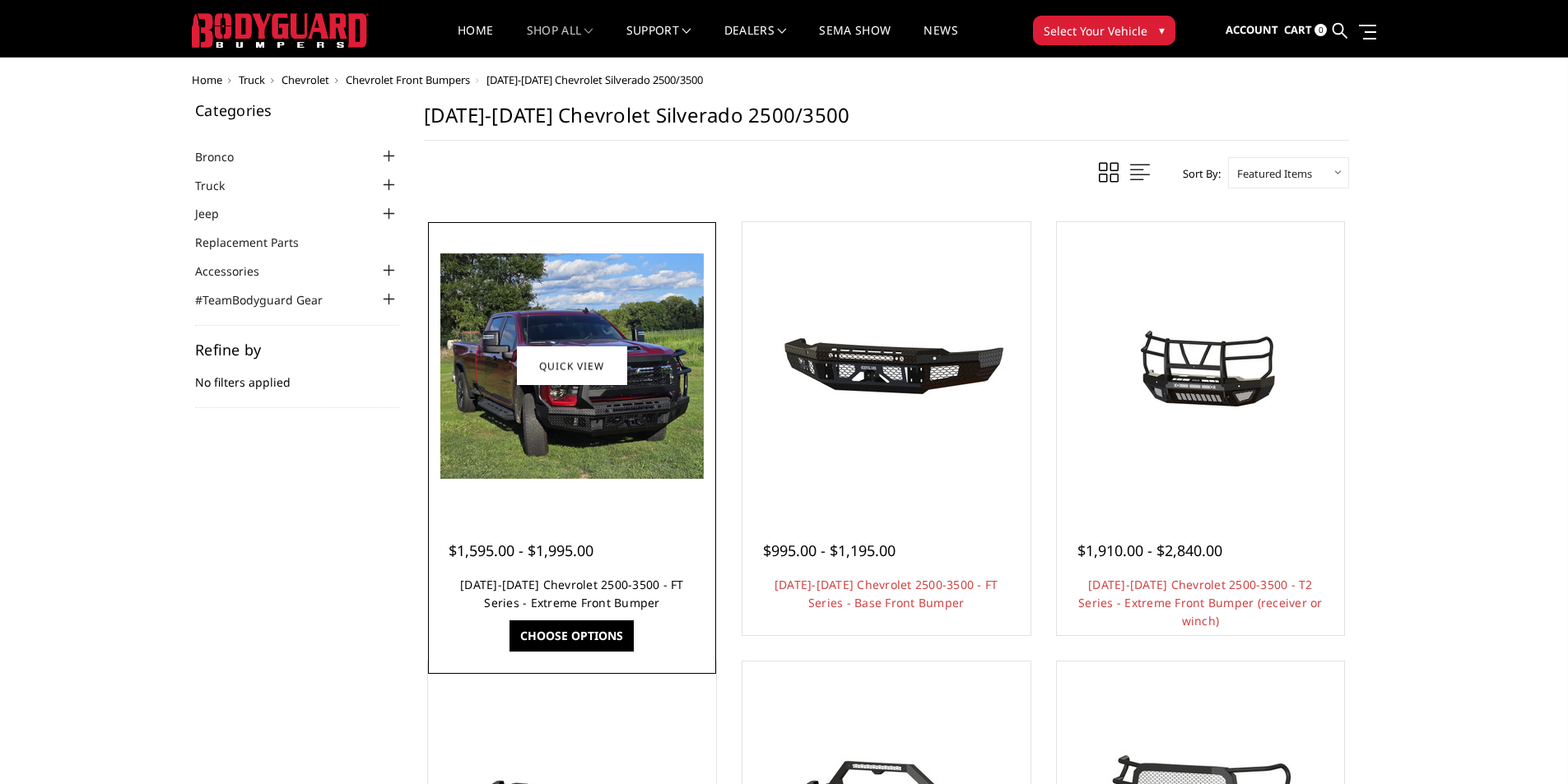
scroll to position [0, 0]
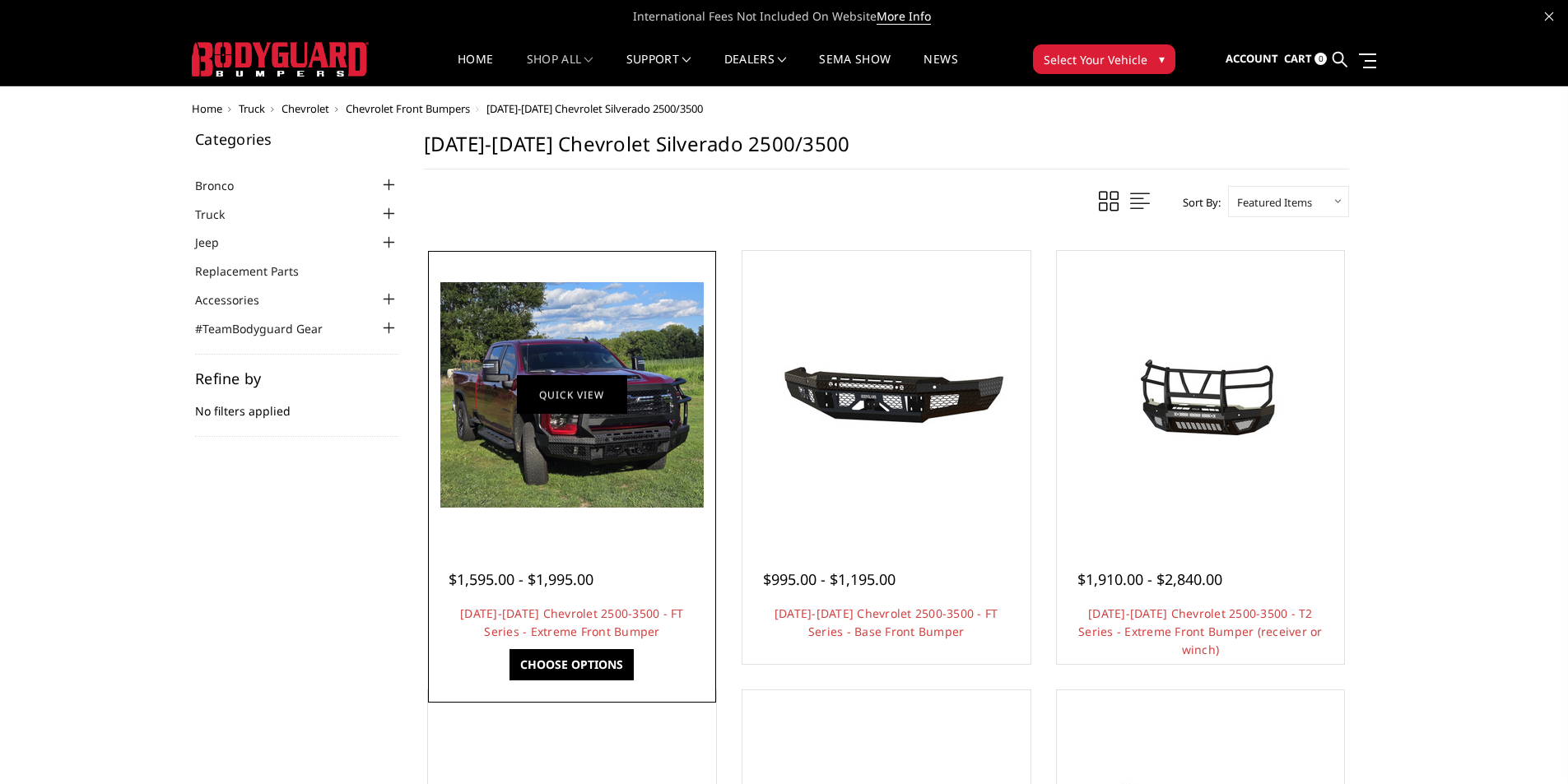
click at [562, 392] on link "Quick view" at bounding box center [571, 393] width 110 height 38
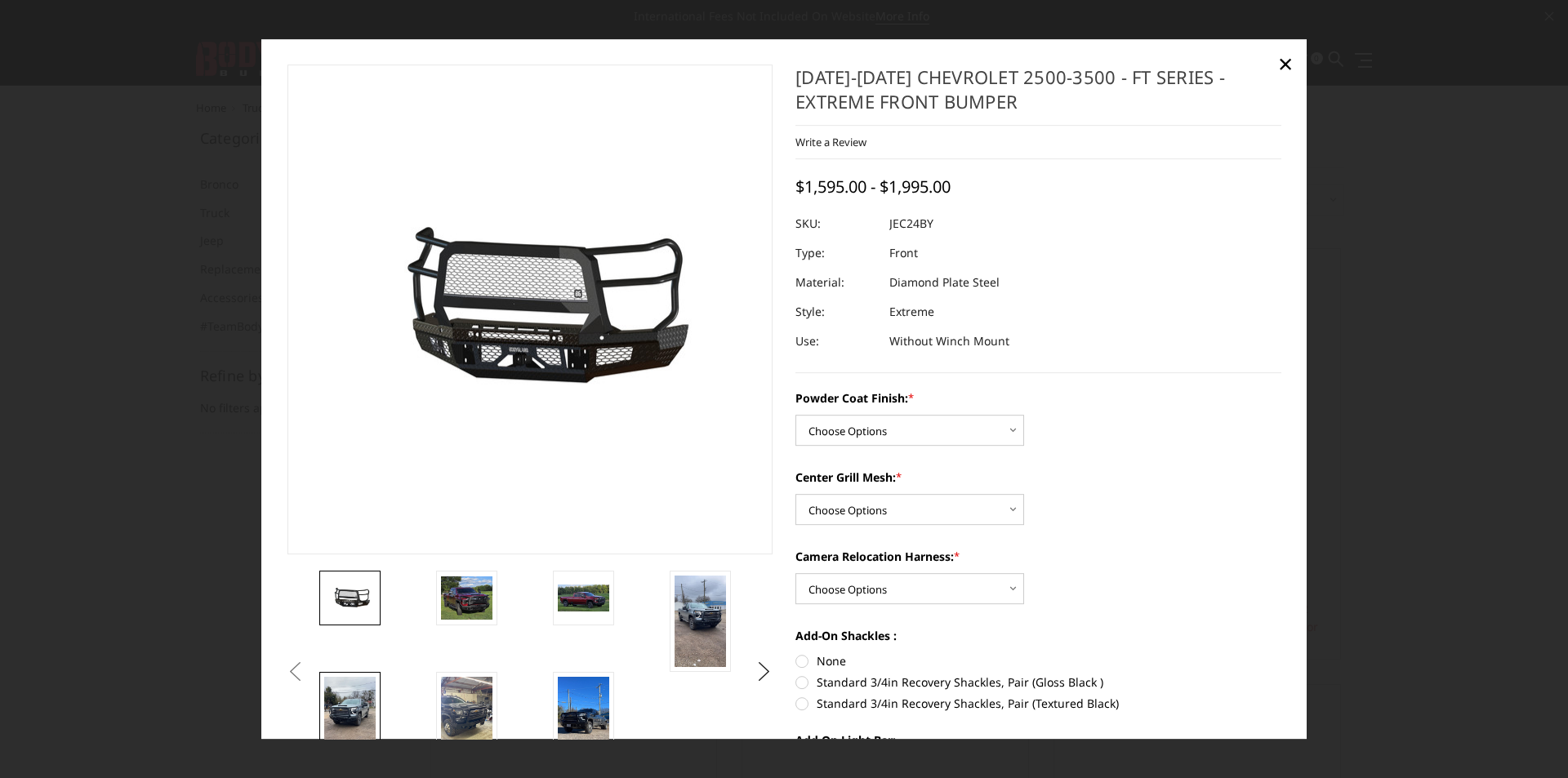
click at [351, 693] on img at bounding box center [350, 722] width 51 height 91
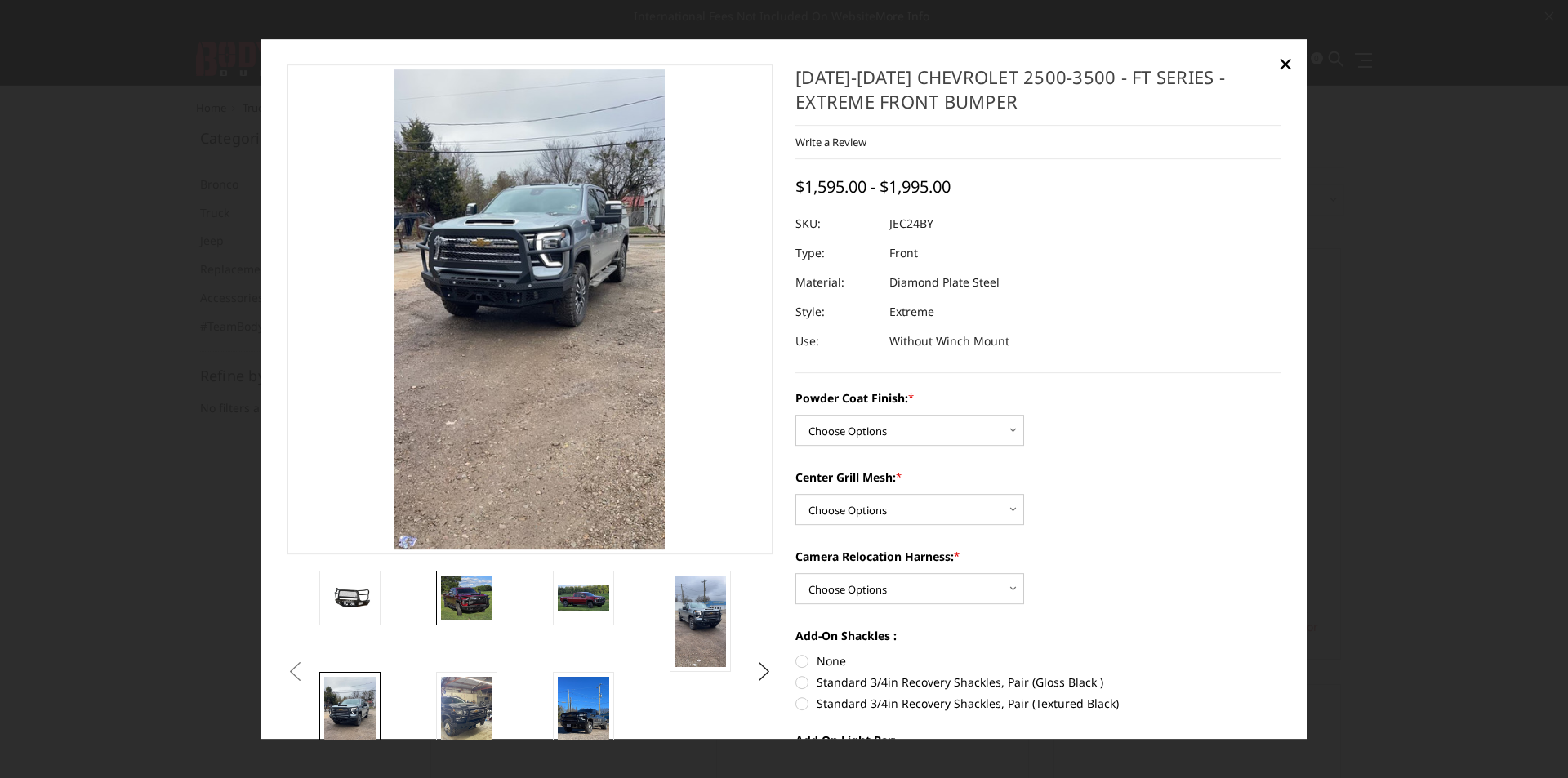
click at [452, 600] on img at bounding box center [466, 597] width 51 height 44
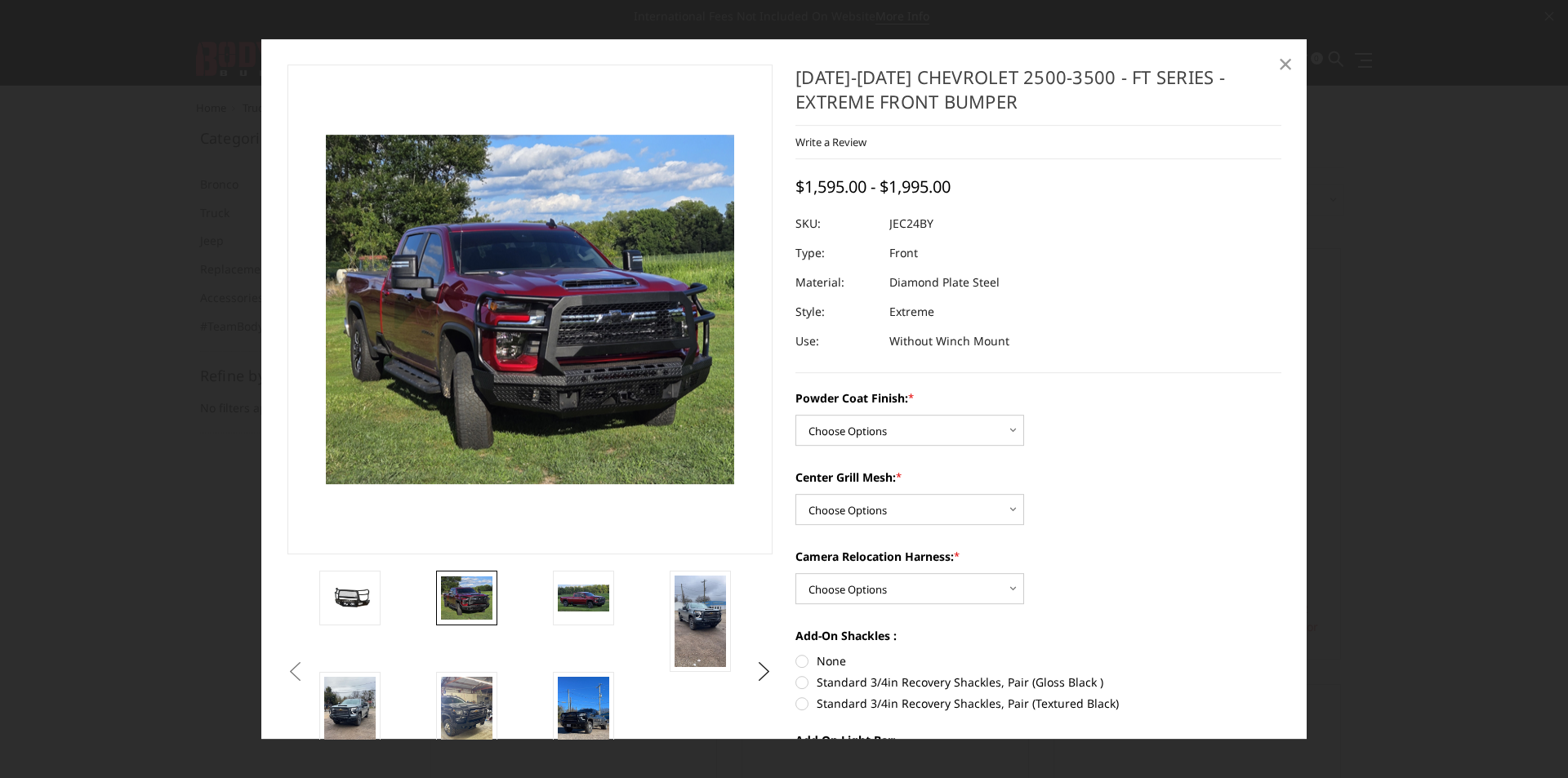
click at [1286, 66] on span "×" at bounding box center [1286, 63] width 15 height 35
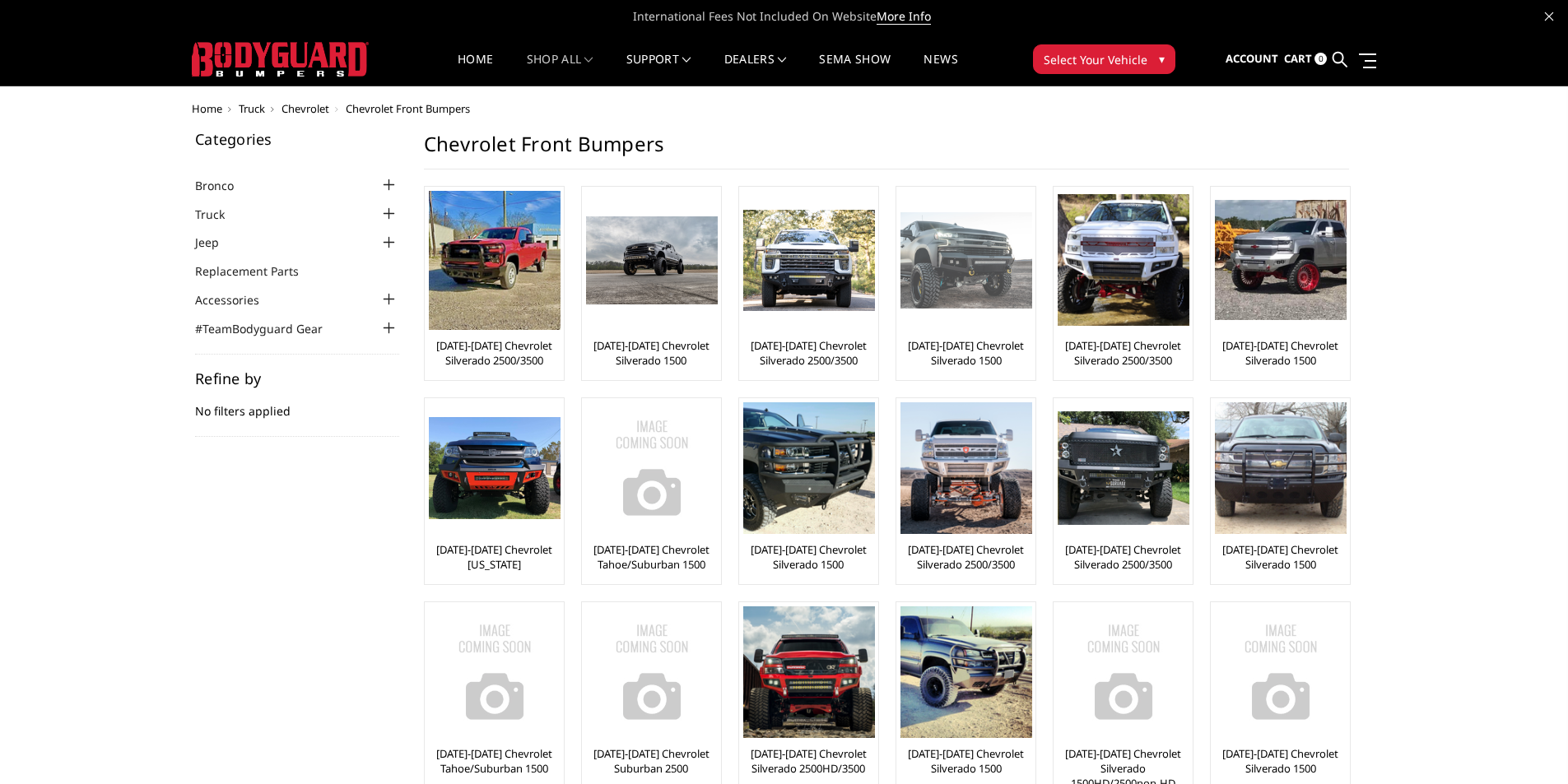
click at [1011, 269] on img at bounding box center [966, 260] width 132 height 97
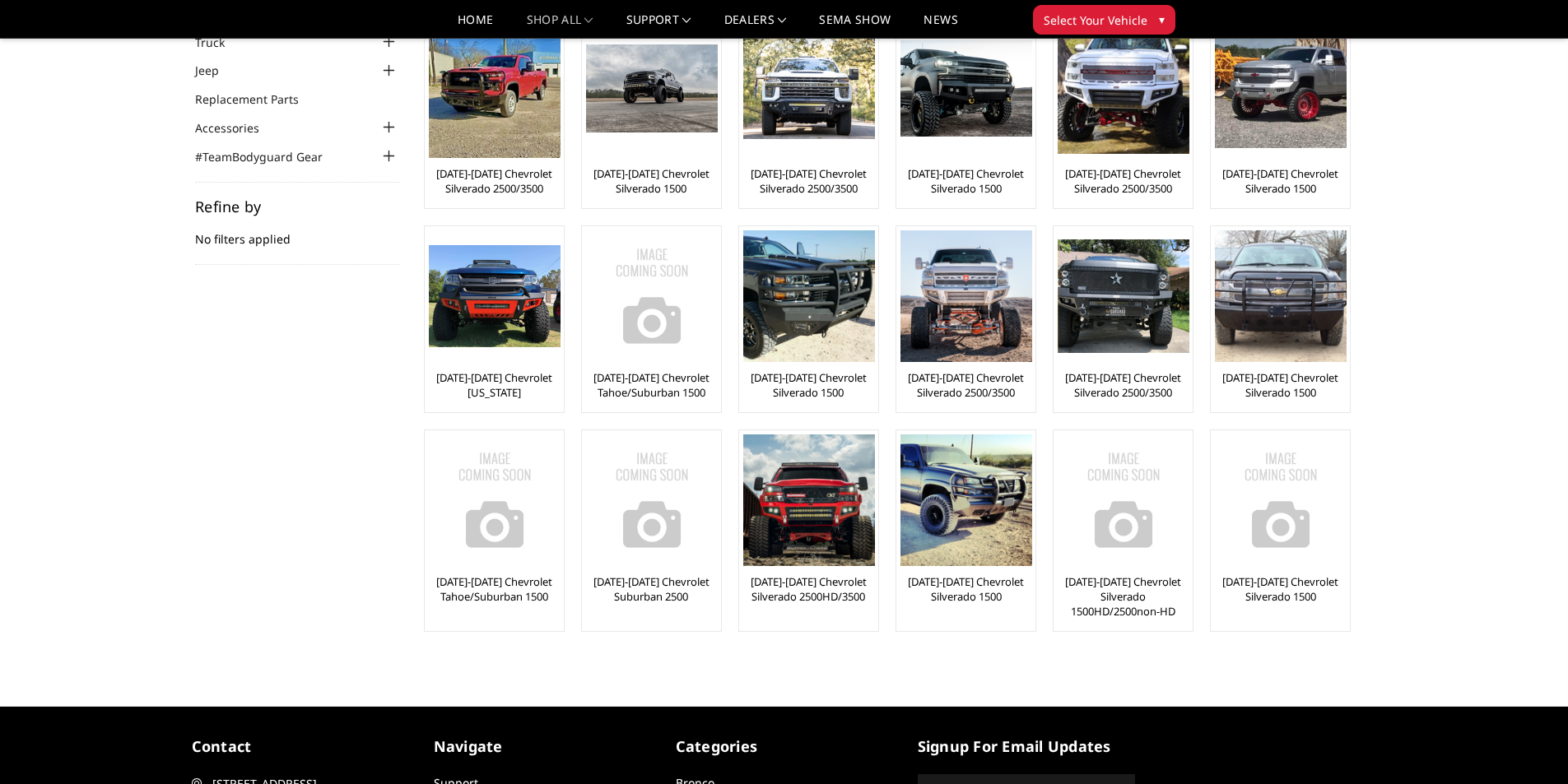
scroll to position [164, 0]
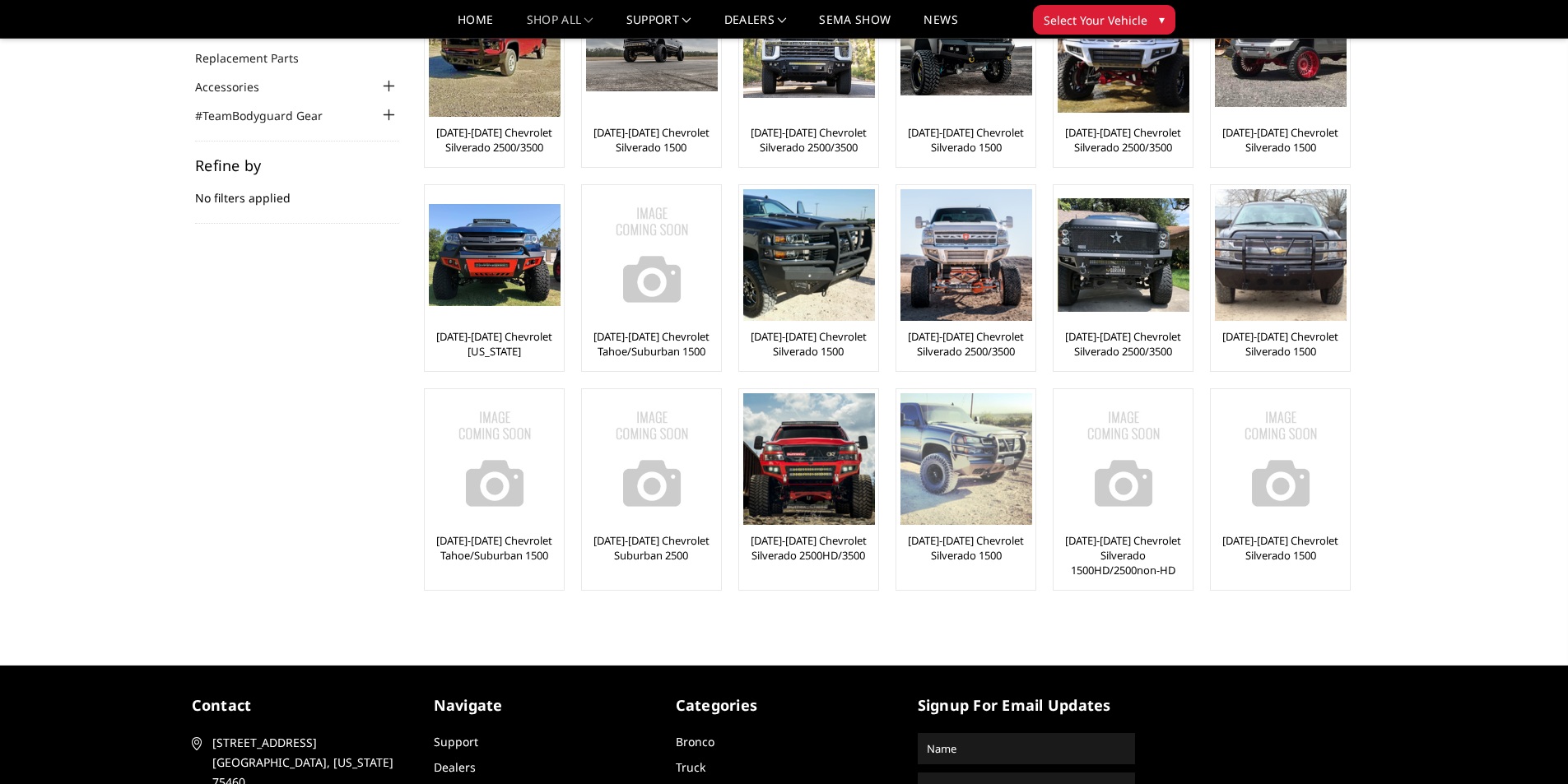
click at [968, 544] on link "[DATE]-[DATE] Chevrolet Silverado 1500" at bounding box center [965, 548] width 131 height 30
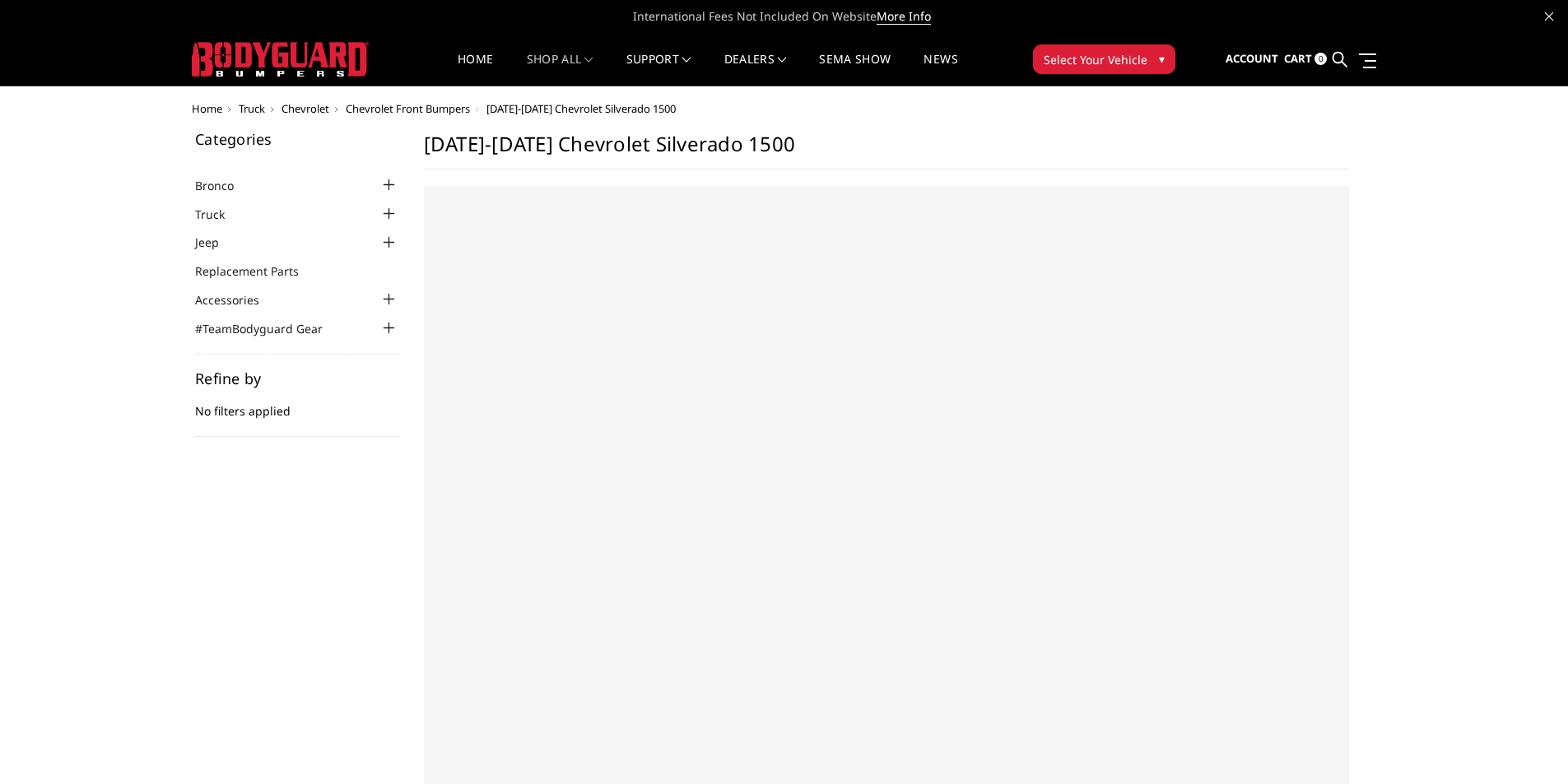
select select "US"
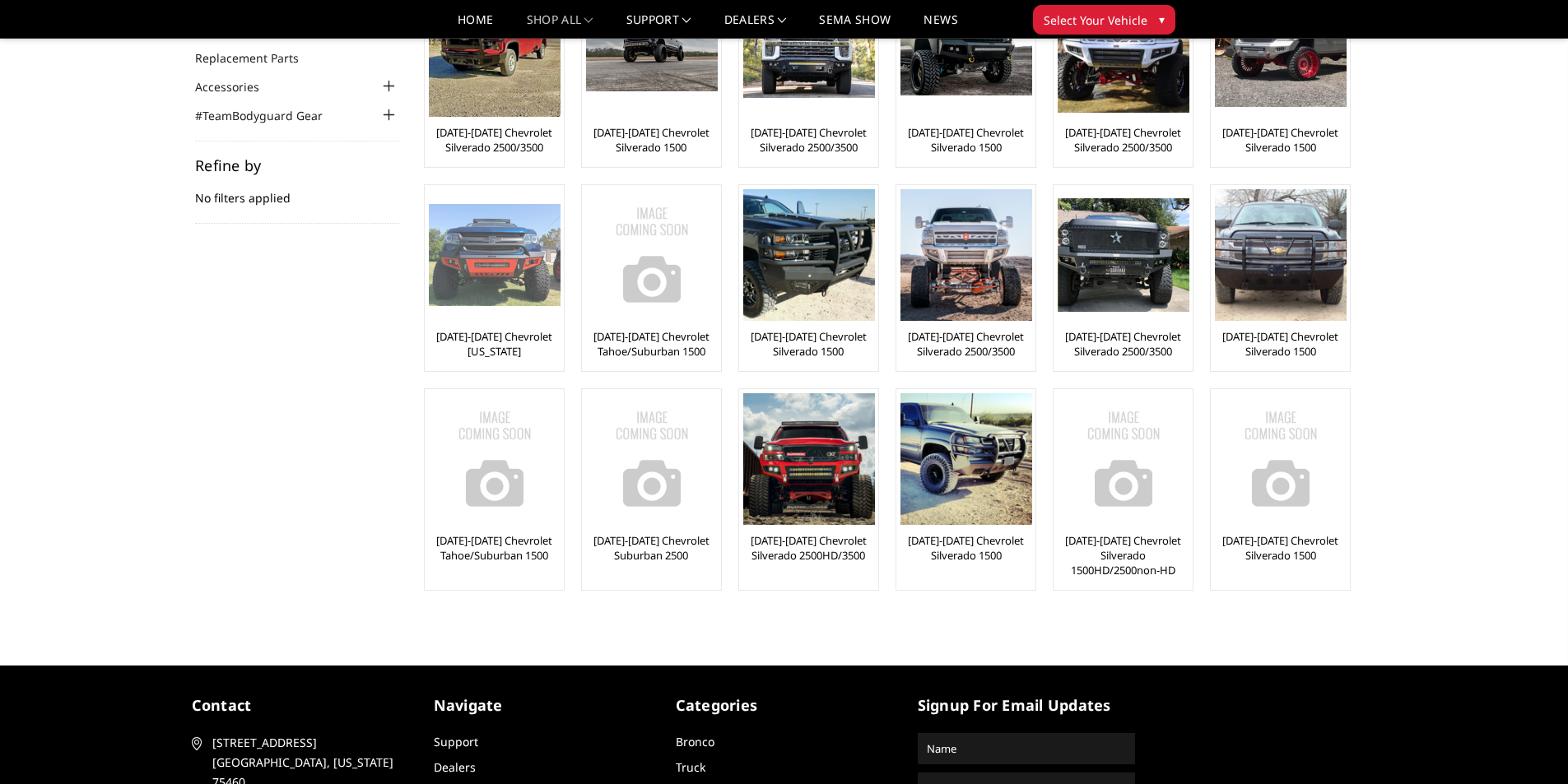
click at [536, 261] on img at bounding box center [494, 254] width 132 height 102
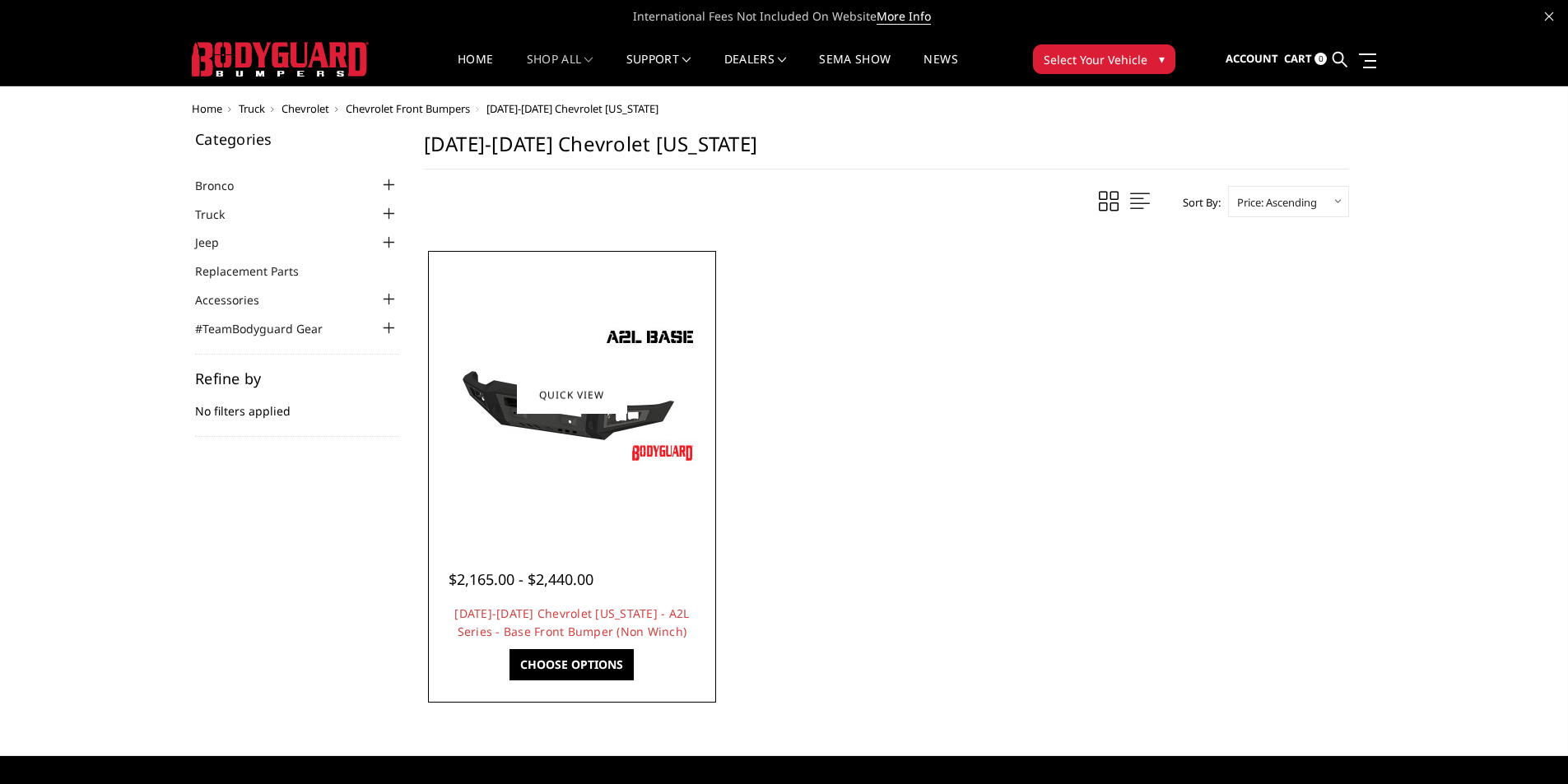
click at [559, 421] on img at bounding box center [572, 395] width 263 height 148
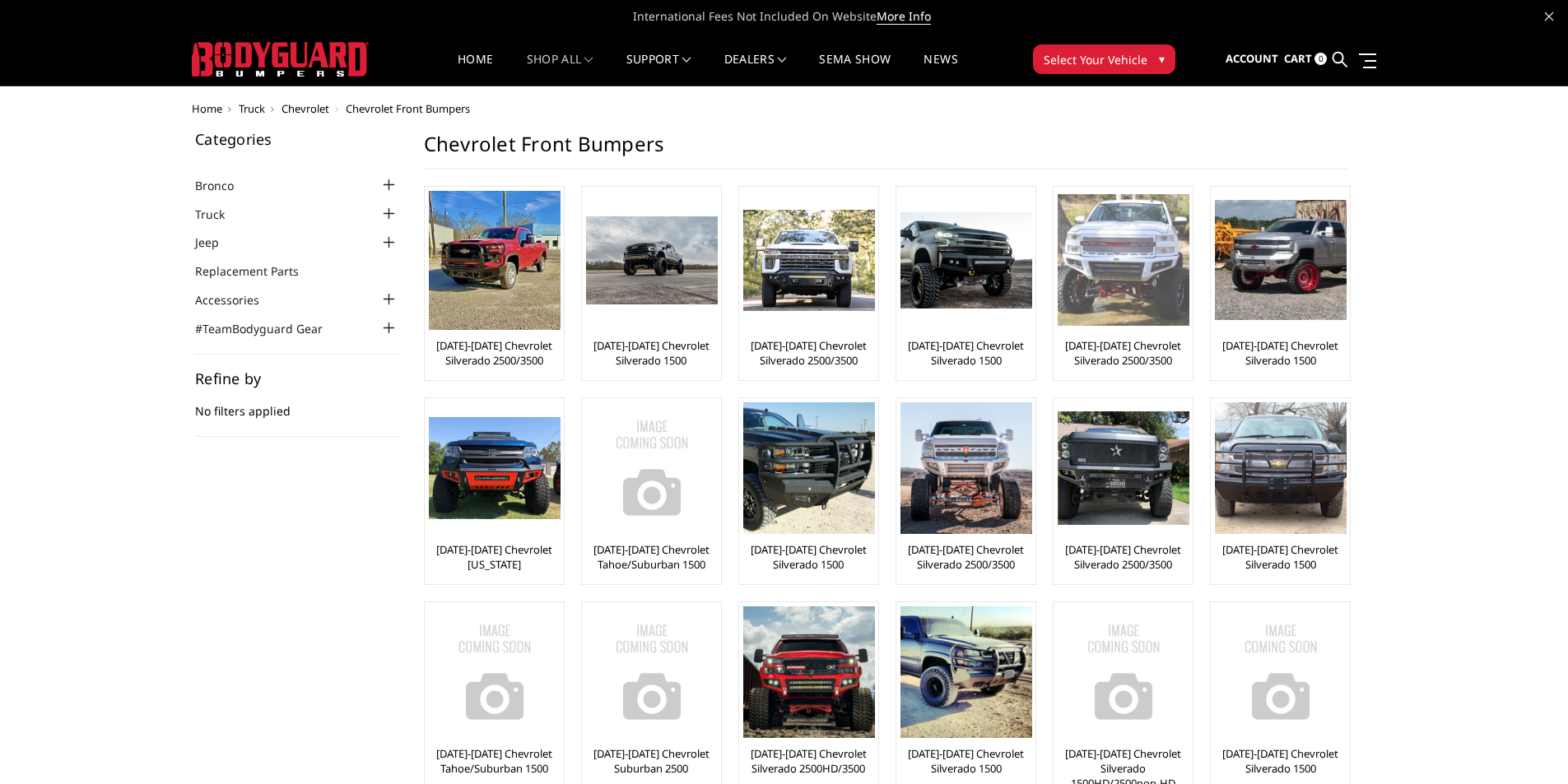
click at [1142, 270] on img at bounding box center [1123, 260] width 132 height 131
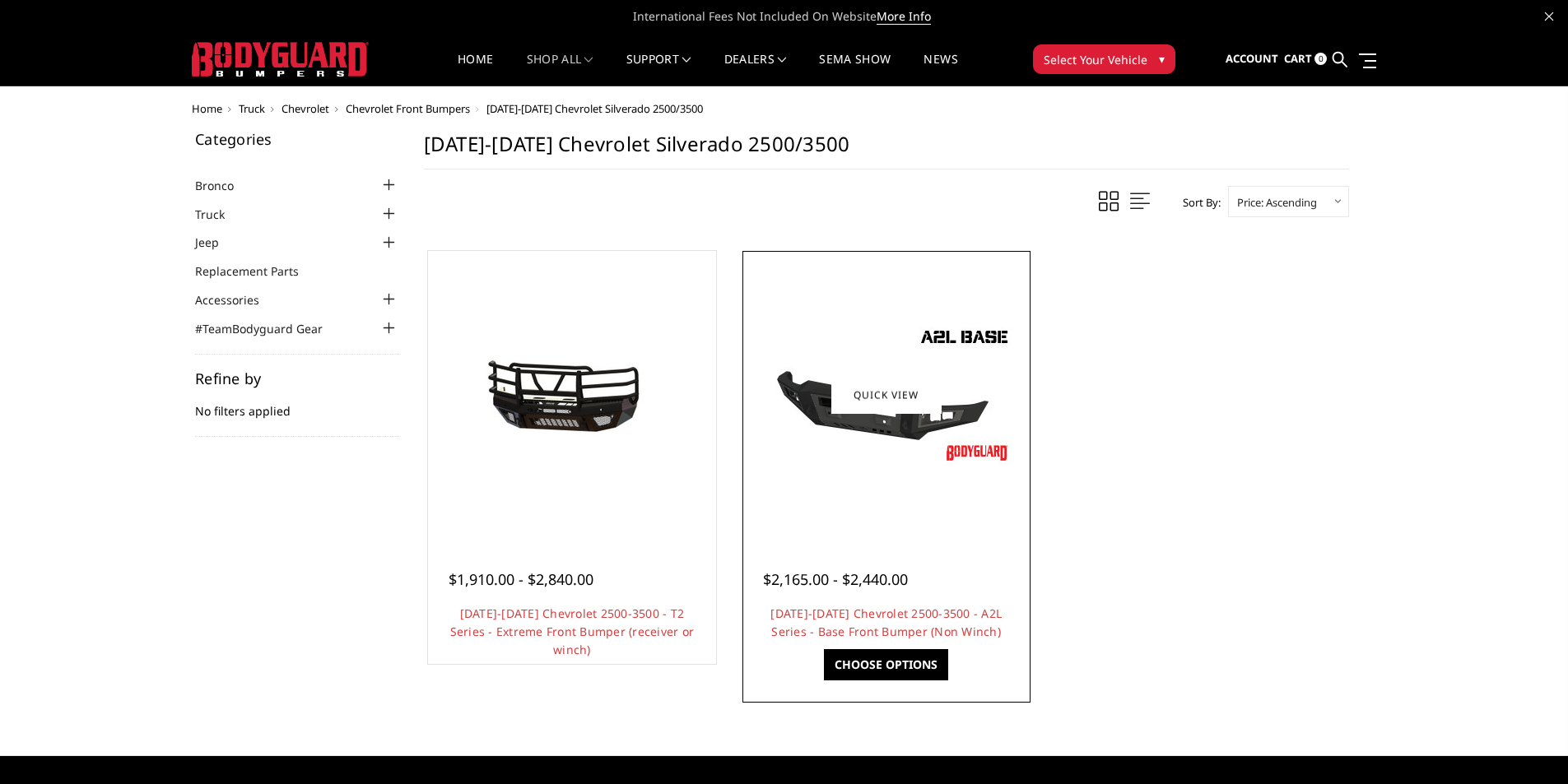
click at [846, 595] on div "$2,165.00 - $2,440.00 [DATE]-[DATE] Chevrolet 2500-3500 - A2L Series - Base Fro…" at bounding box center [886, 596] width 280 height 125
click at [903, 393] on link "Quick view" at bounding box center [886, 393] width 110 height 38
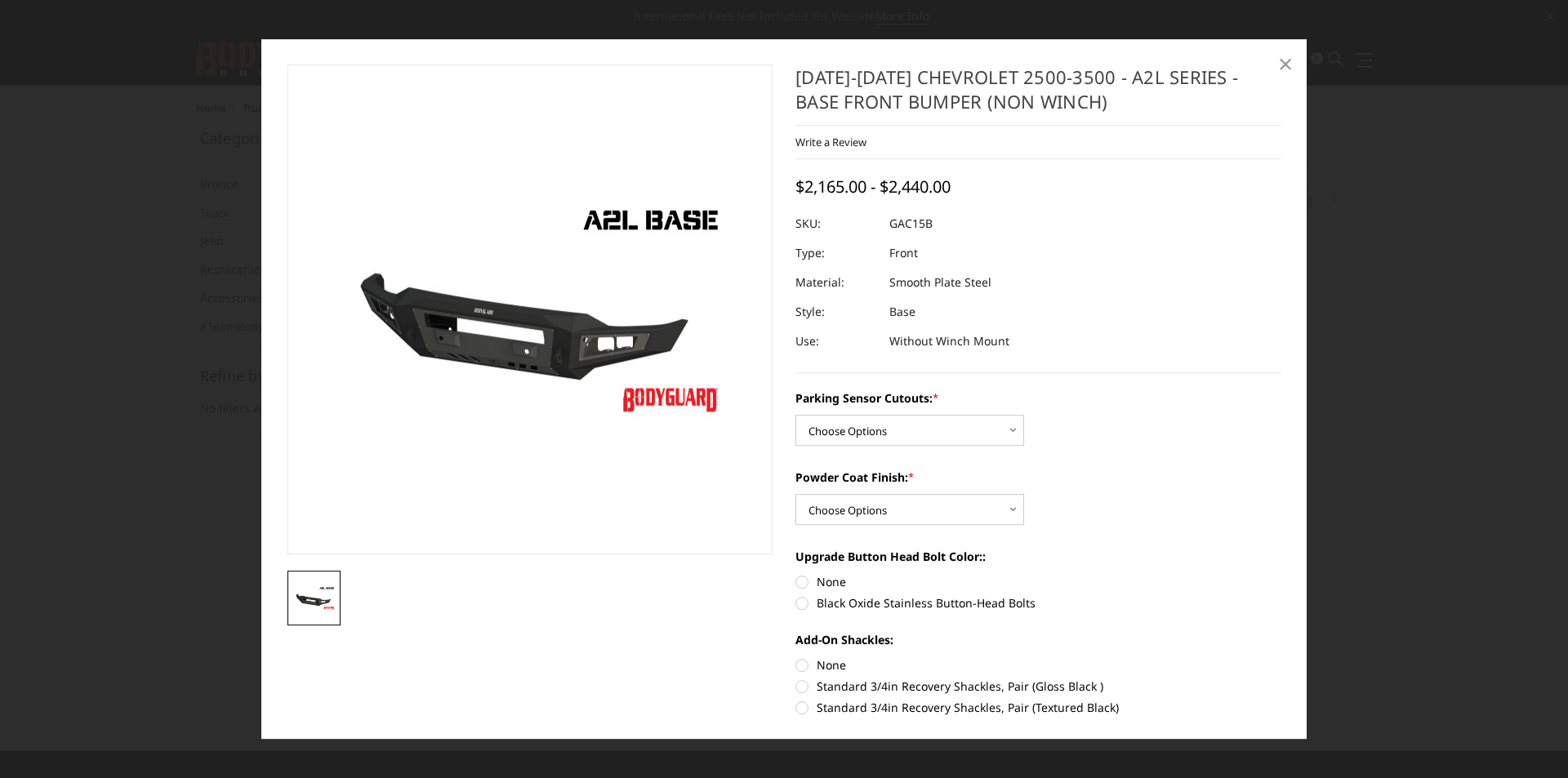
click at [1284, 61] on span "×" at bounding box center [1286, 63] width 15 height 35
